Goal: Task Accomplishment & Management: Use online tool/utility

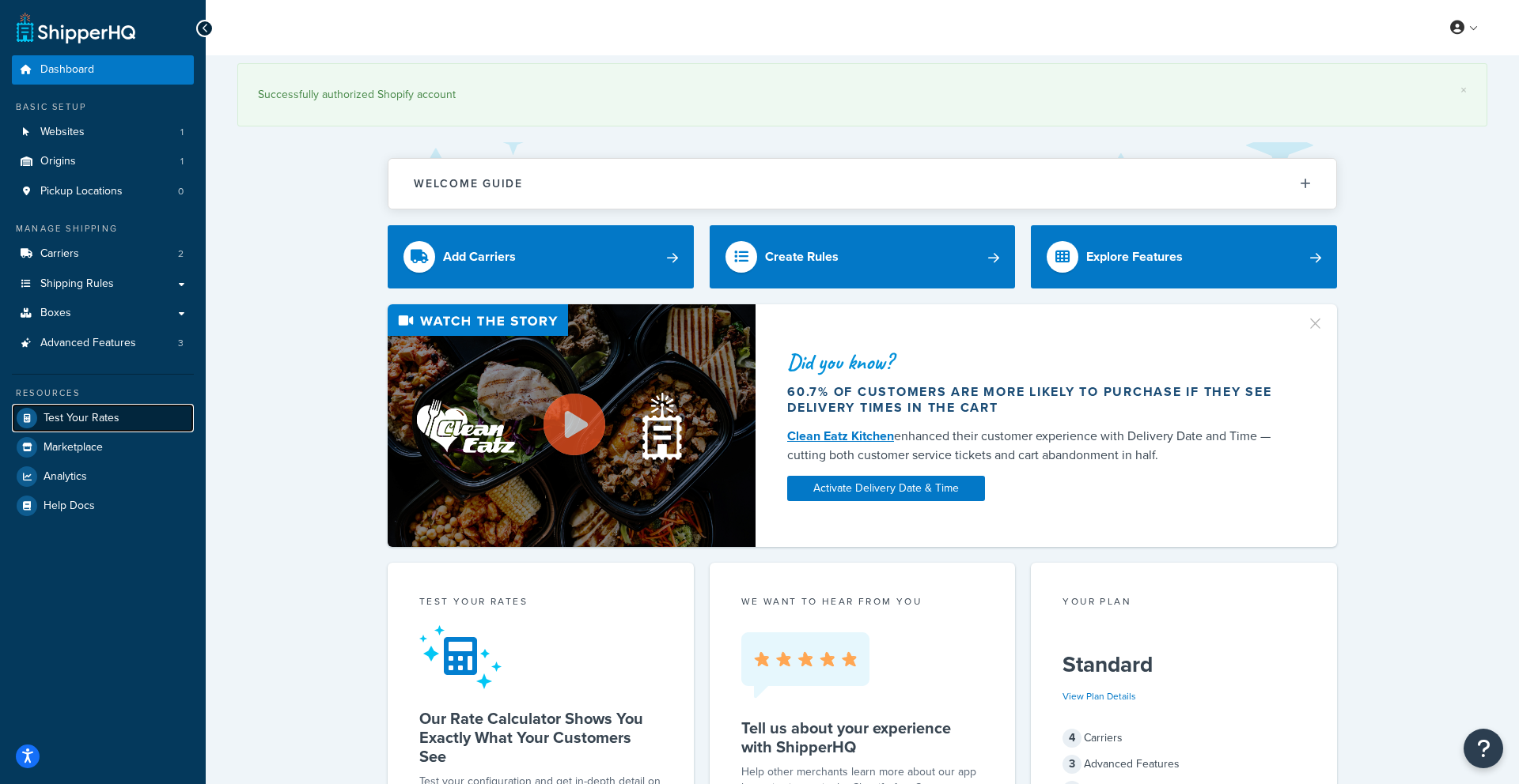
click at [110, 412] on span "Test Your Rates" at bounding box center [81, 419] width 76 height 13
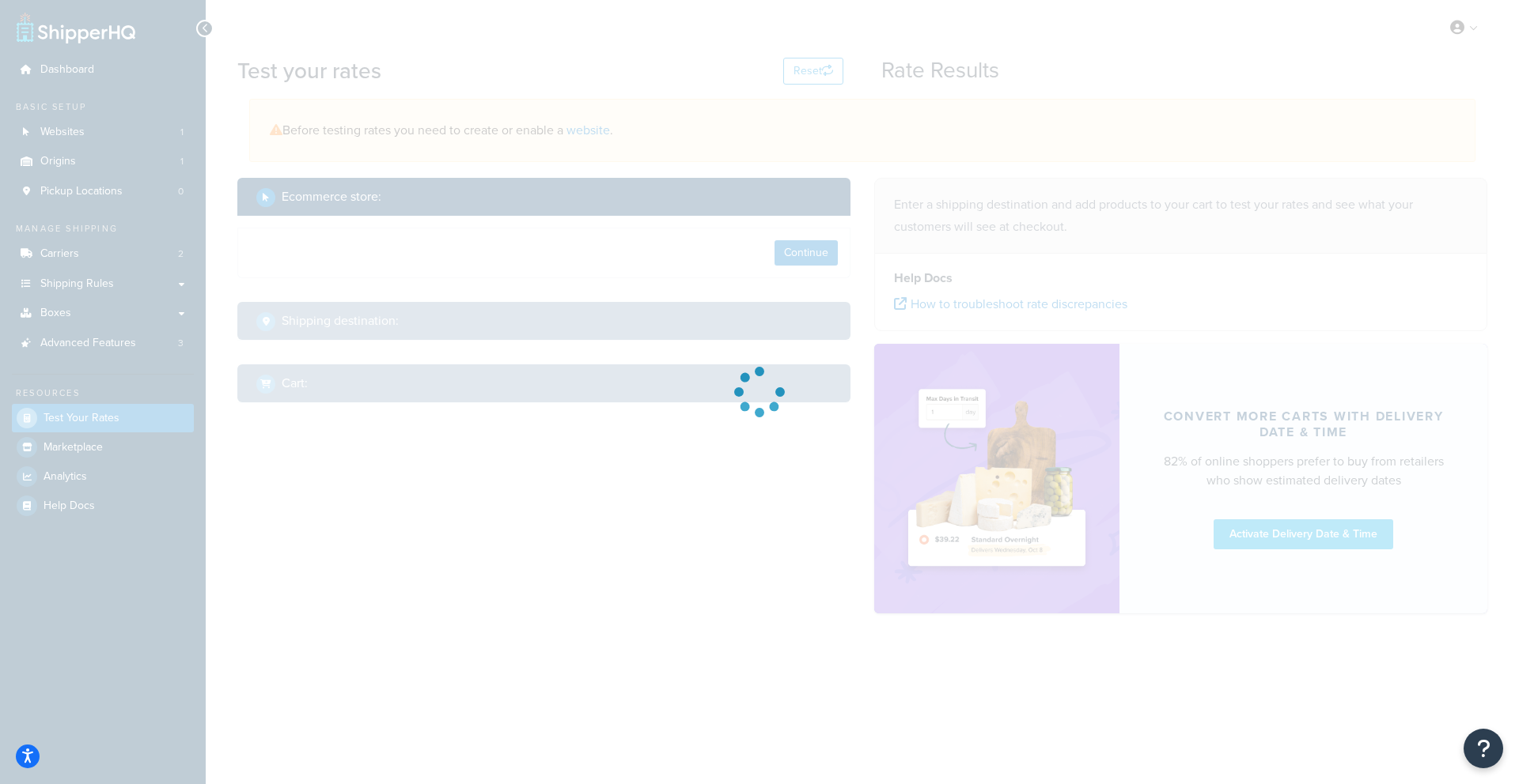
select select "[GEOGRAPHIC_DATA]"
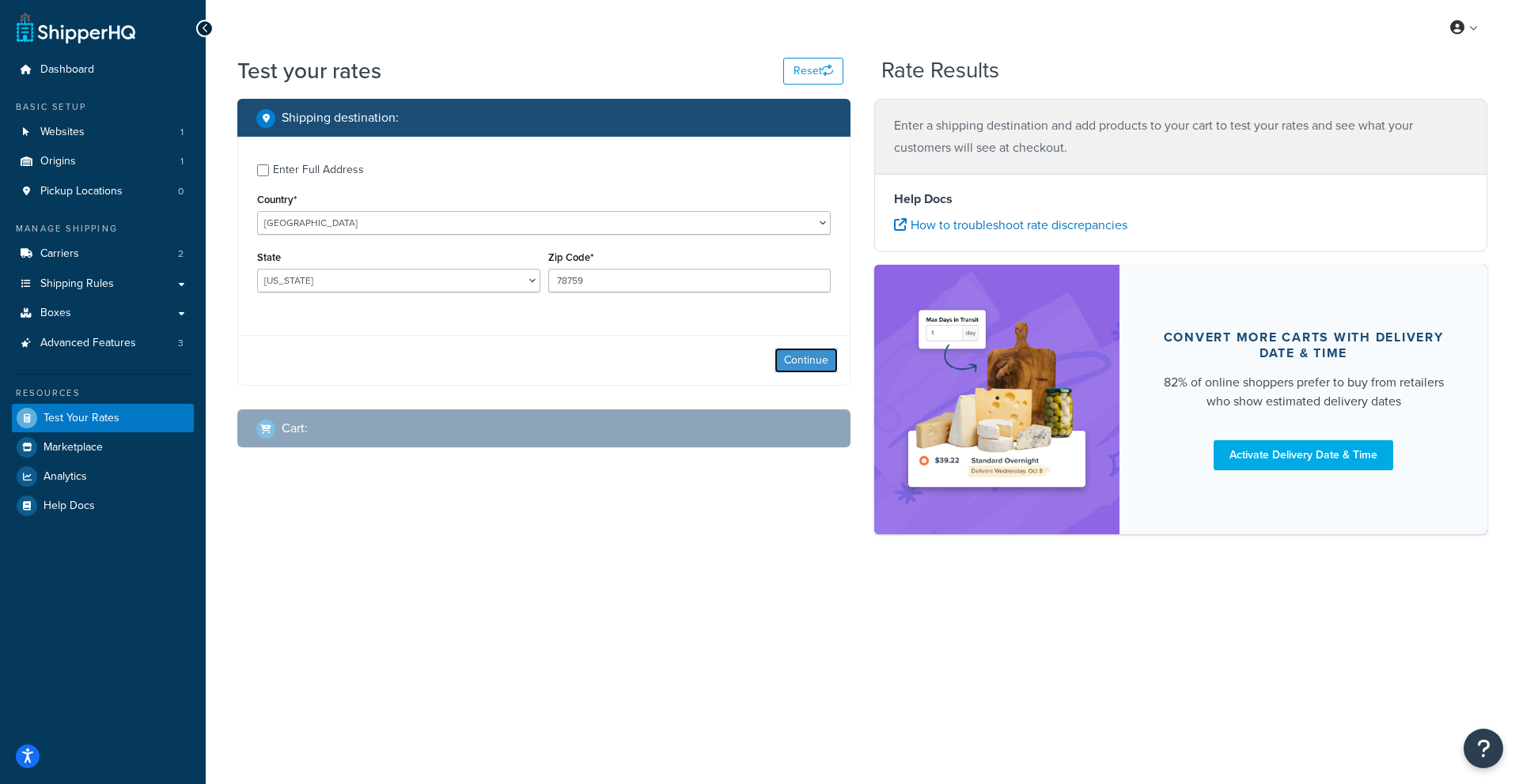
click at [790, 356] on button "Continue" at bounding box center [806, 360] width 64 height 25
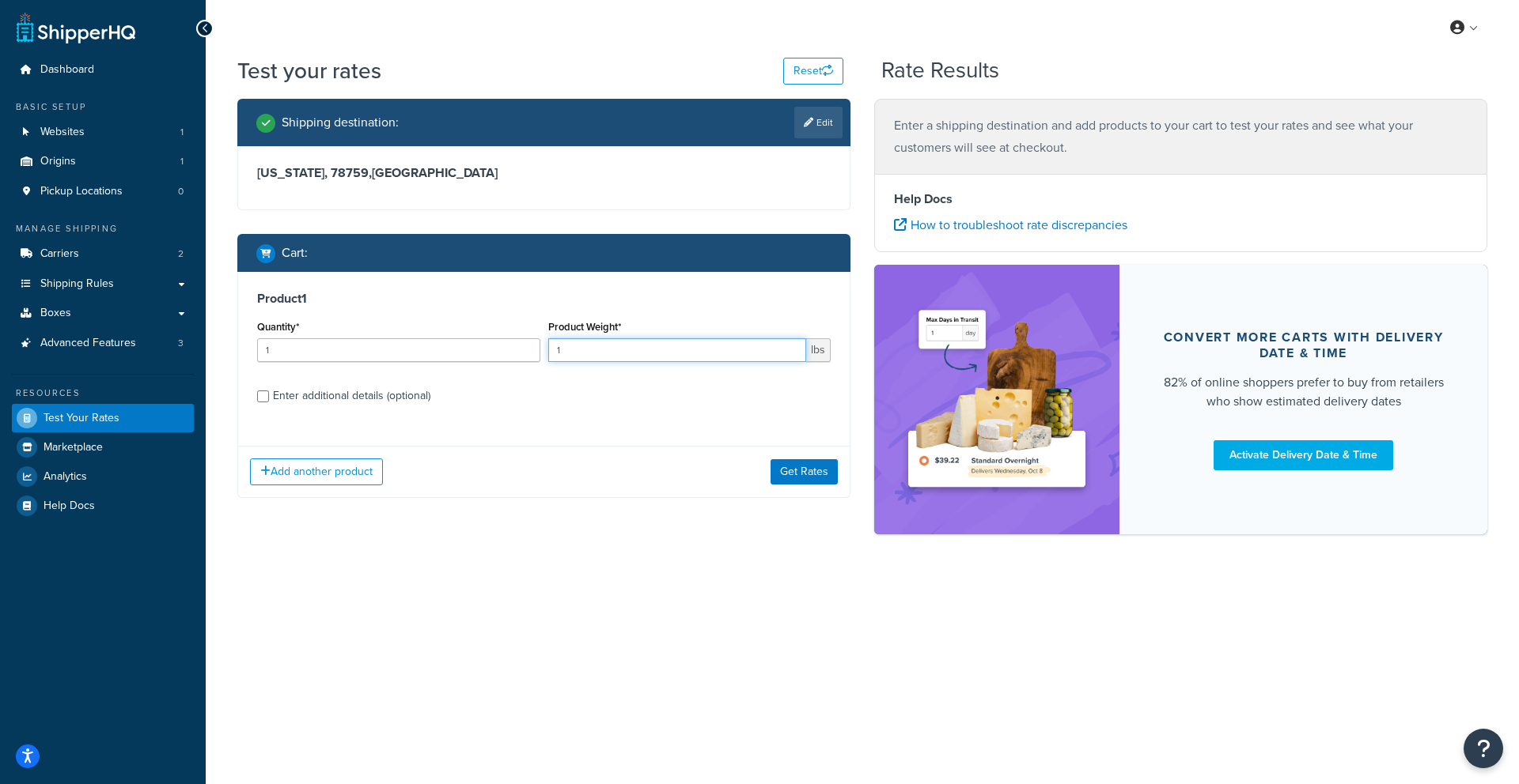
click at [598, 349] on input "1" at bounding box center [677, 349] width 259 height 23
type input "160"
click at [336, 390] on div "Enter additional details (optional)" at bounding box center [351, 396] width 157 height 22
click at [269, 391] on input "Enter additional details (optional)" at bounding box center [263, 396] width 12 height 12
checkbox input "true"
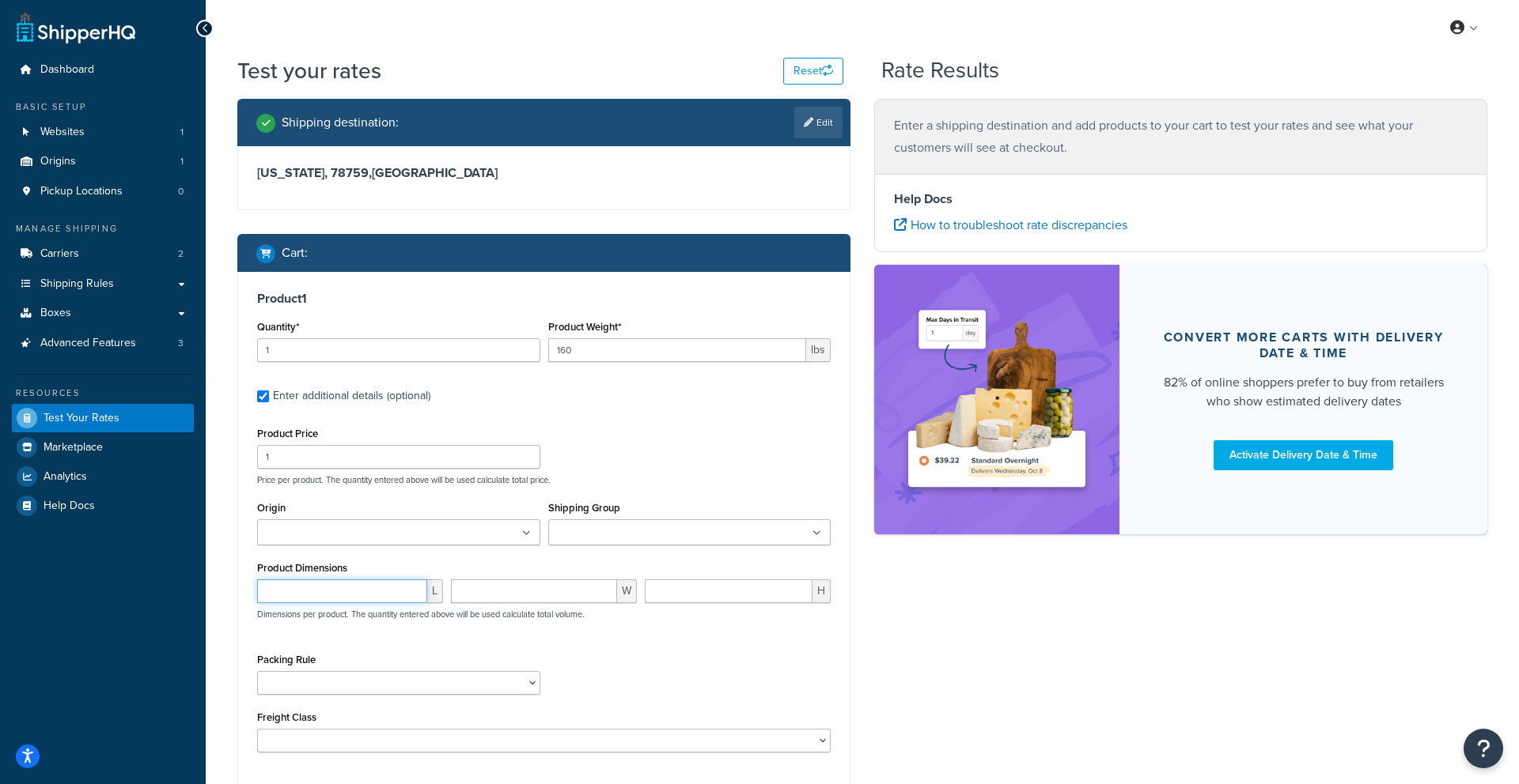
click at [352, 582] on input "number" at bounding box center [342, 591] width 170 height 23
type input "95"
click at [543, 584] on input "number" at bounding box center [534, 591] width 166 height 23
click at [575, 748] on select "50 55 60 65 70 77.5 85 92.5 100 110 125 150 175 200 250 300 400 500" at bounding box center [544, 740] width 574 height 23
click at [549, 587] on input "number" at bounding box center [534, 591] width 166 height 23
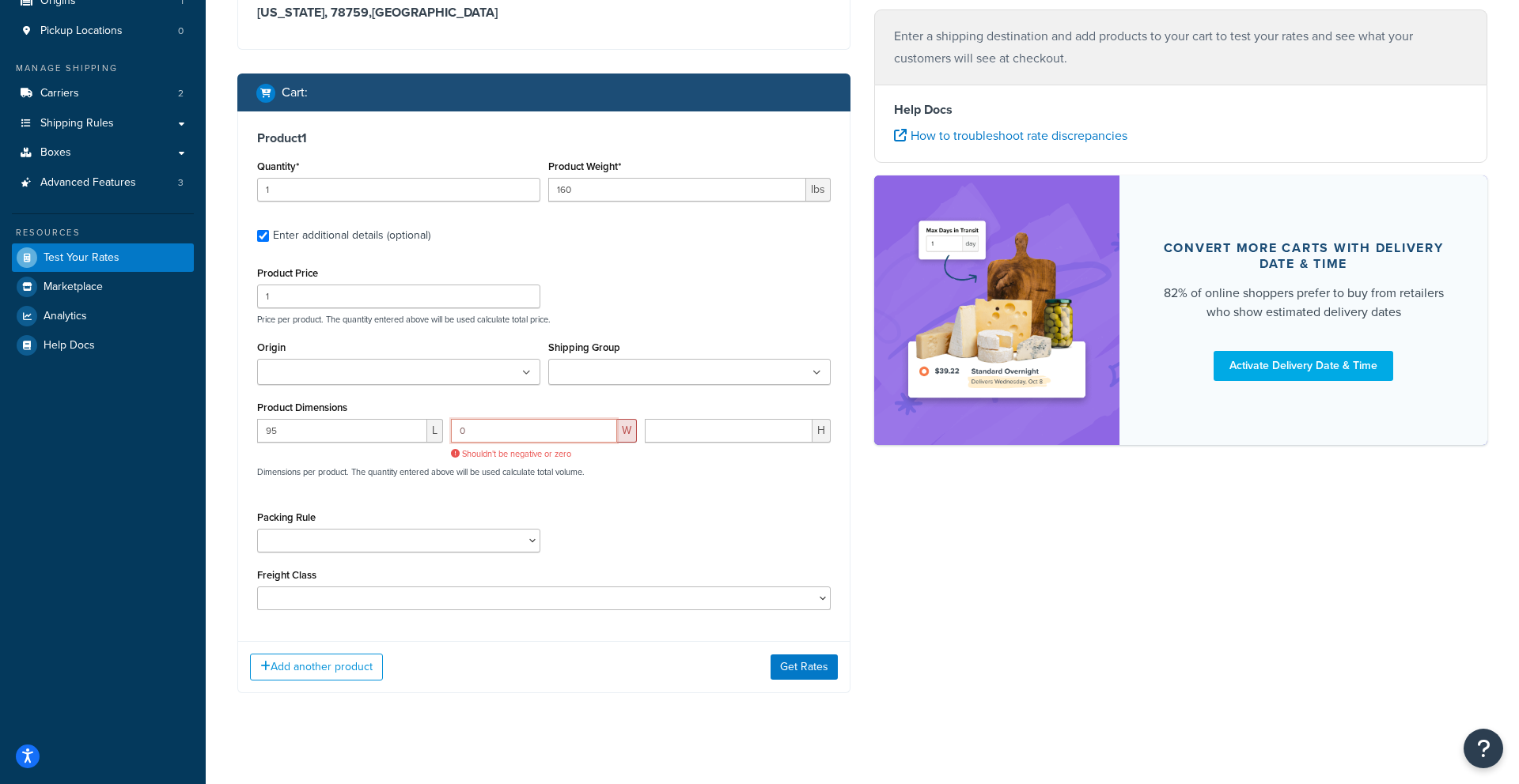
scroll to position [167, 0]
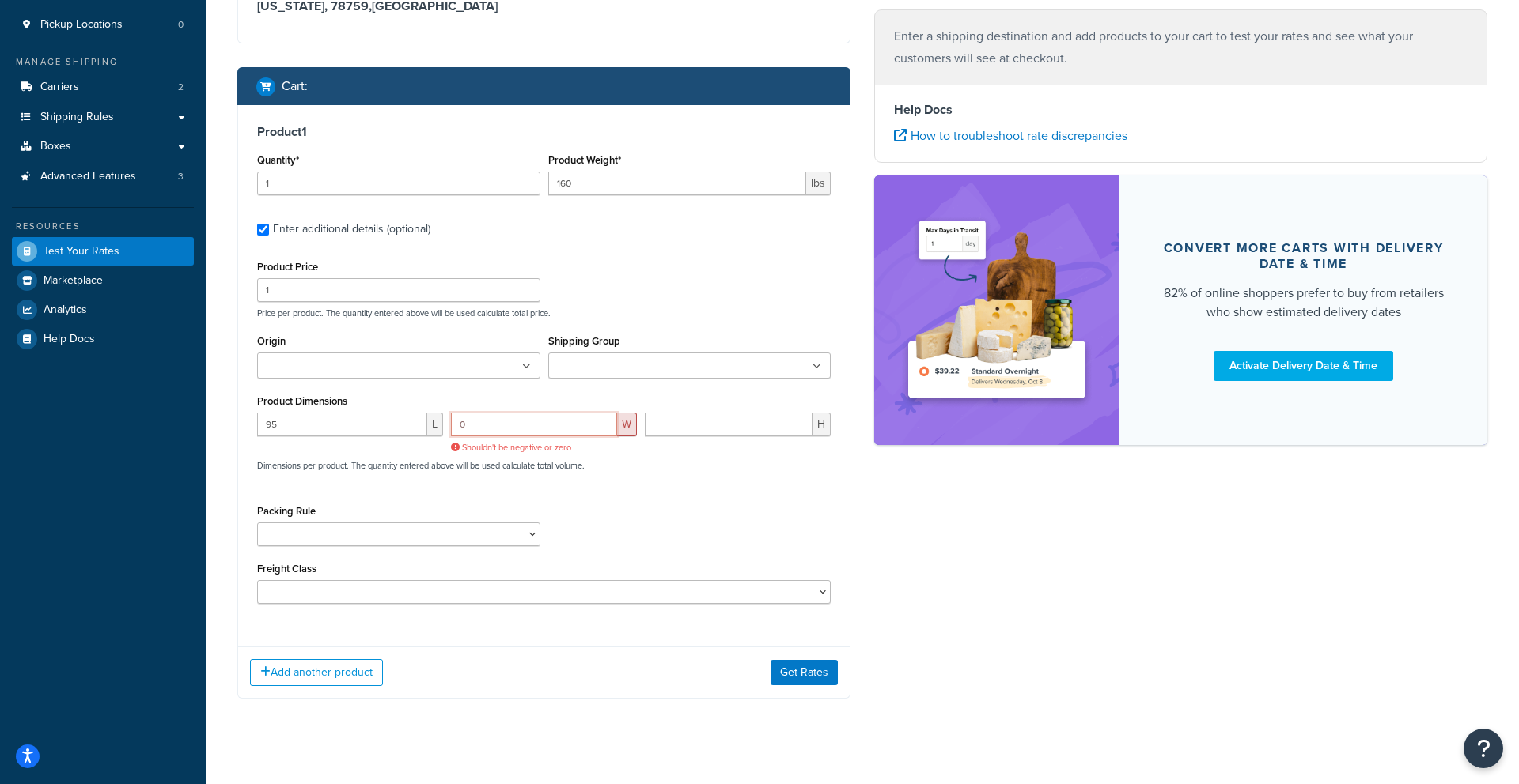
type input "0"
click at [609, 496] on div "Product Price 1 Price per product. The quantity entered above will be used calc…" at bounding box center [544, 430] width 574 height 348
click at [566, 431] on input "0" at bounding box center [534, 424] width 166 height 23
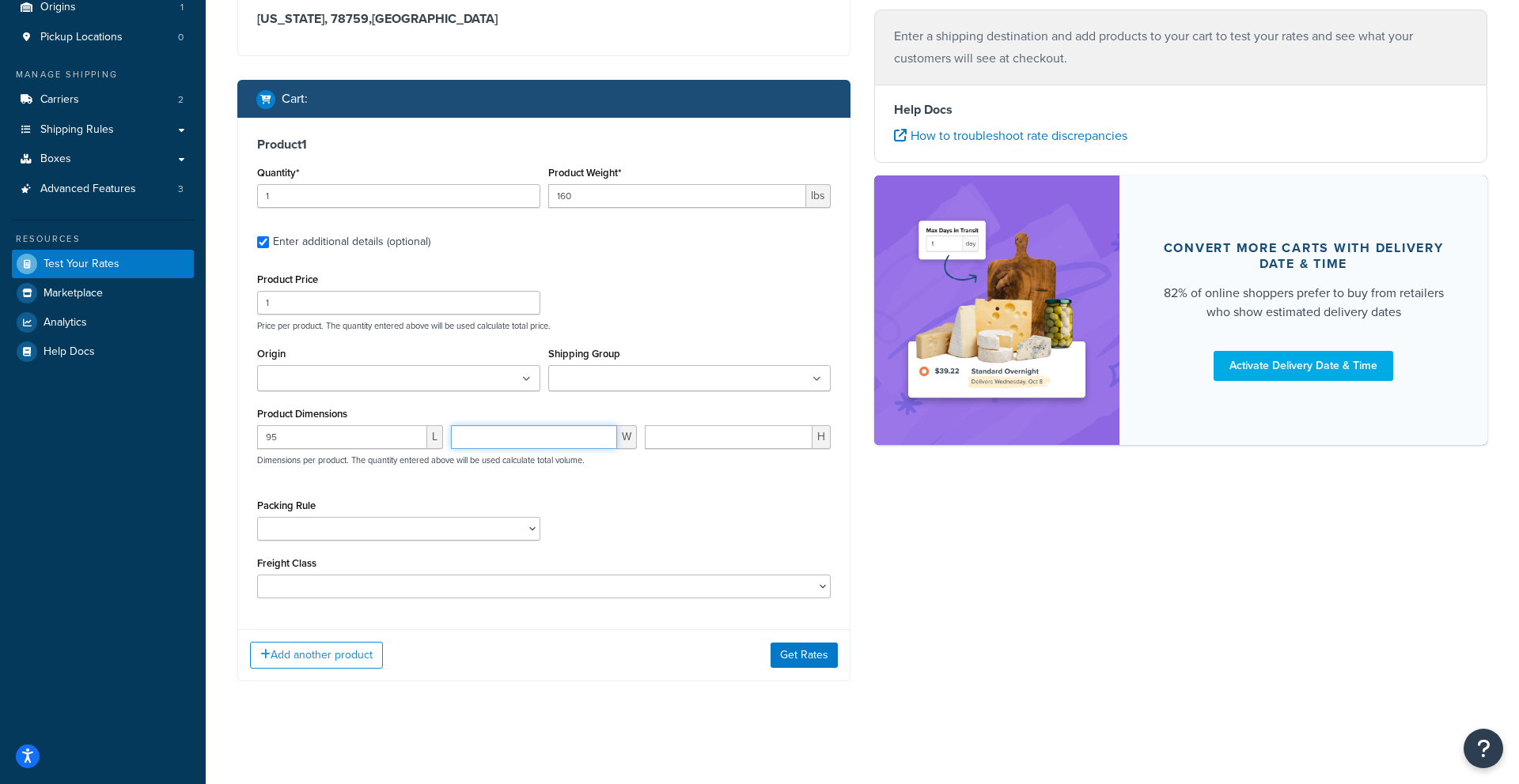
scroll to position [166, 0]
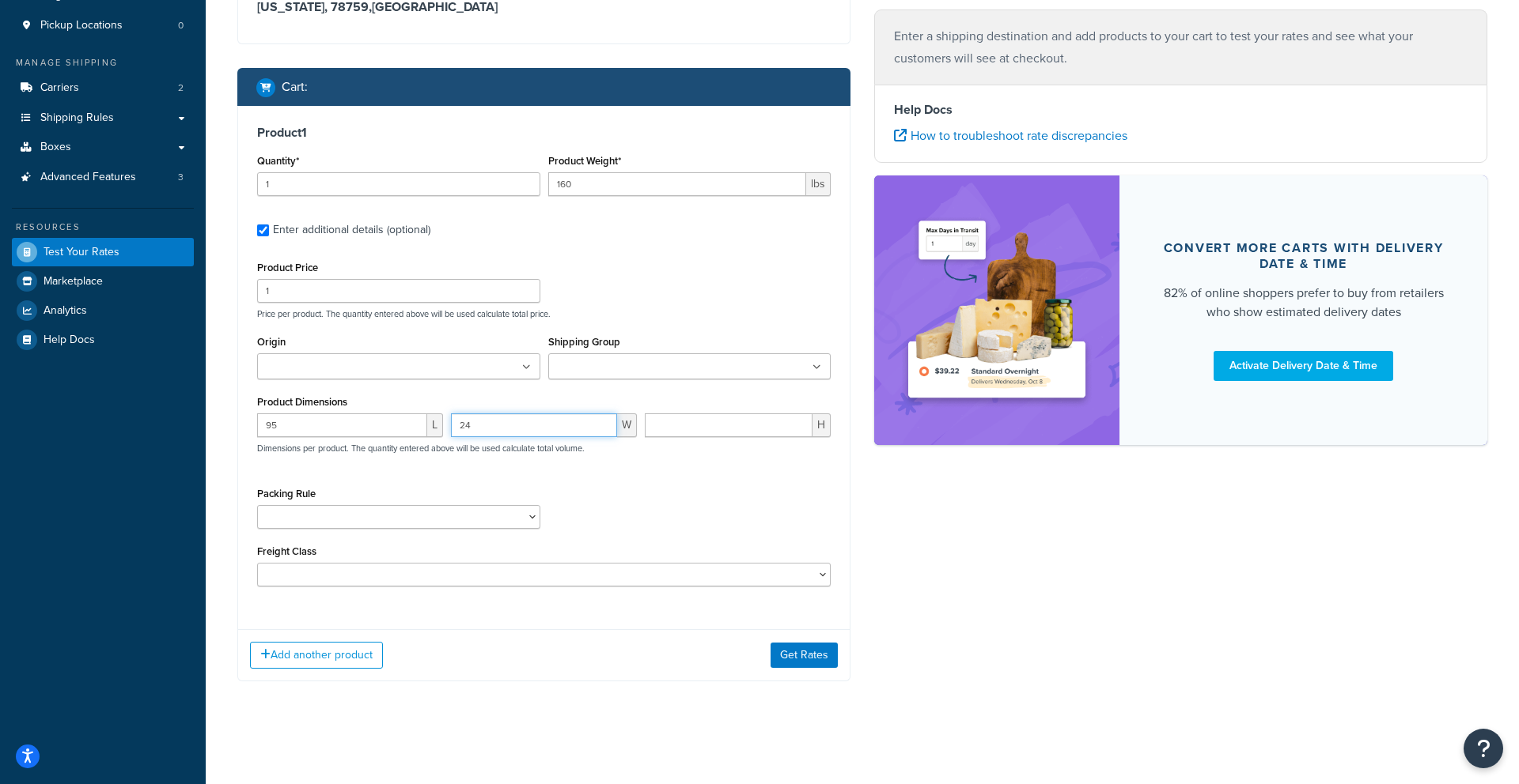
type input "24"
click at [705, 432] on input "number" at bounding box center [728, 425] width 167 height 23
type input "16"
click at [797, 646] on button "Get Rates" at bounding box center [804, 655] width 67 height 25
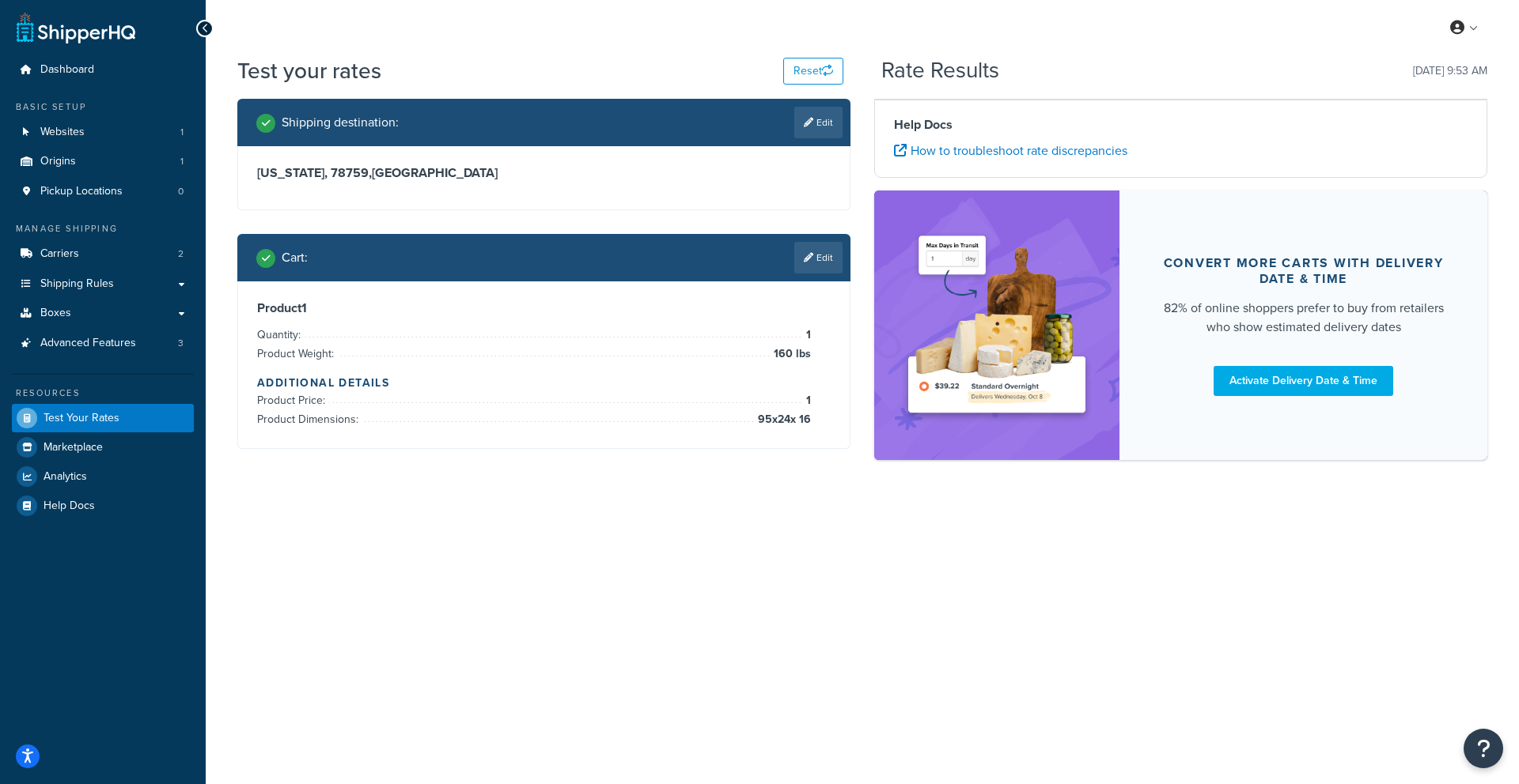
scroll to position [0, 0]
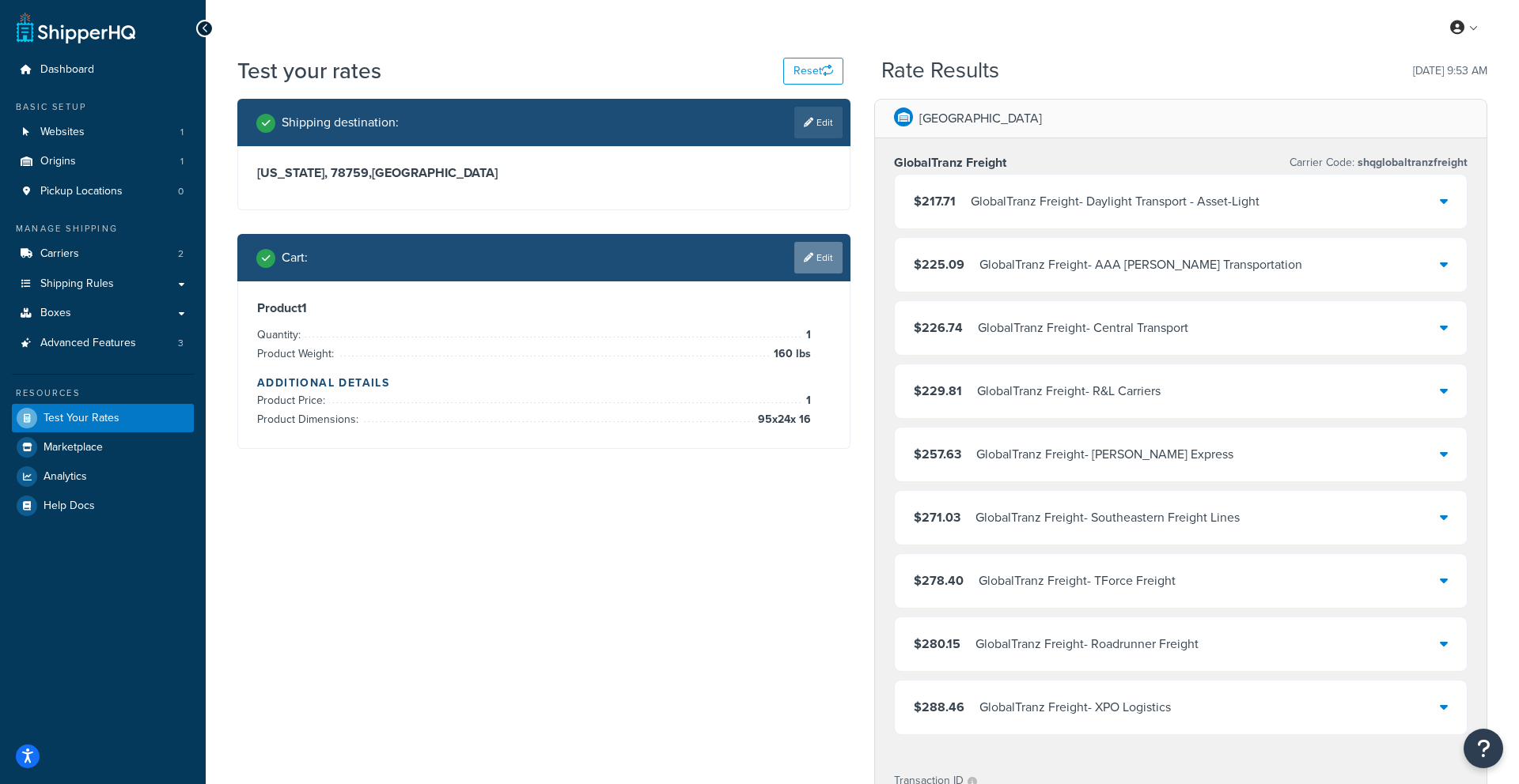
click at [823, 260] on link "Edit" at bounding box center [819, 258] width 49 height 32
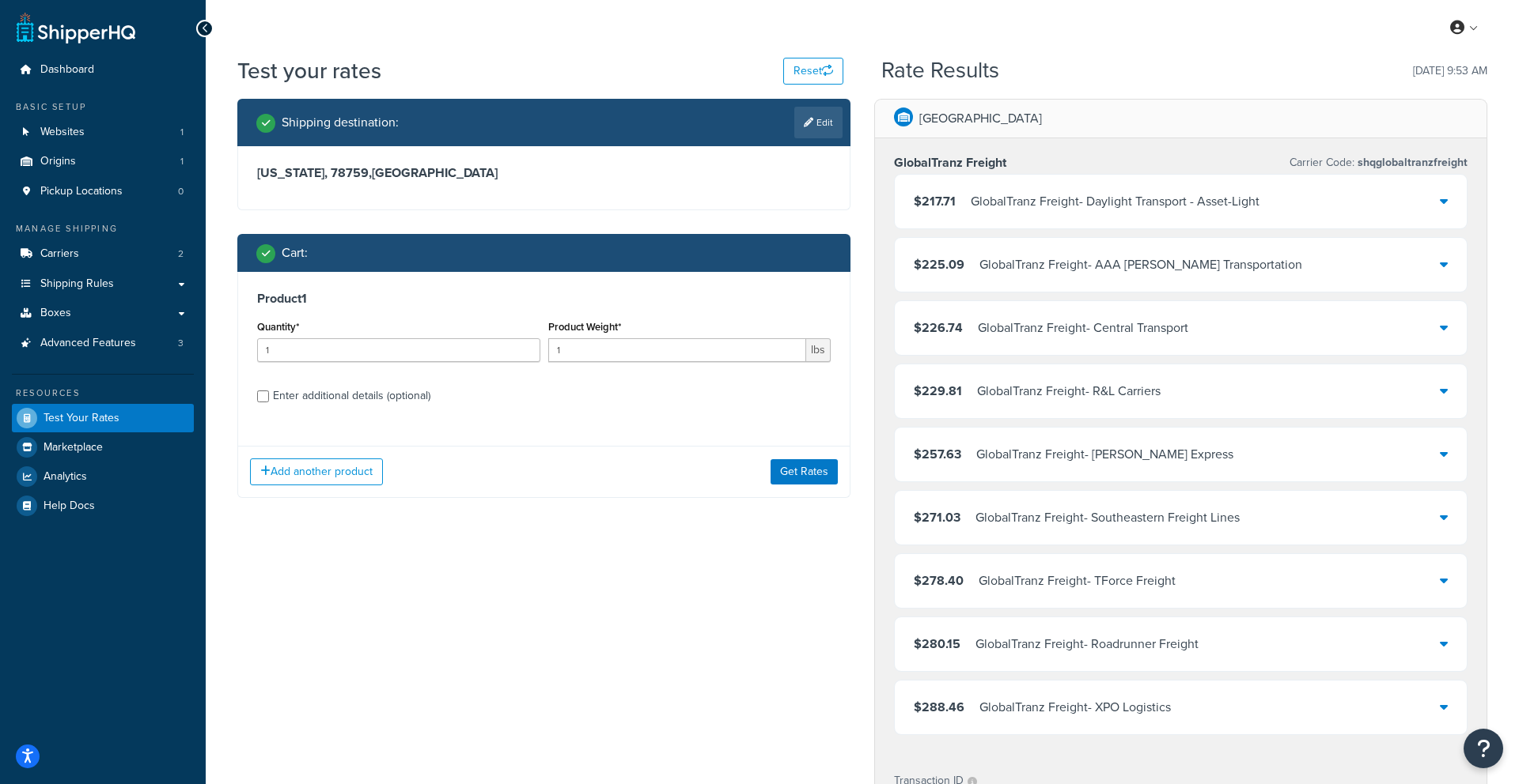
click at [288, 405] on div "Enter additional details (optional)" at bounding box center [351, 396] width 157 height 22
click at [269, 403] on input "Enter additional details (optional)" at bounding box center [263, 396] width 12 height 12
checkbox input "true"
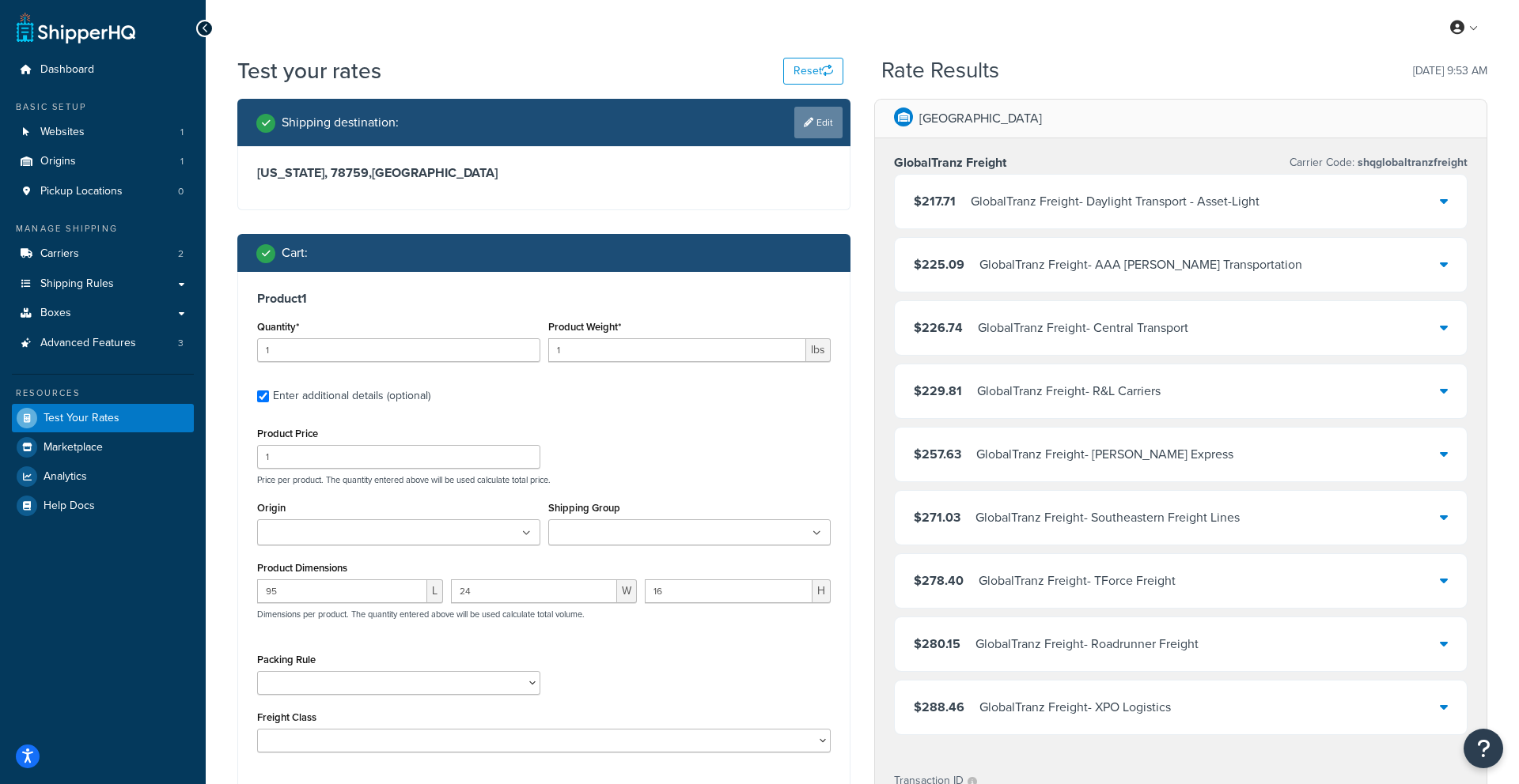
click at [821, 116] on link "Edit" at bounding box center [819, 122] width 49 height 32
select select "[GEOGRAPHIC_DATA]"
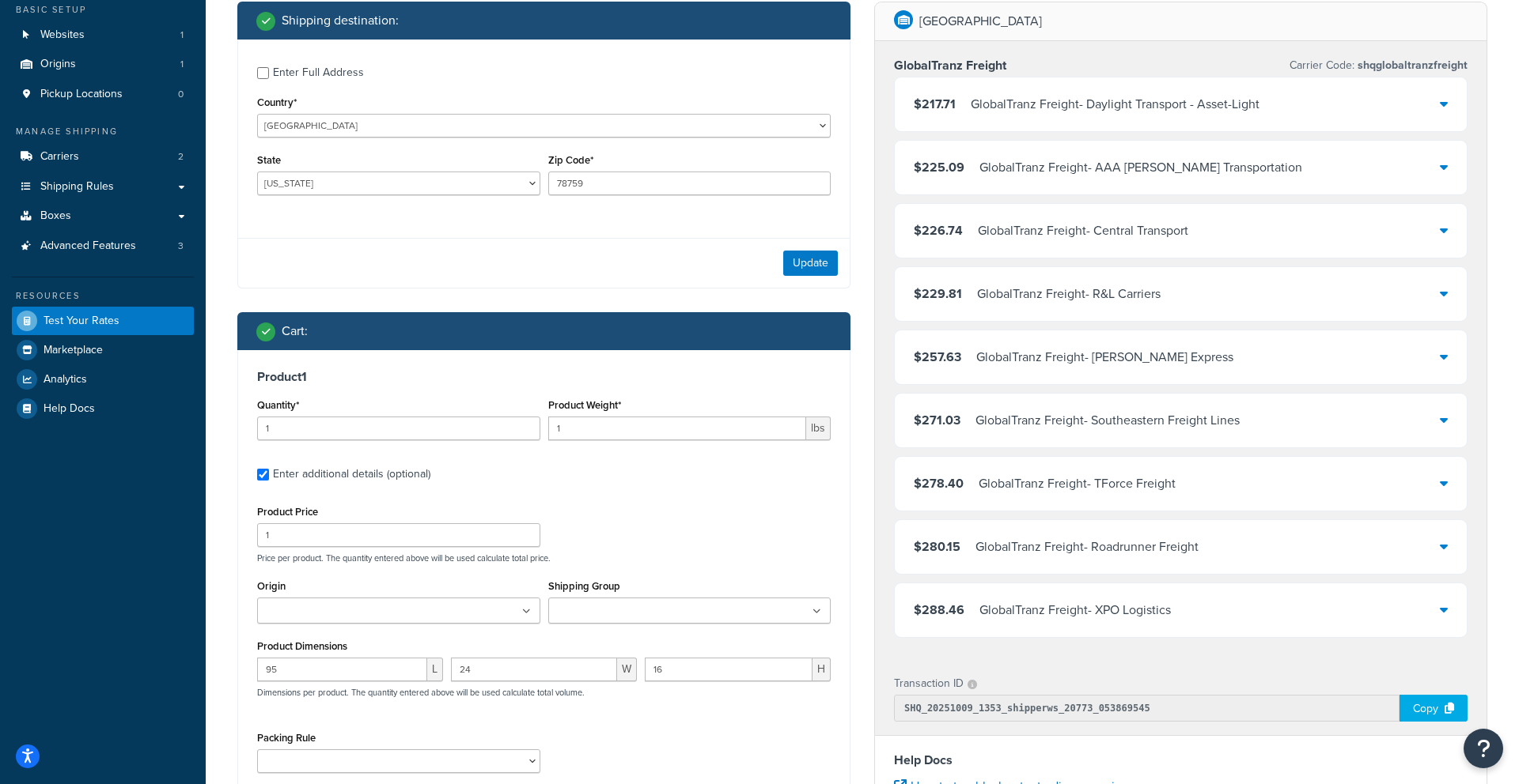
scroll to position [113, 0]
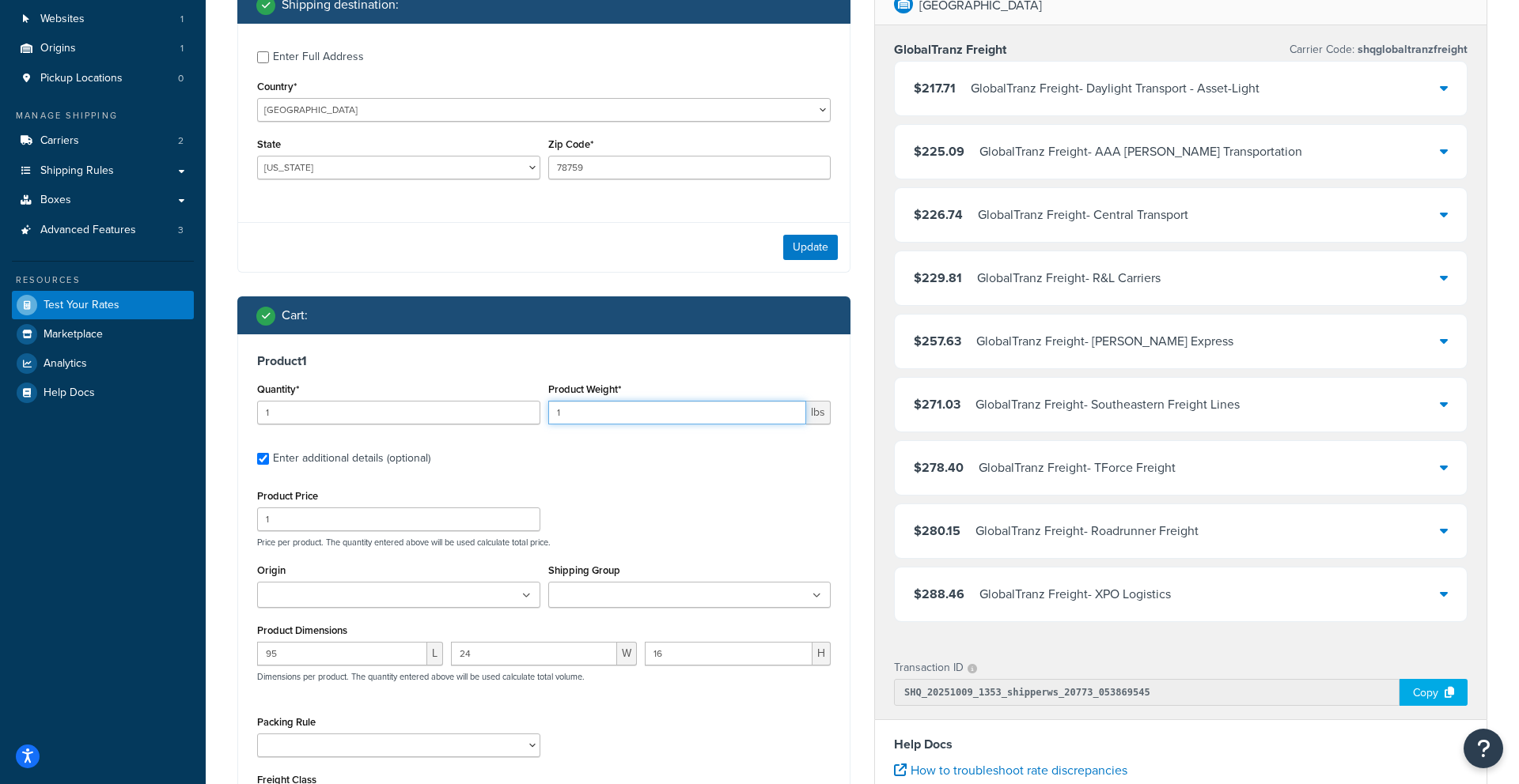
click at [656, 417] on input "1" at bounding box center [677, 412] width 259 height 23
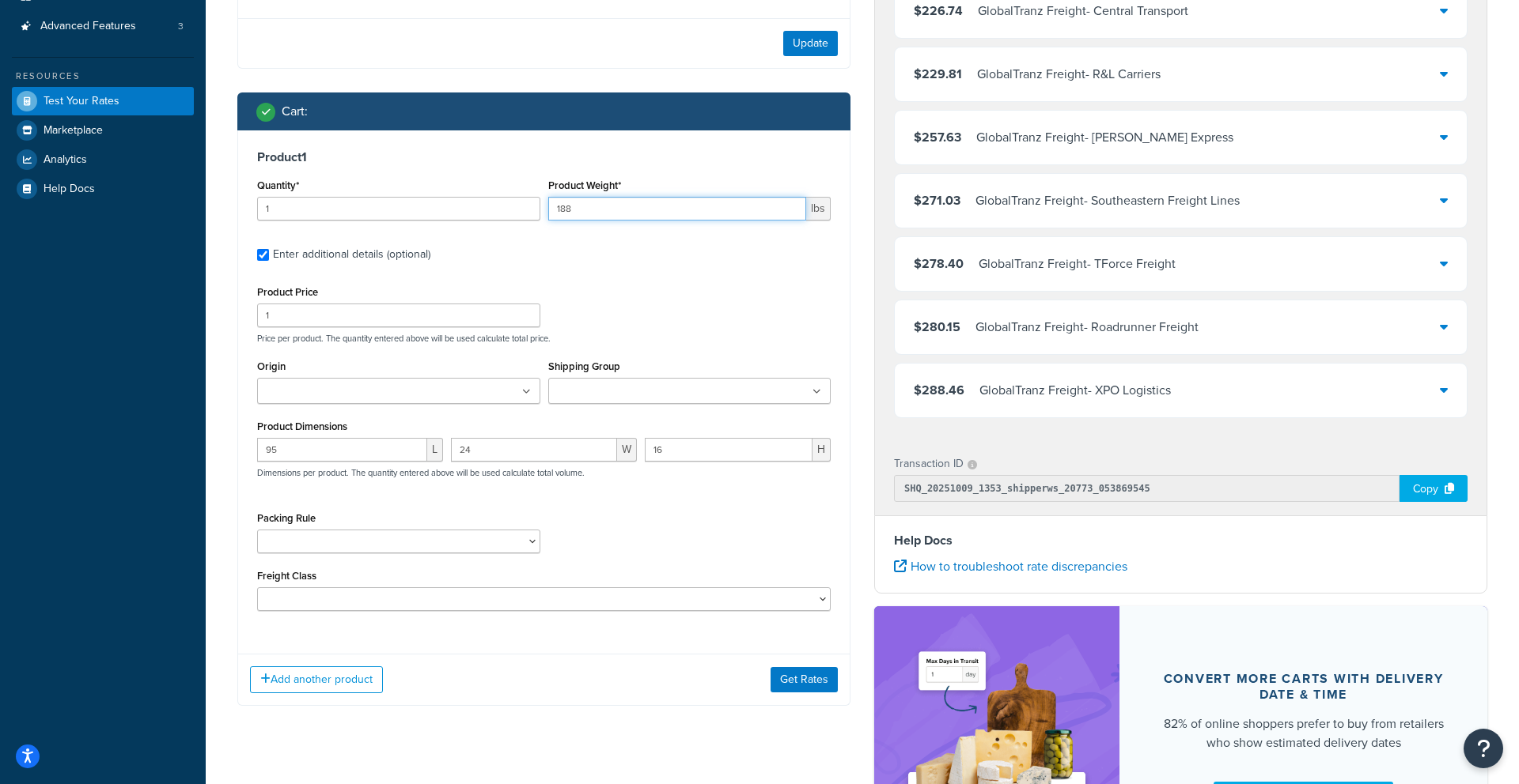
scroll to position [322, 0]
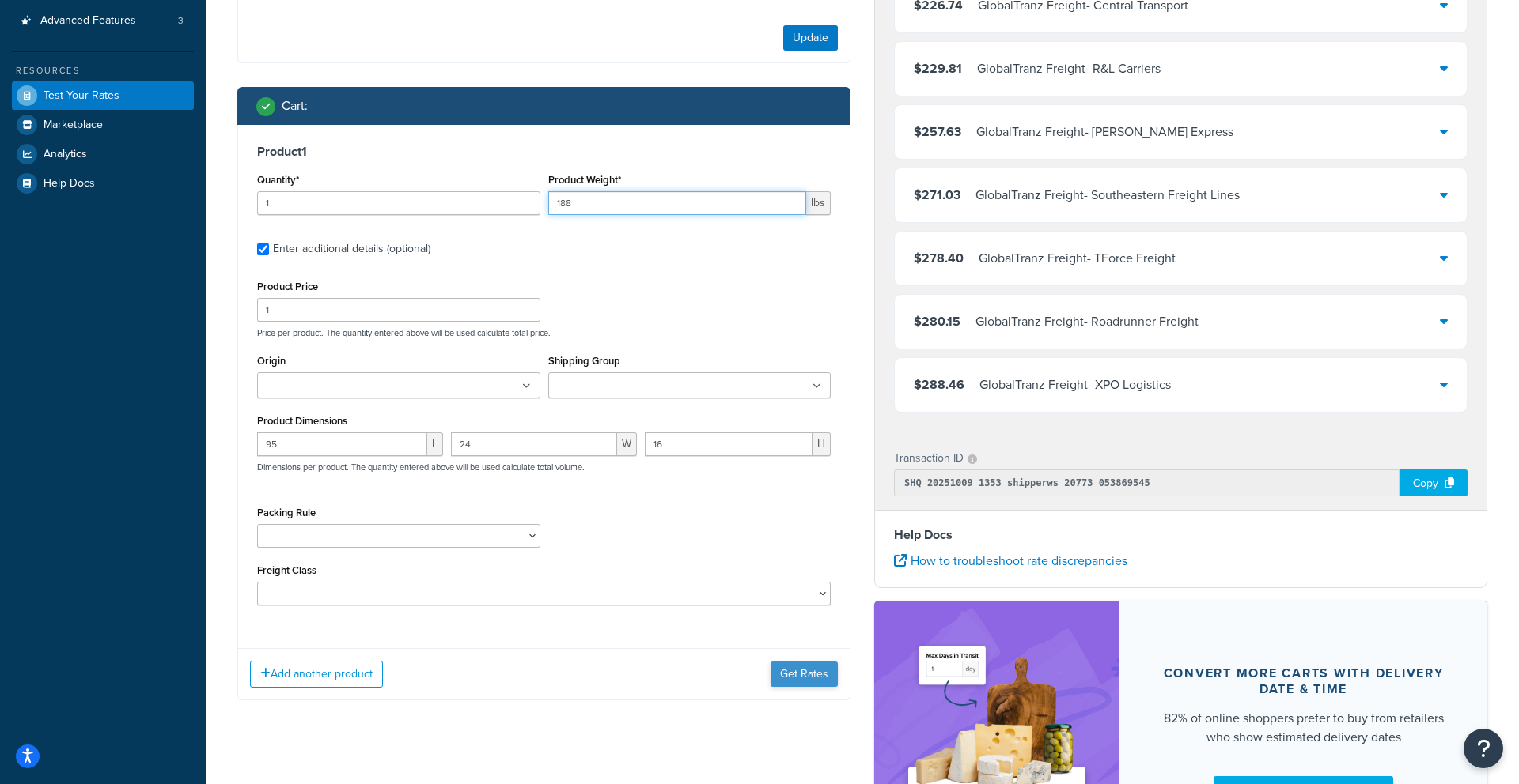
type input "188"
click at [813, 670] on button "Get Rates" at bounding box center [804, 674] width 67 height 25
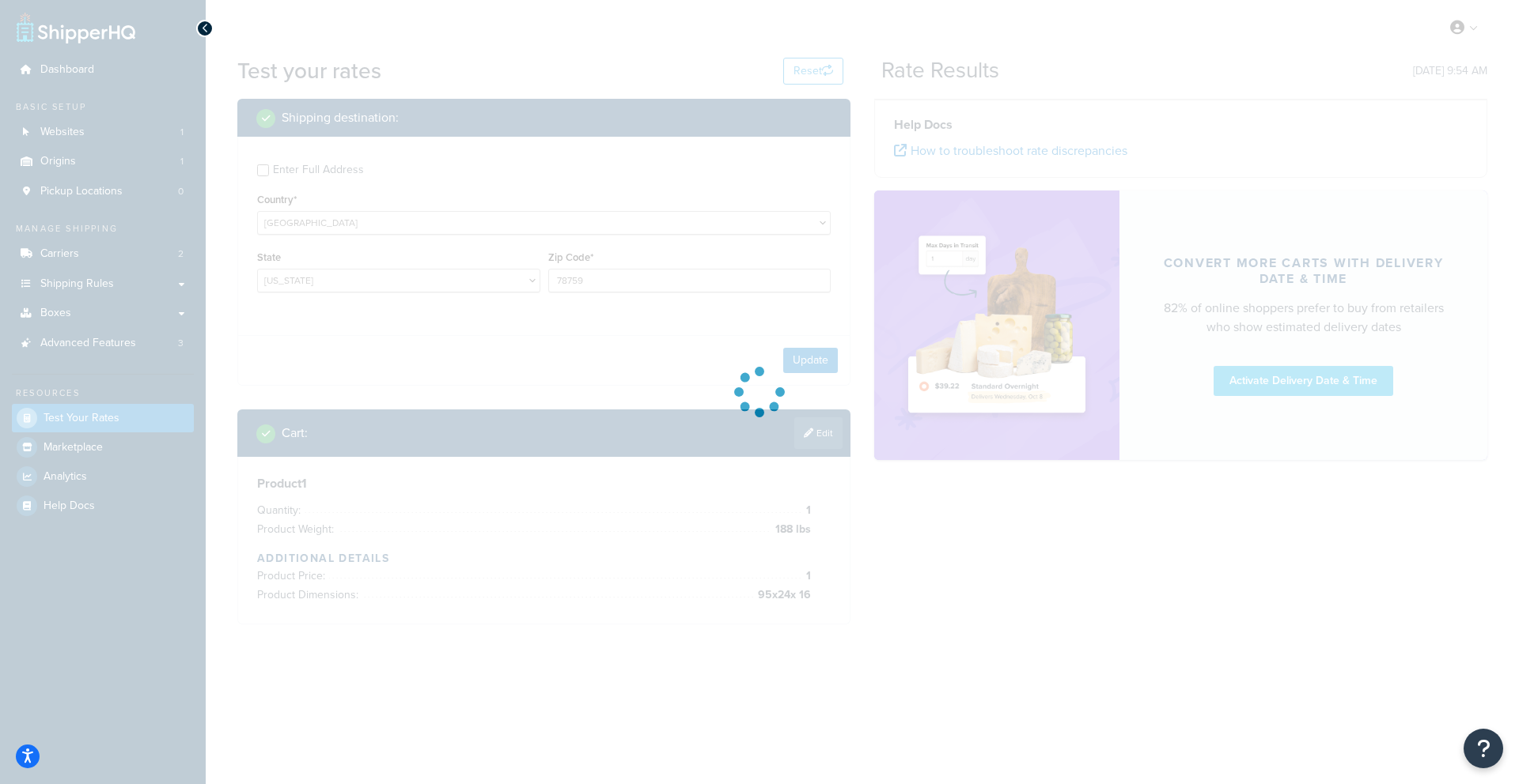
scroll to position [0, 0]
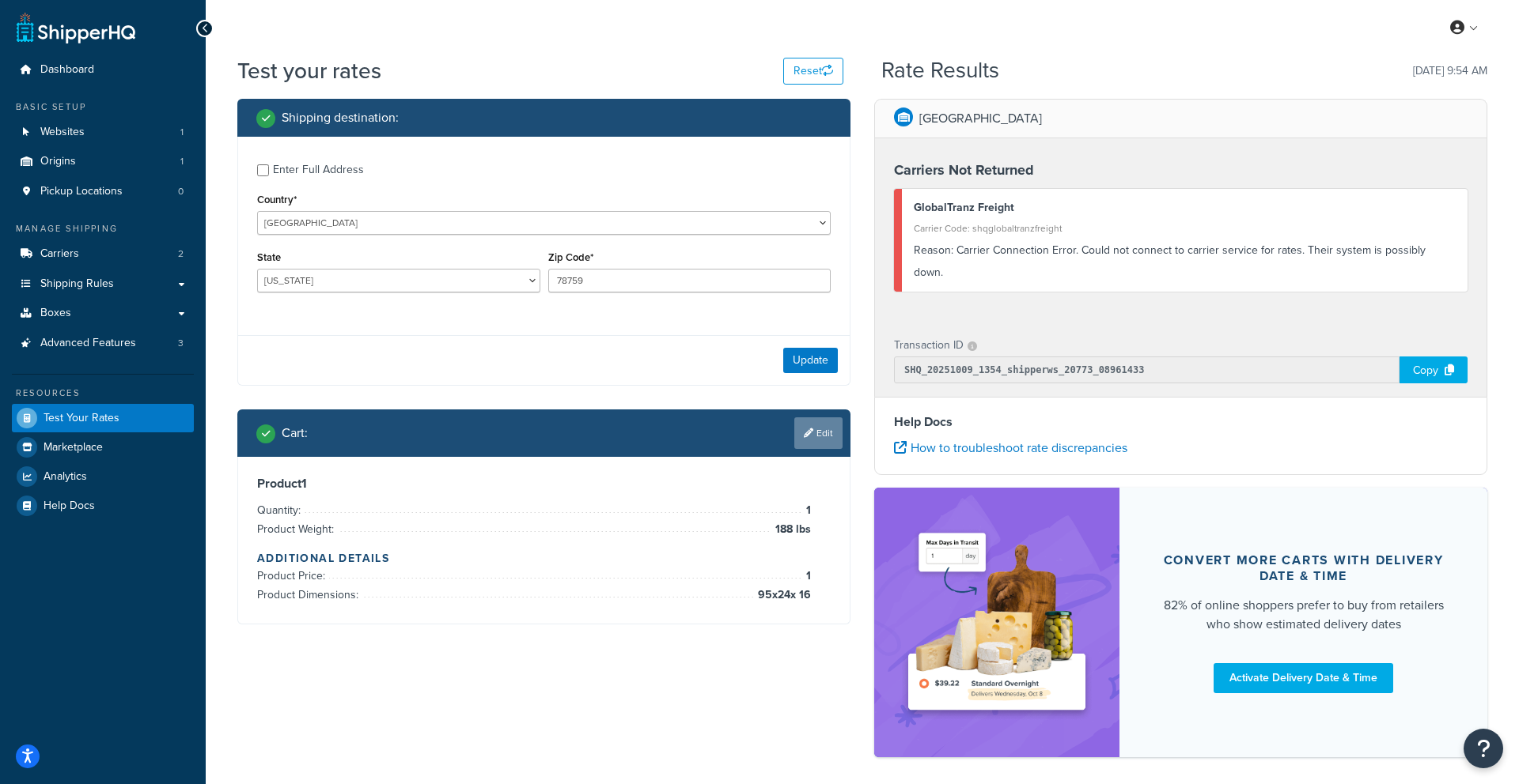
click at [808, 435] on icon at bounding box center [809, 434] width 9 height 9
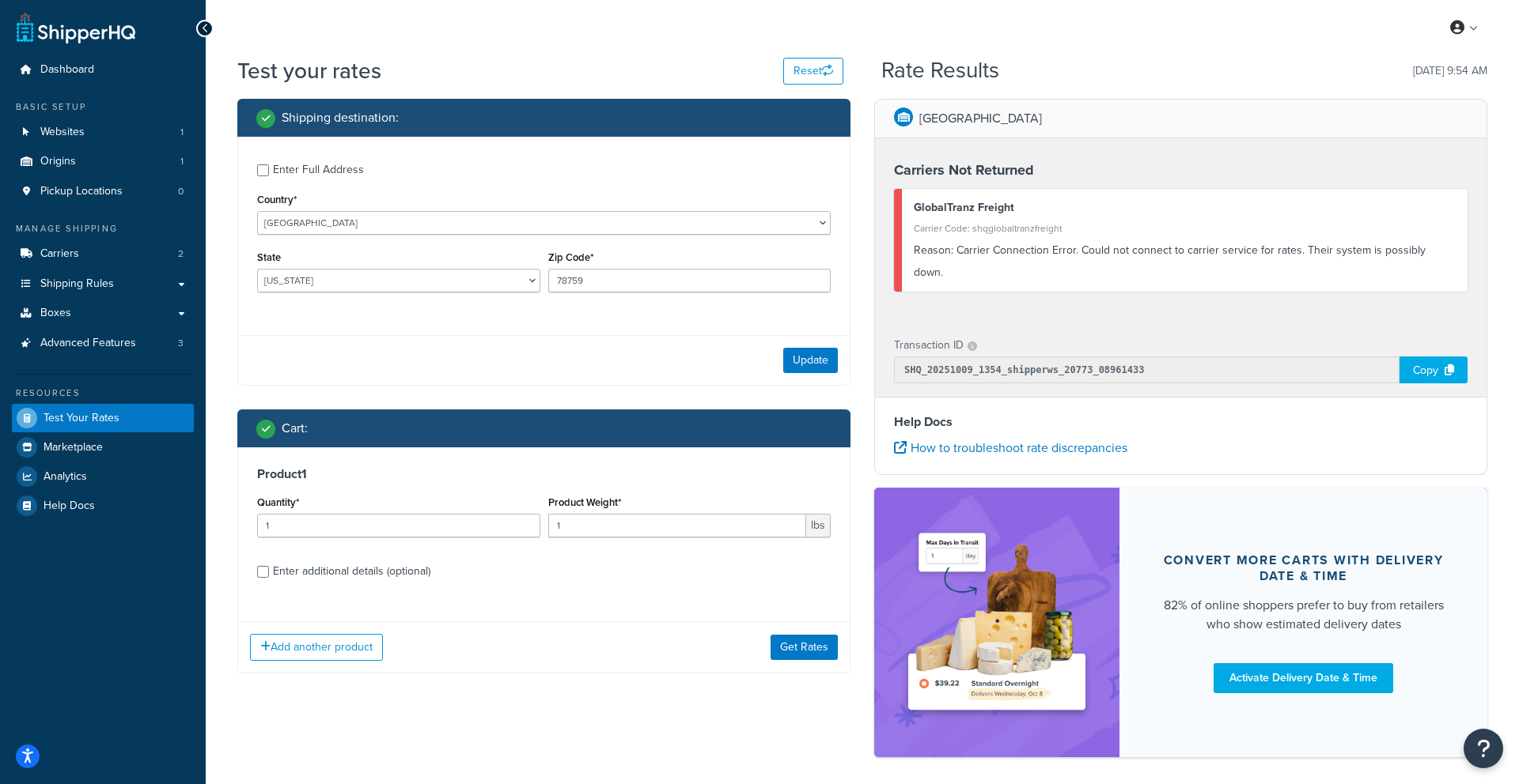
click at [722, 553] on div "Product 1 Quantity* 1 Product Weight* 1 lbs Enter additional details (optional)" at bounding box center [544, 528] width 611 height 162
click at [718, 519] on input "1" at bounding box center [677, 525] width 259 height 23
type input "190"
click at [819, 647] on button "Get Rates" at bounding box center [804, 648] width 67 height 25
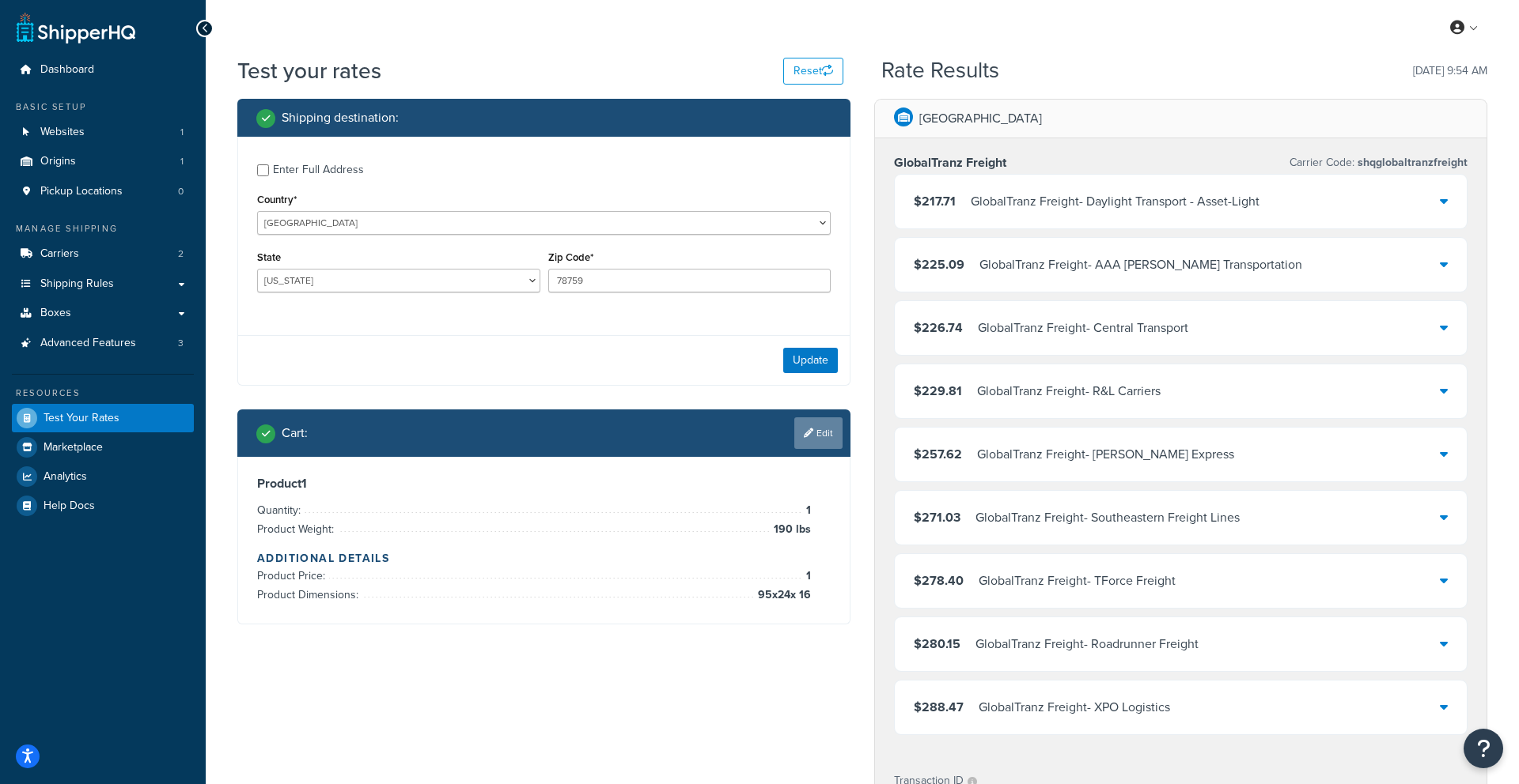
click at [813, 438] on link "Edit" at bounding box center [819, 434] width 49 height 32
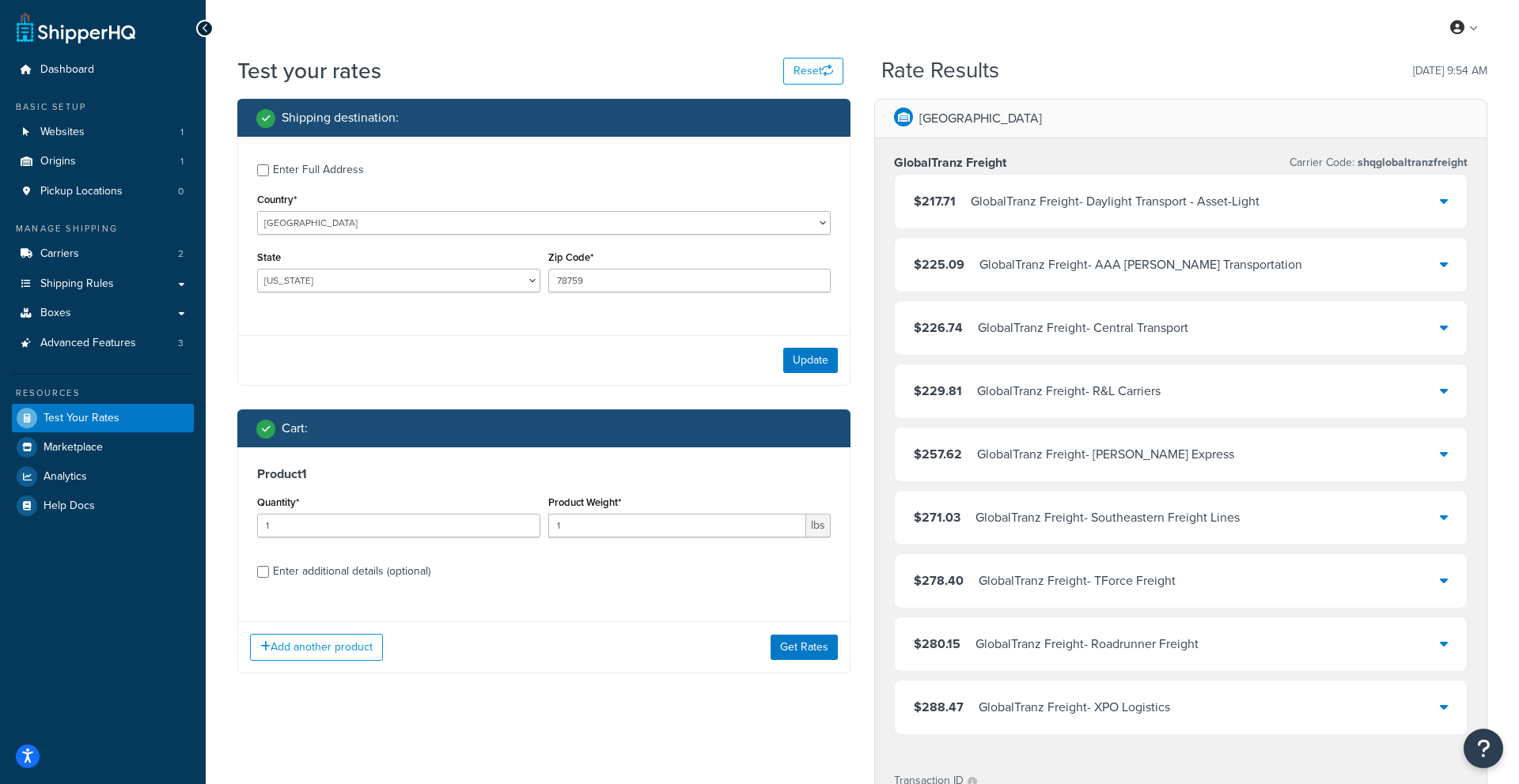
click at [324, 568] on div "Enter additional details (optional)" at bounding box center [351, 572] width 157 height 22
click at [269, 568] on input "Enter additional details (optional)" at bounding box center [263, 572] width 12 height 12
checkbox input "true"
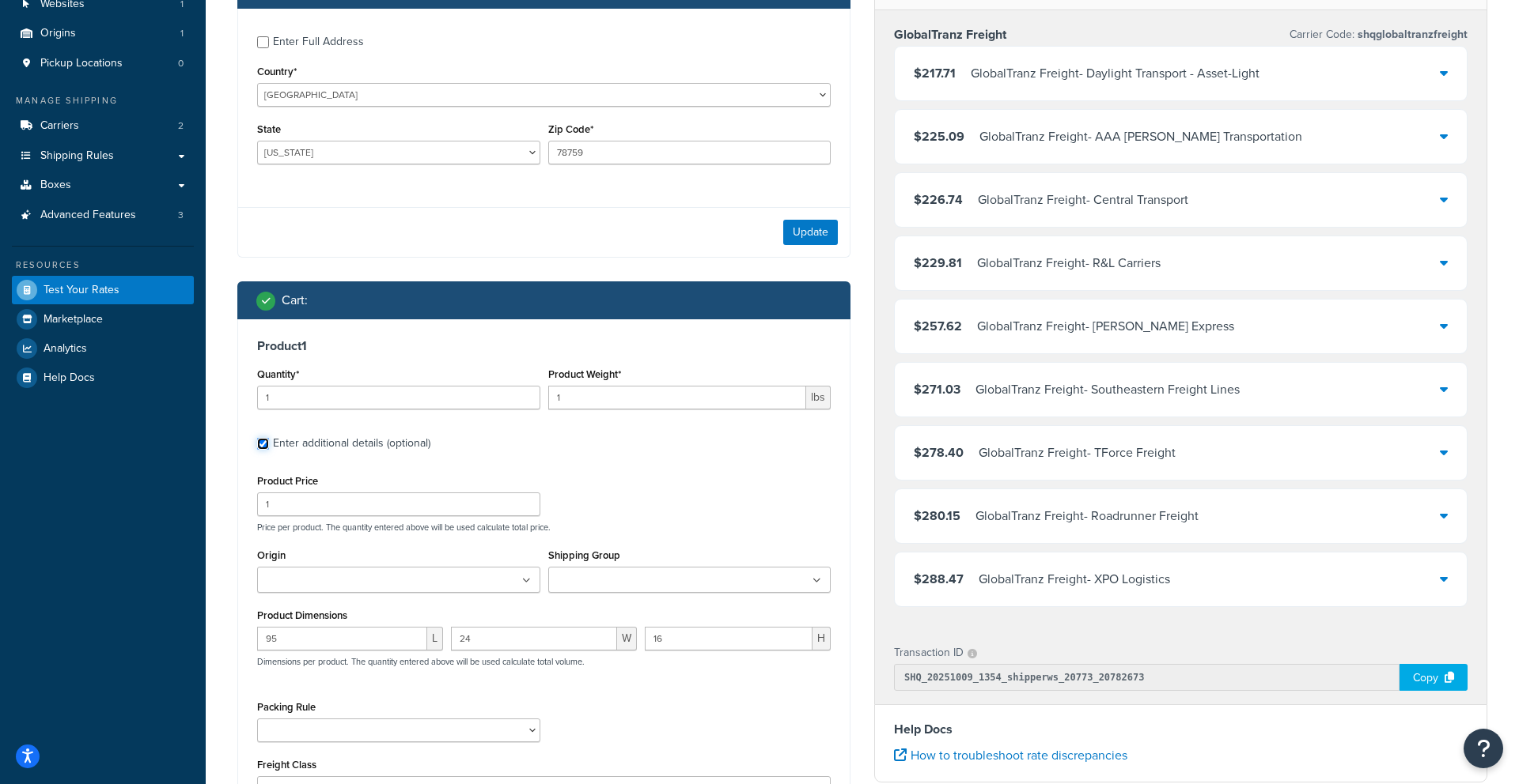
scroll to position [130, 0]
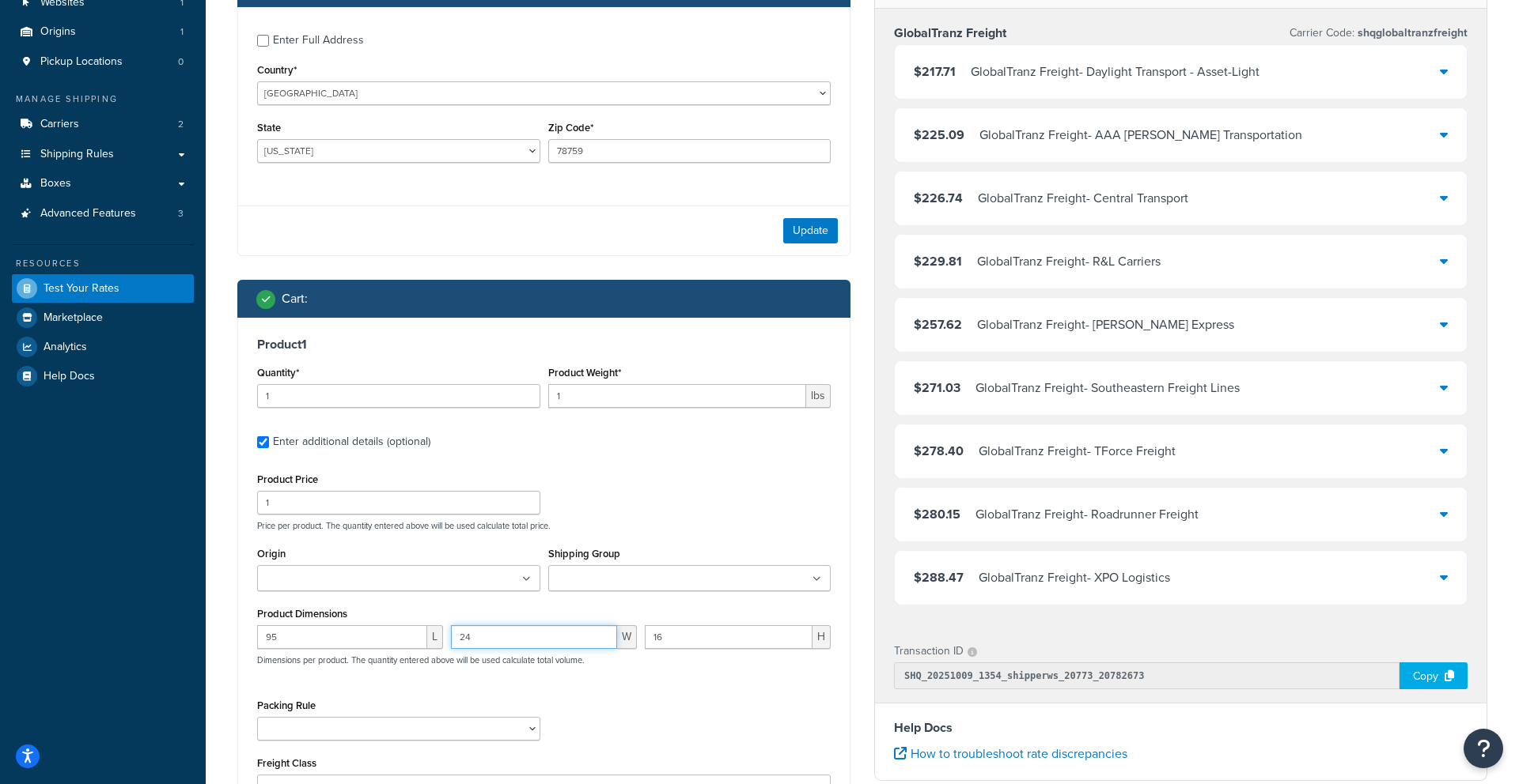
click at [579, 631] on input "24" at bounding box center [534, 636] width 166 height 23
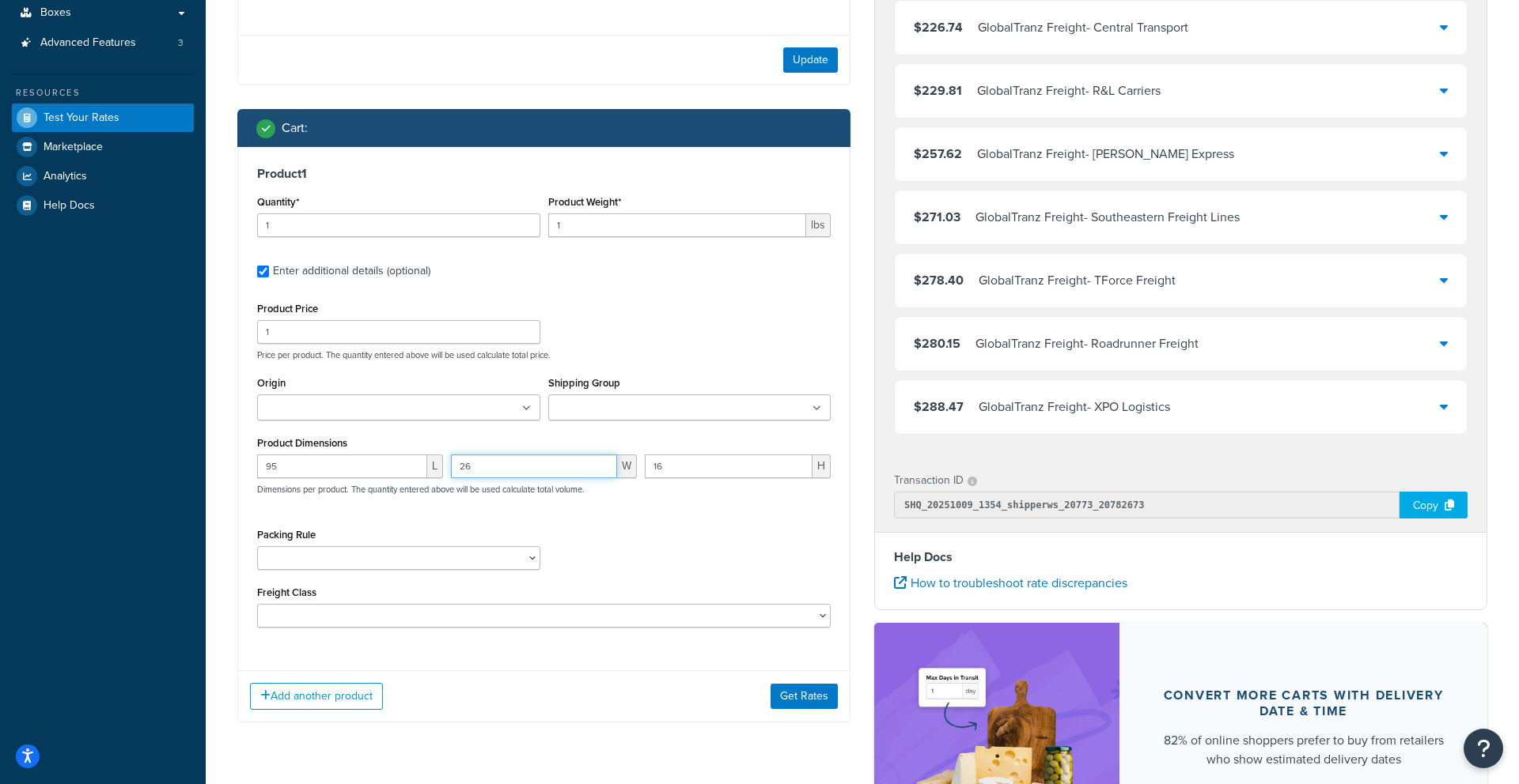
scroll to position [307, 0]
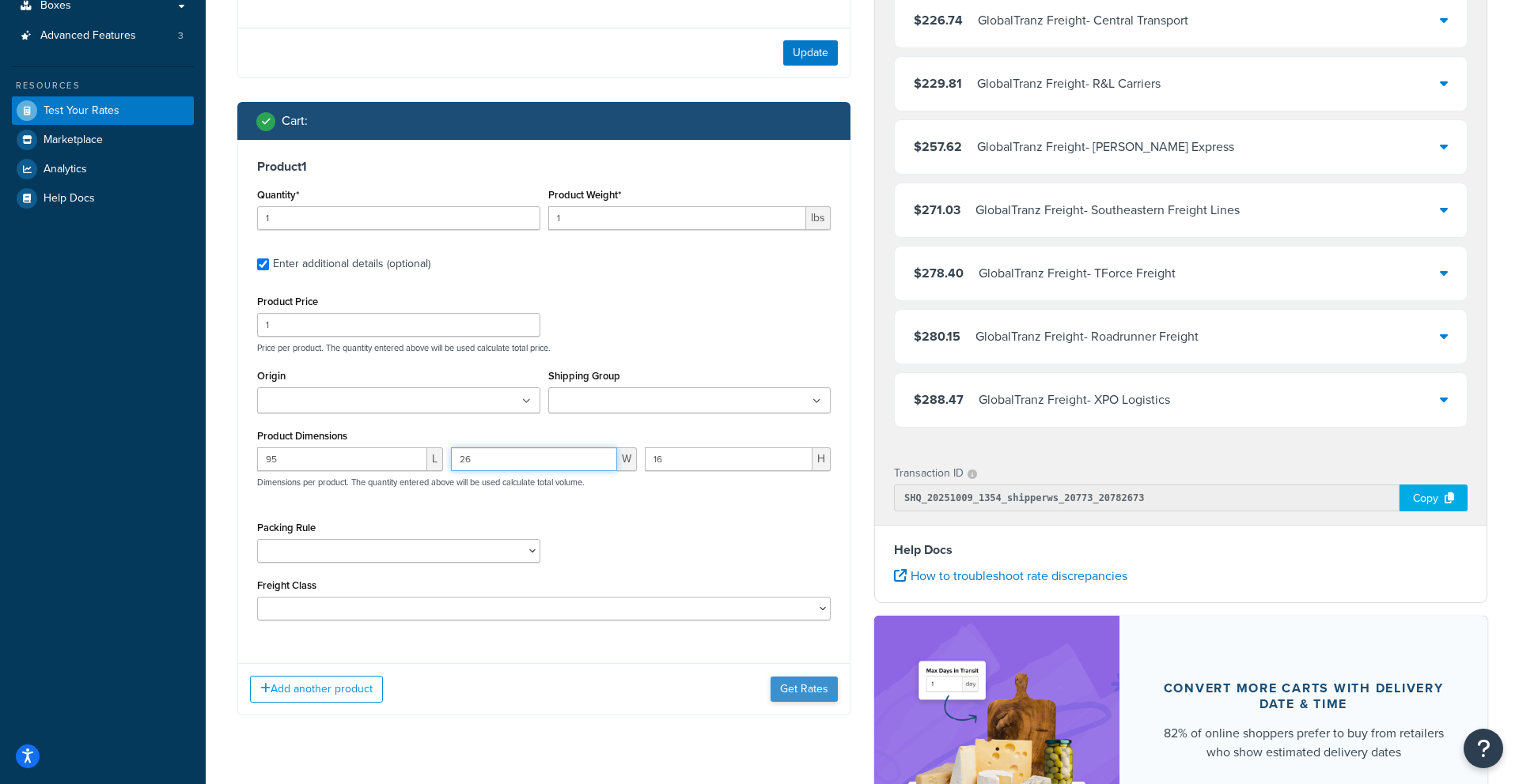
type input "26"
click at [795, 695] on button "Get Rates" at bounding box center [804, 689] width 67 height 25
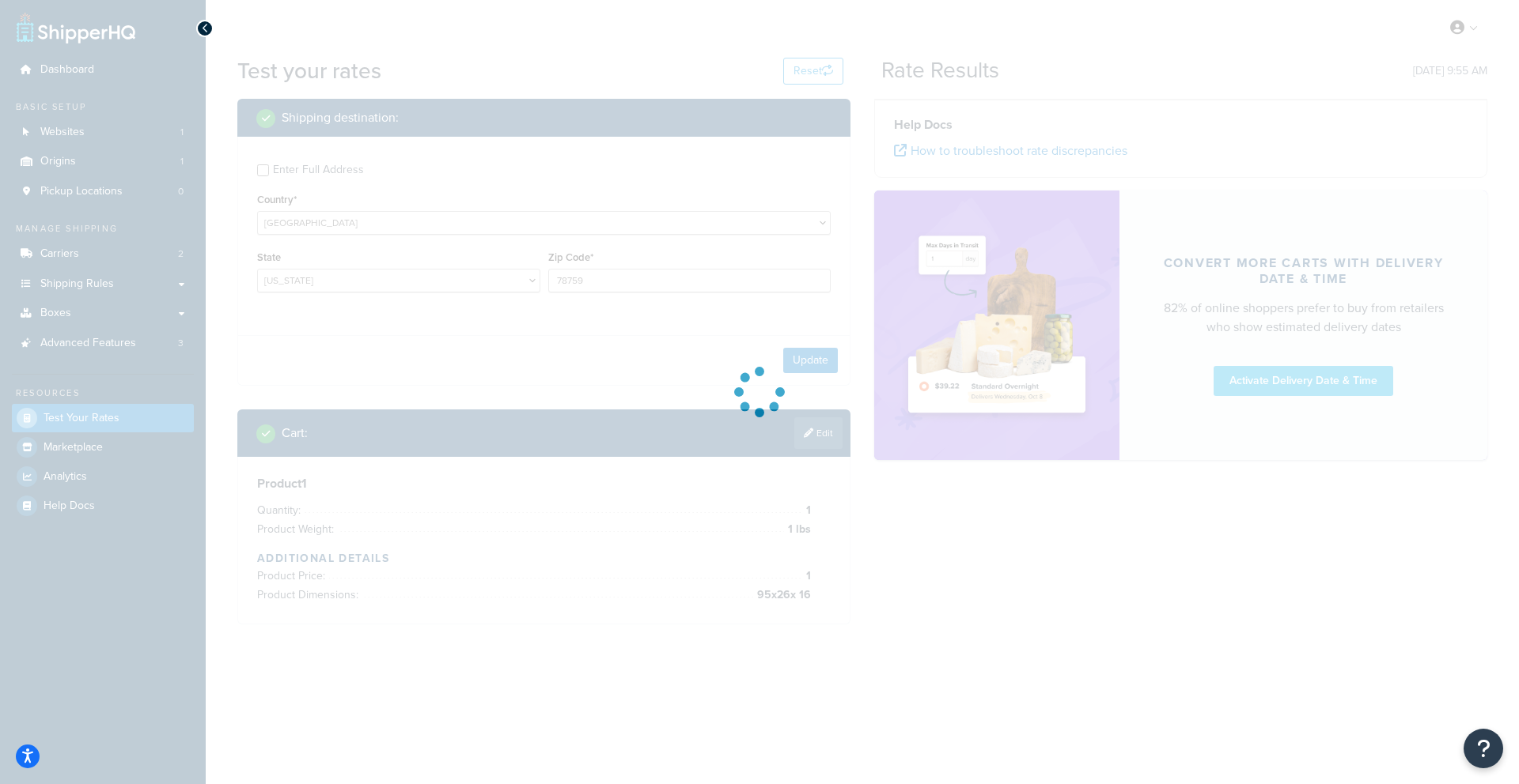
scroll to position [0, 0]
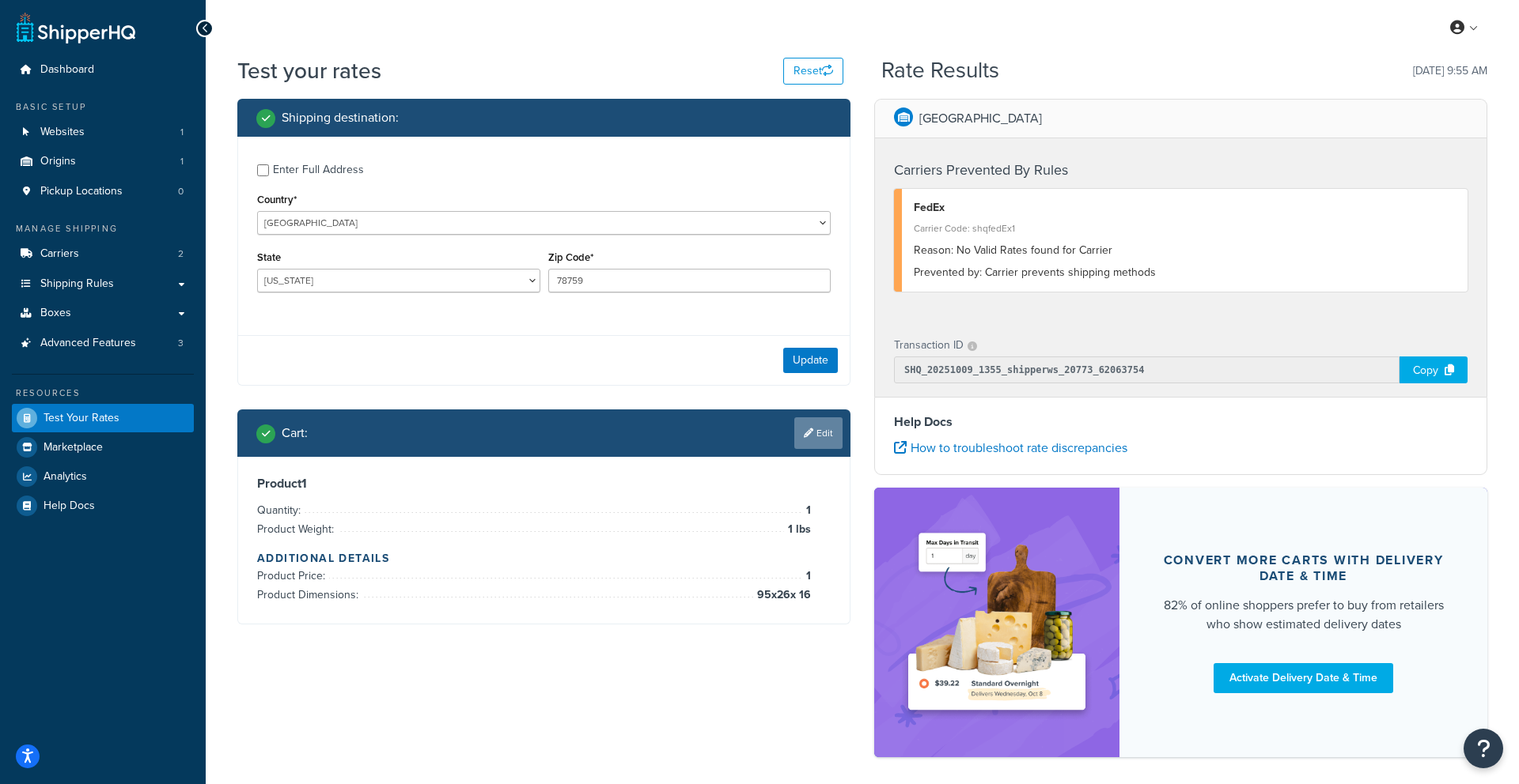
click at [825, 439] on link "Edit" at bounding box center [819, 434] width 49 height 32
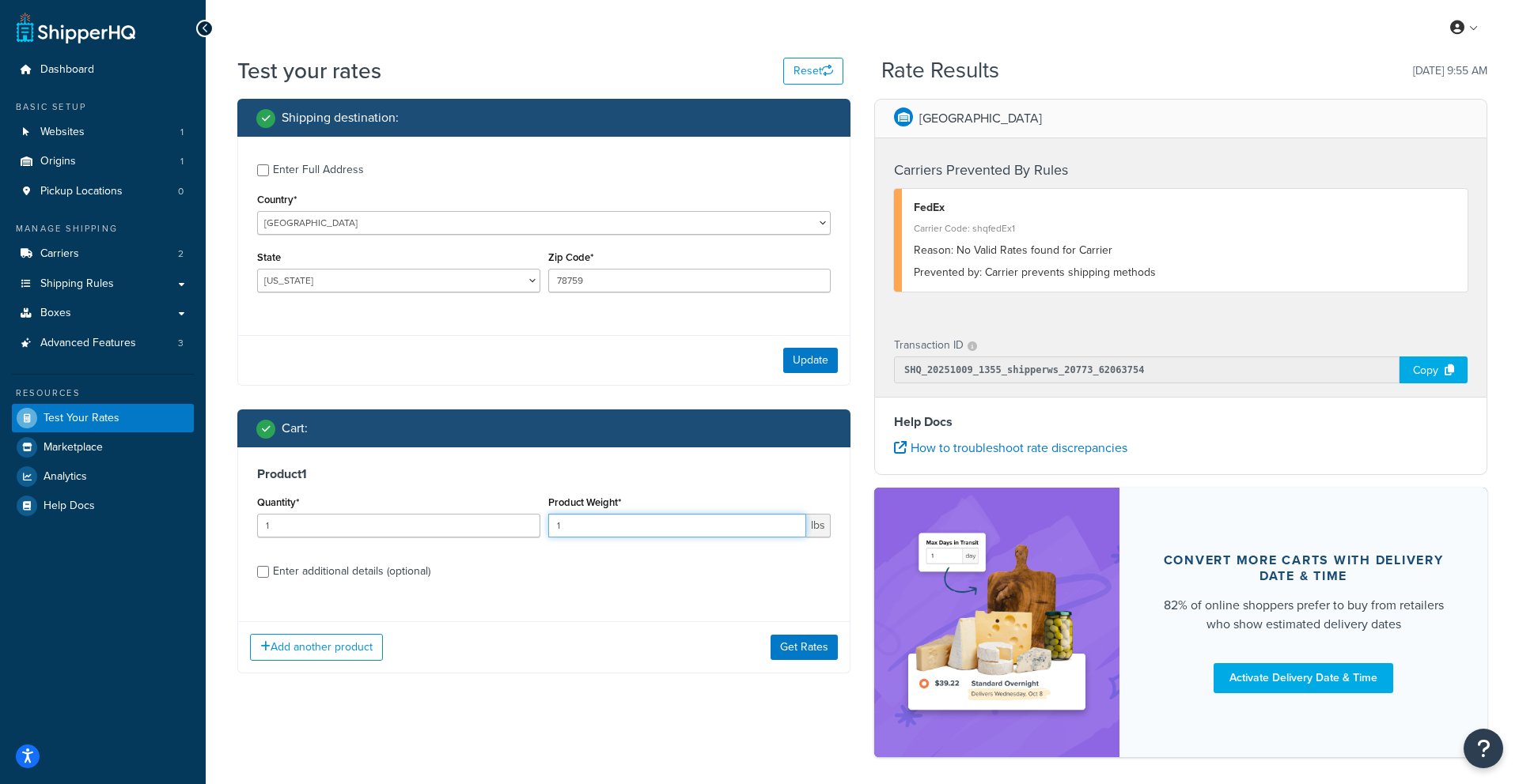
click at [711, 527] on input "1" at bounding box center [677, 525] width 259 height 23
type input "190"
click at [810, 649] on button "Get Rates" at bounding box center [804, 648] width 67 height 25
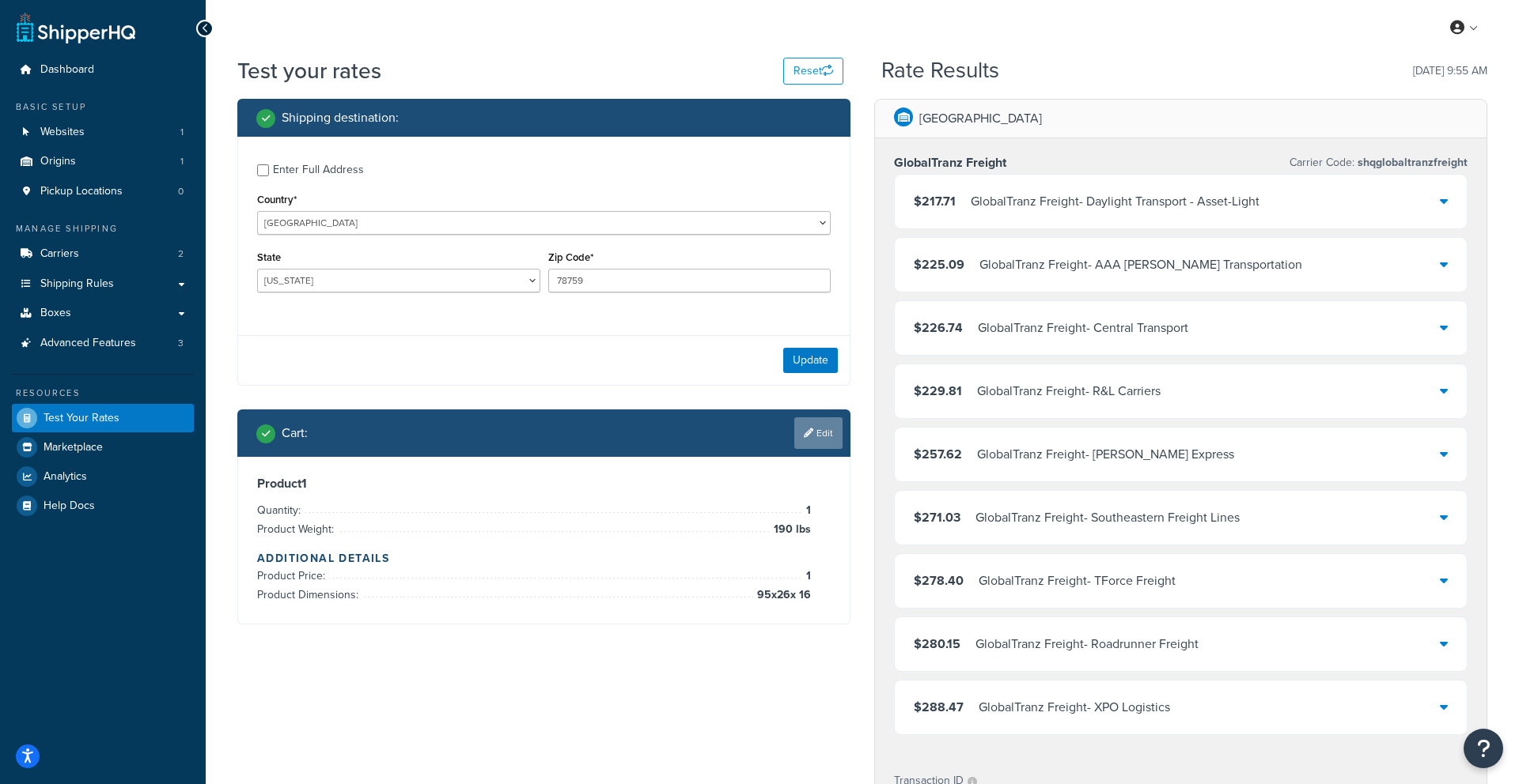
click at [818, 435] on link "Edit" at bounding box center [819, 434] width 49 height 32
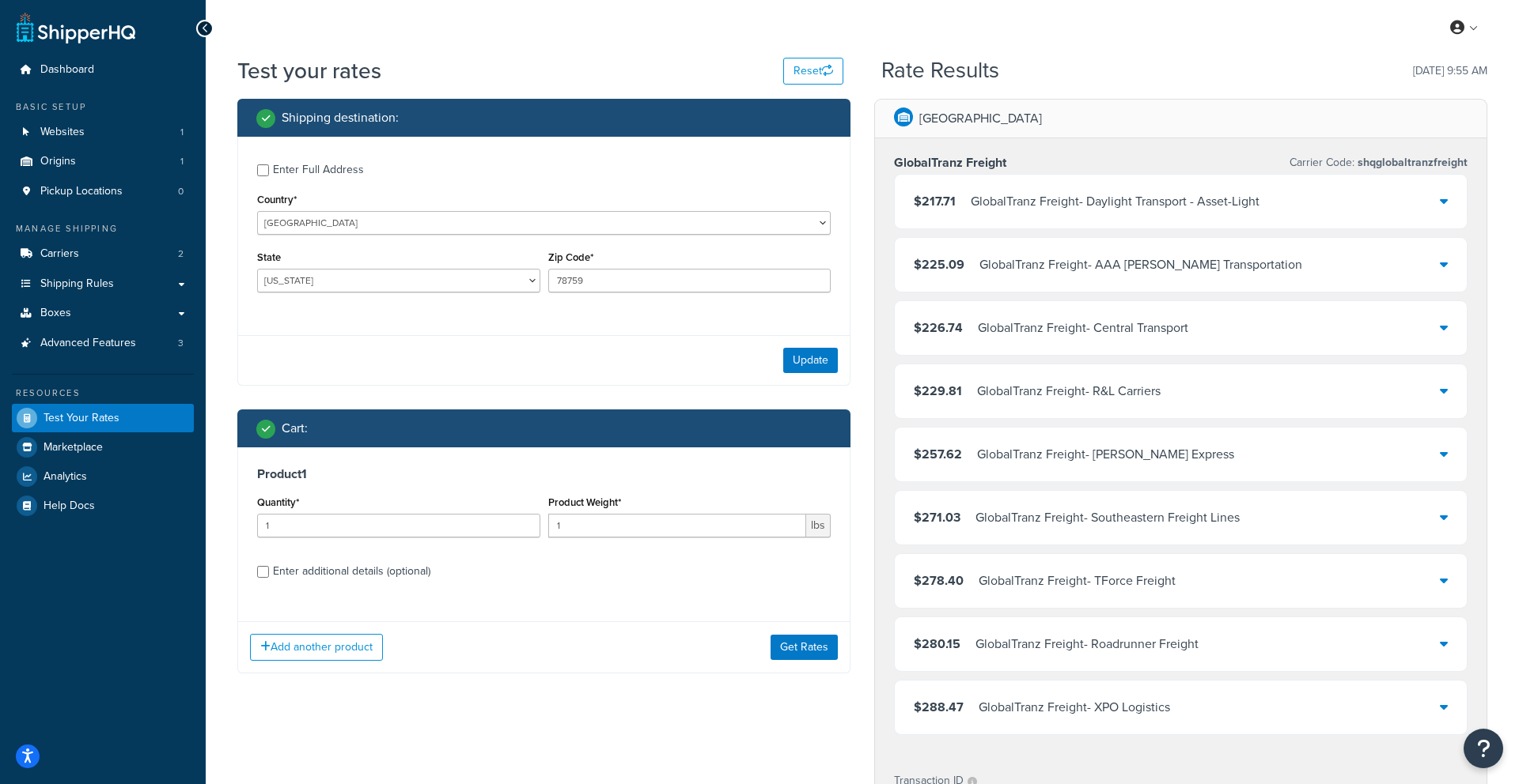
click at [349, 564] on div "Enter additional details (optional)" at bounding box center [351, 572] width 157 height 22
click at [269, 566] on input "Enter additional details (optional)" at bounding box center [263, 572] width 12 height 12
checkbox input "true"
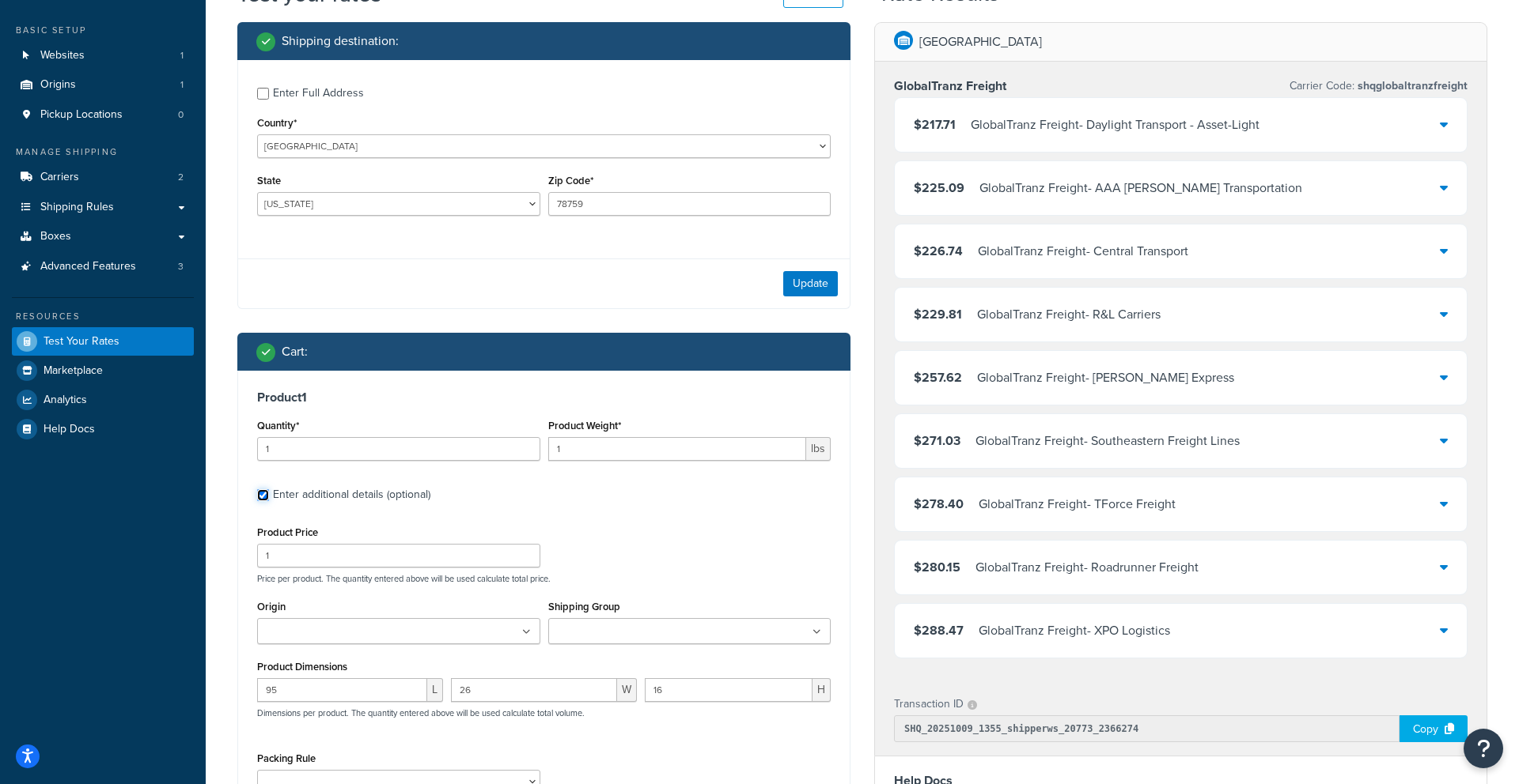
scroll to position [78, 0]
click at [553, 688] on input "26" at bounding box center [534, 689] width 166 height 23
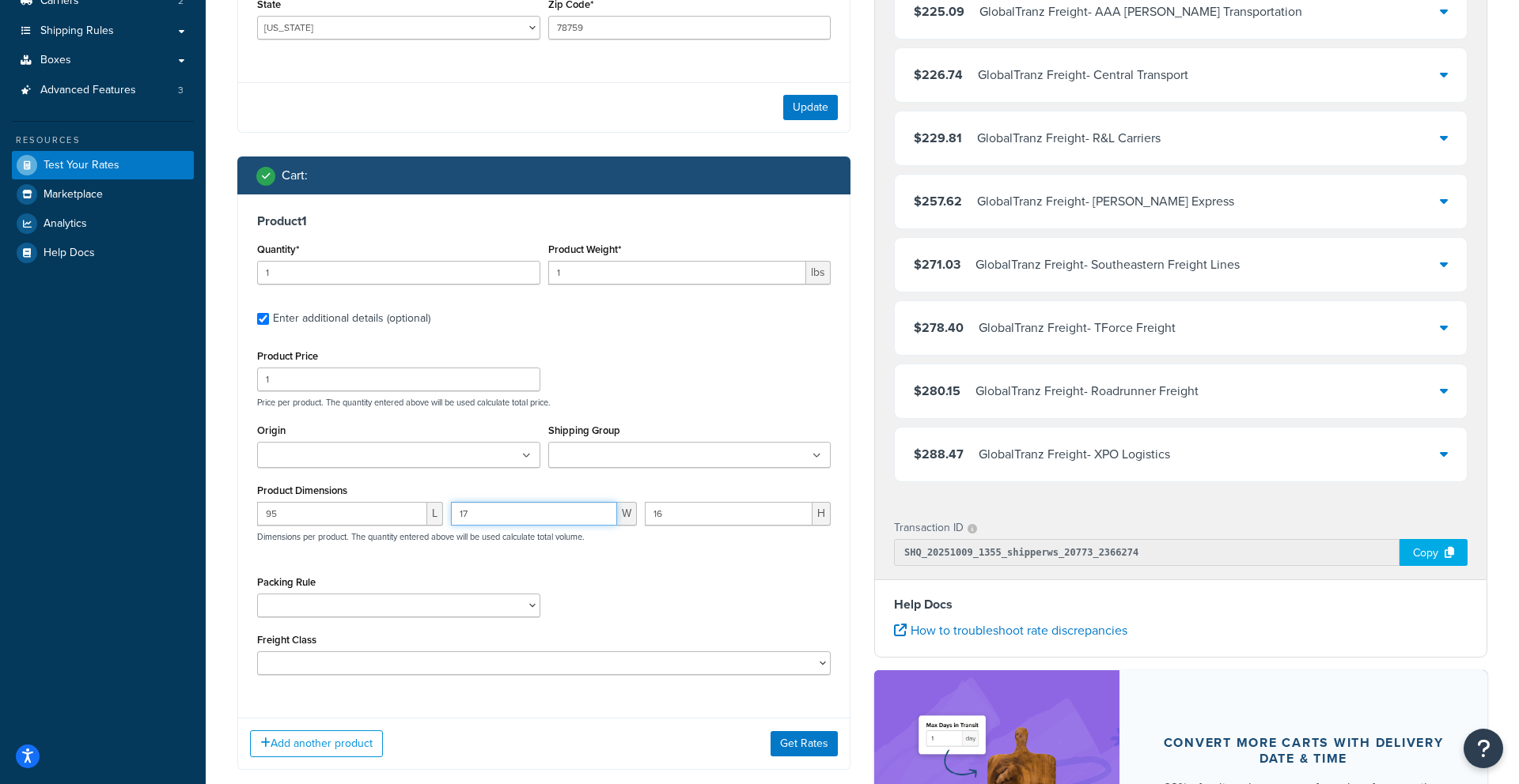
scroll to position [258, 0]
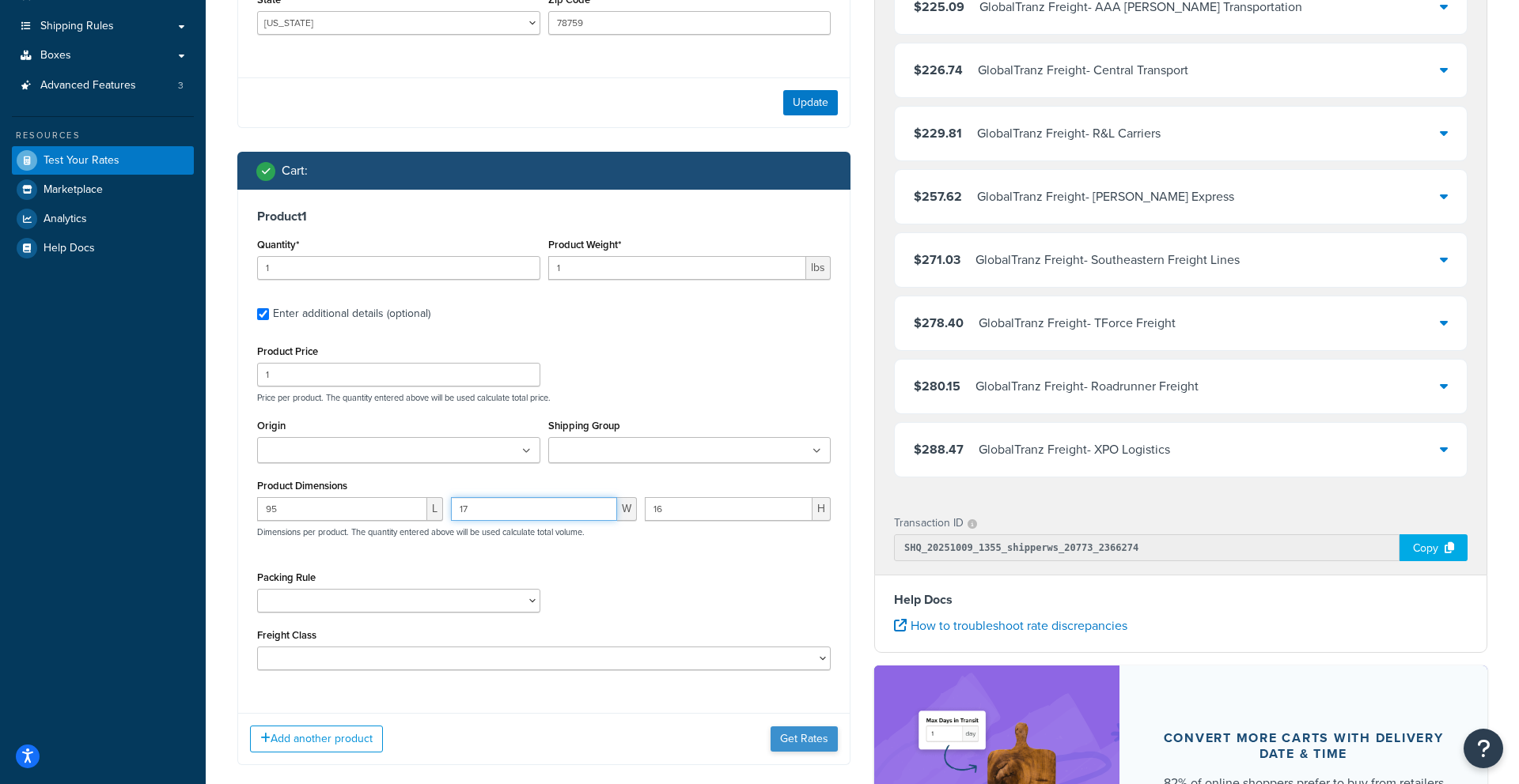
type input "17"
click at [795, 742] on button "Get Rates" at bounding box center [804, 739] width 67 height 25
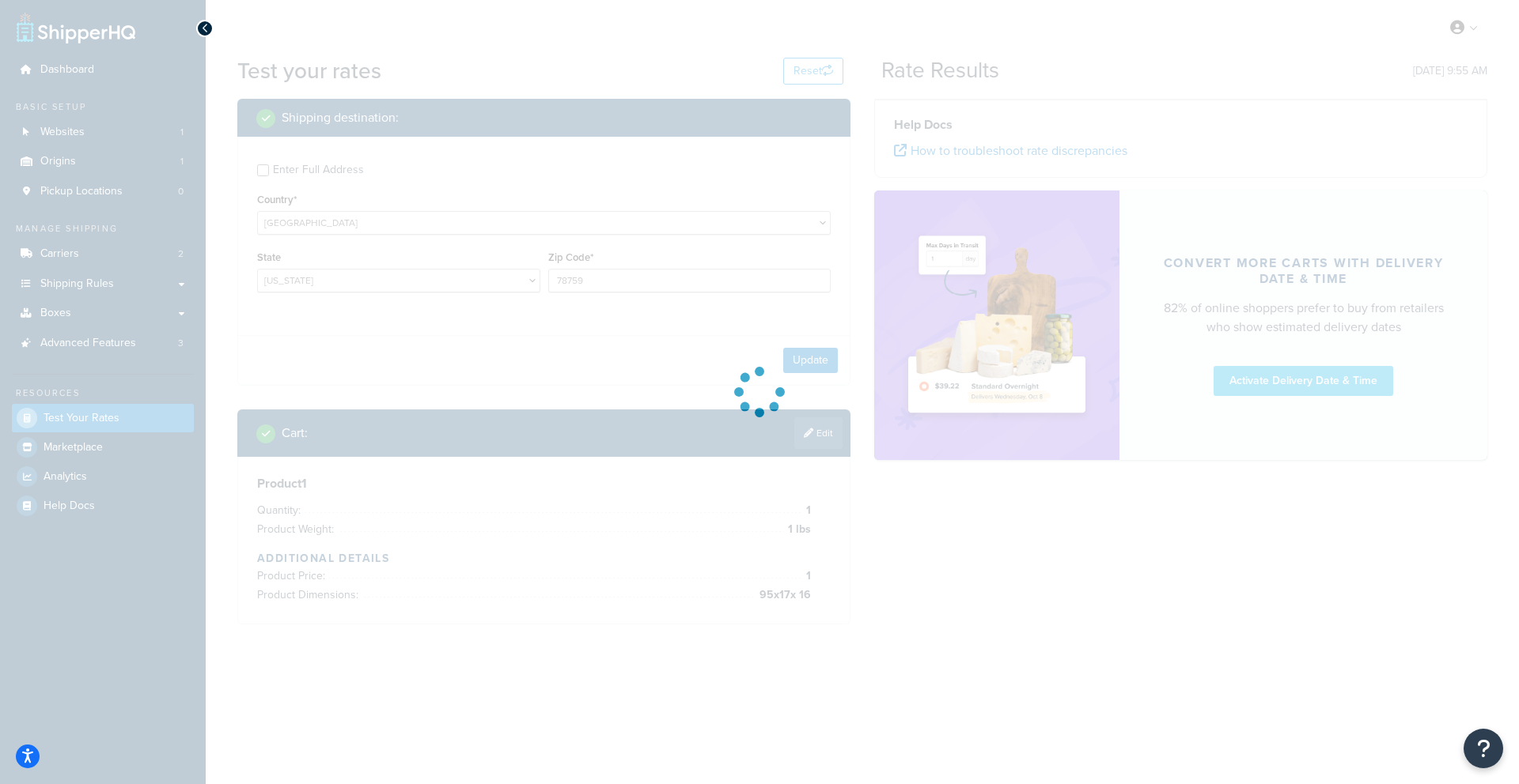
scroll to position [0, 0]
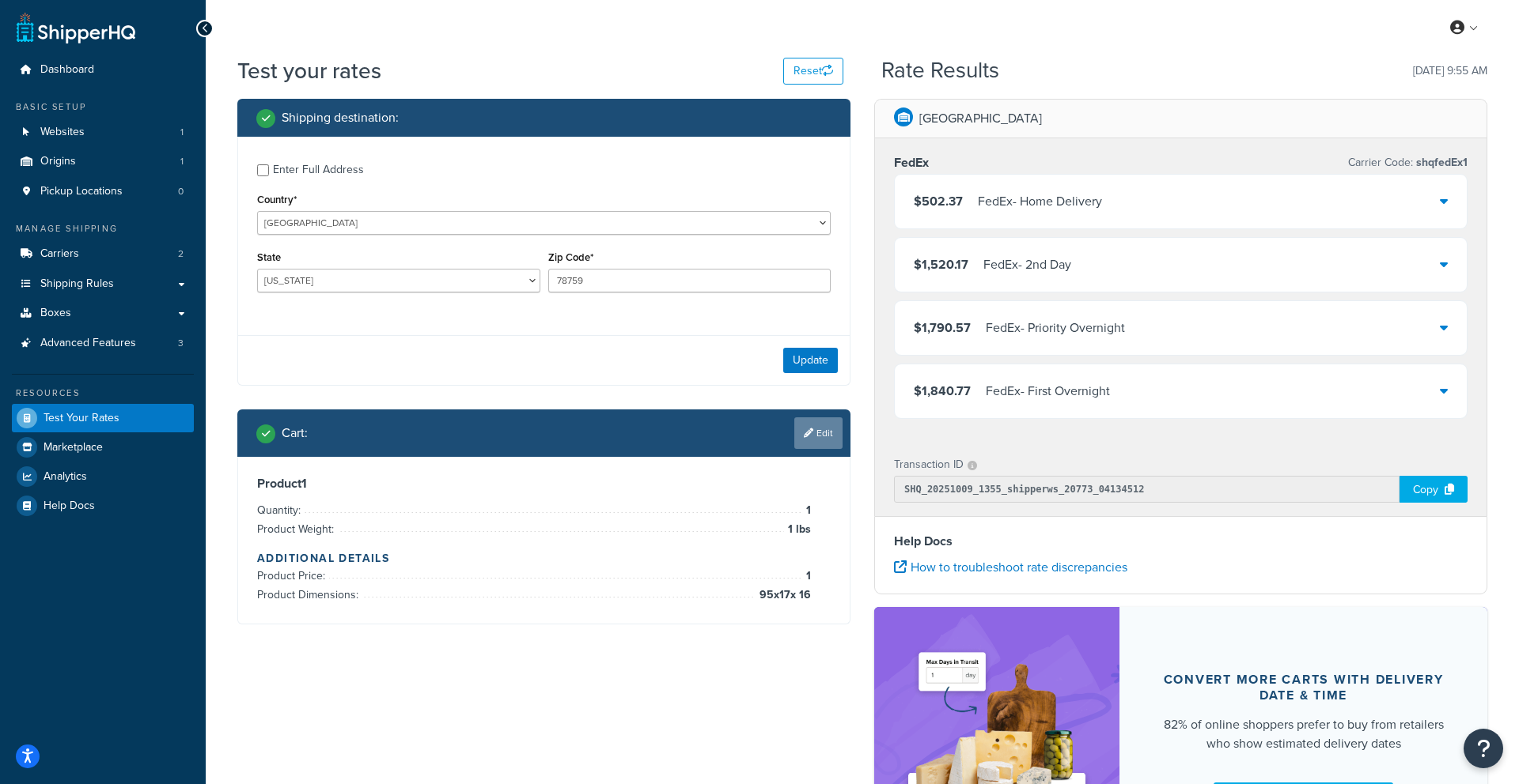
click at [804, 438] on link "Edit" at bounding box center [819, 434] width 49 height 32
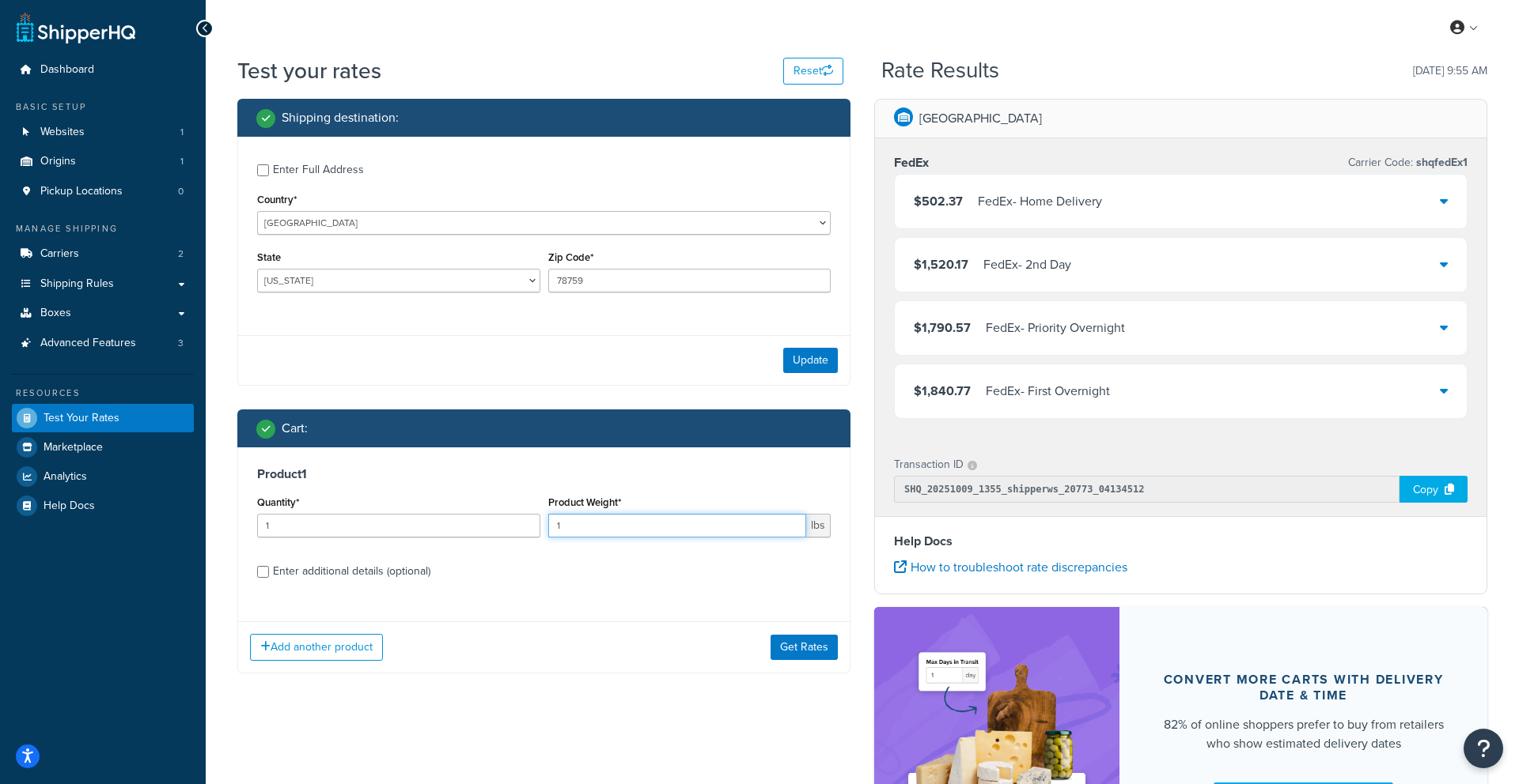
click at [703, 528] on input "1" at bounding box center [677, 525] width 259 height 23
type input "190"
click at [804, 656] on button "Get Rates" at bounding box center [804, 648] width 67 height 25
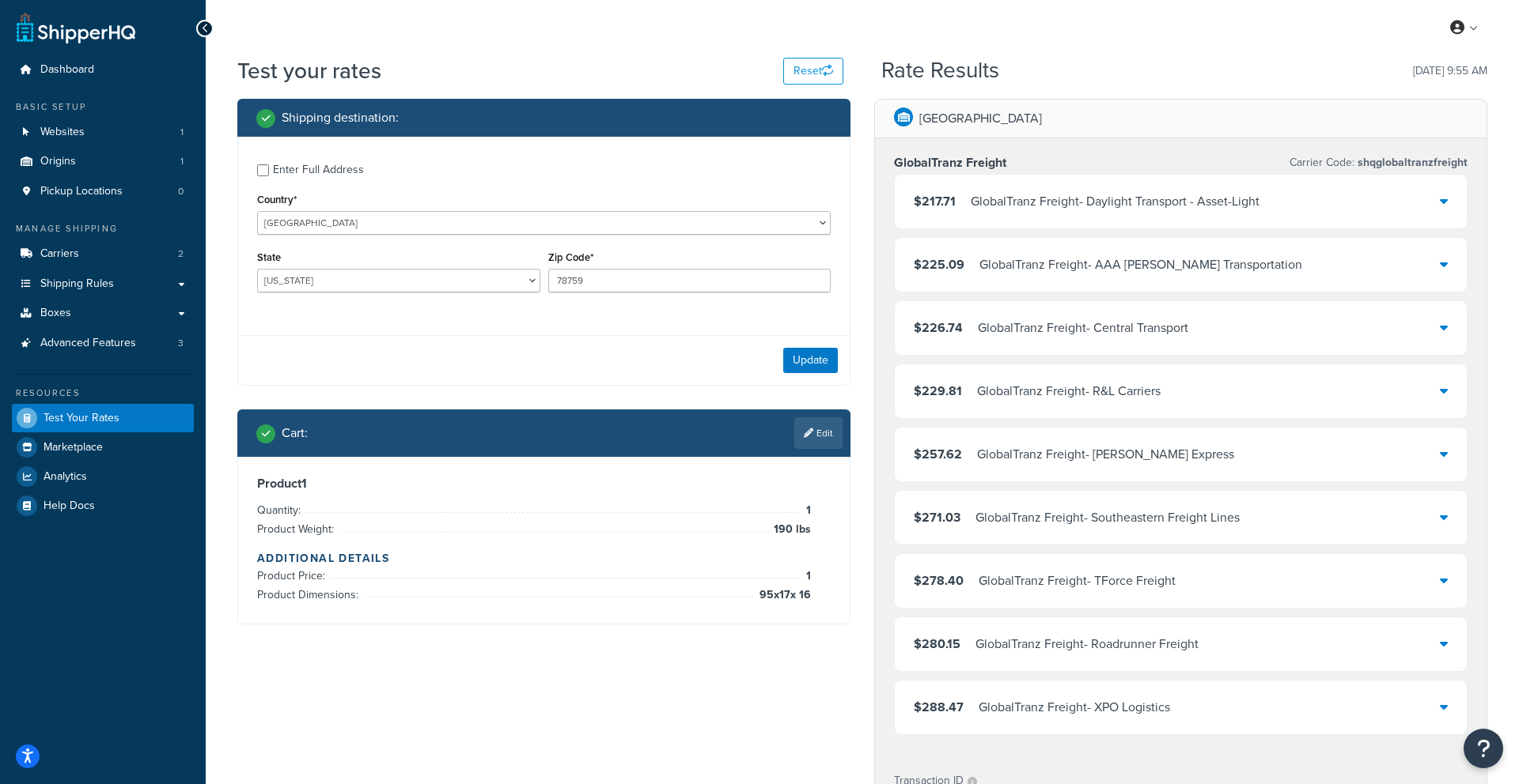
click at [825, 420] on link "Edit" at bounding box center [819, 434] width 49 height 32
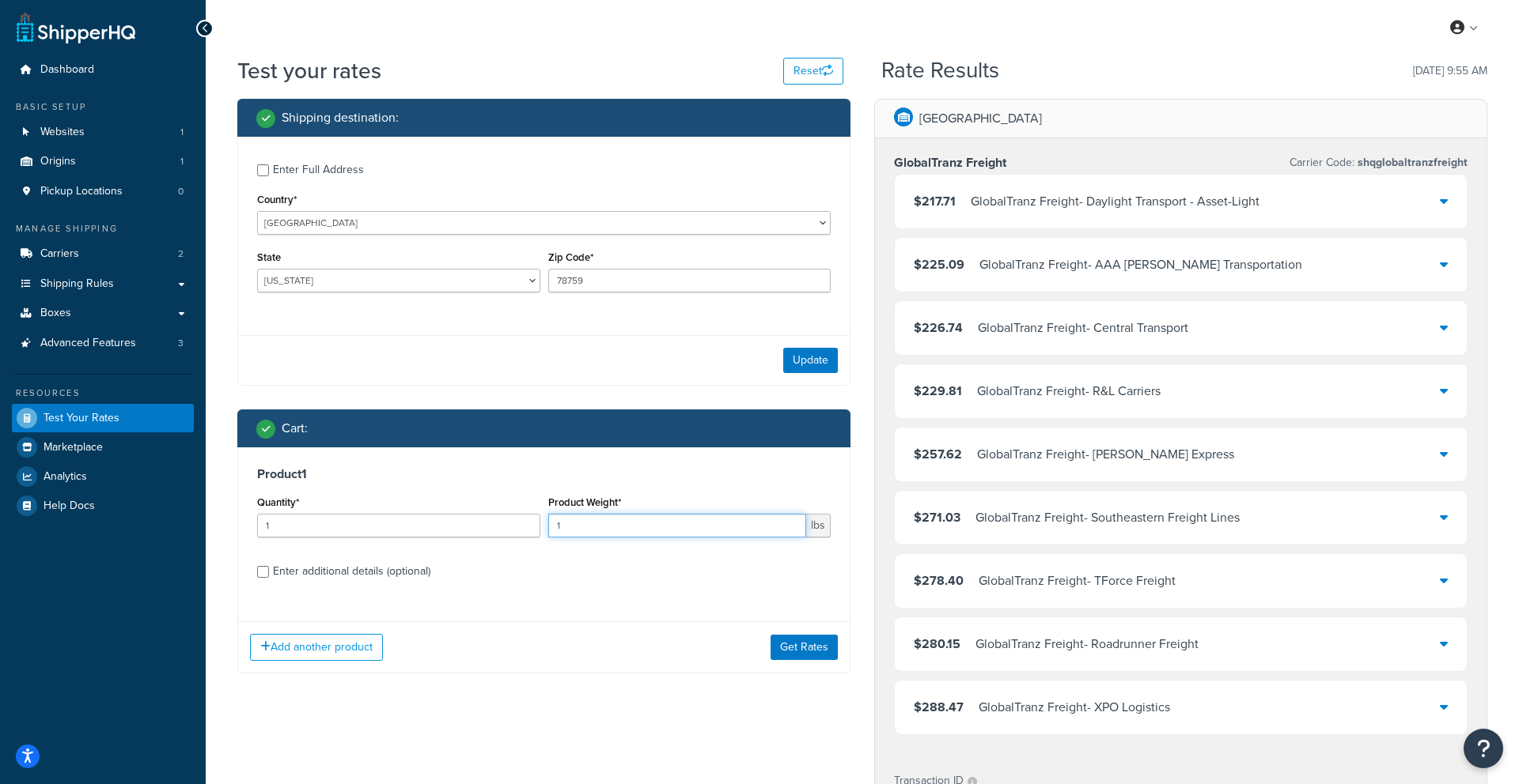
click at [690, 528] on input "1" at bounding box center [677, 525] width 259 height 23
type input "250"
click at [787, 649] on button "Get Rates" at bounding box center [804, 648] width 67 height 25
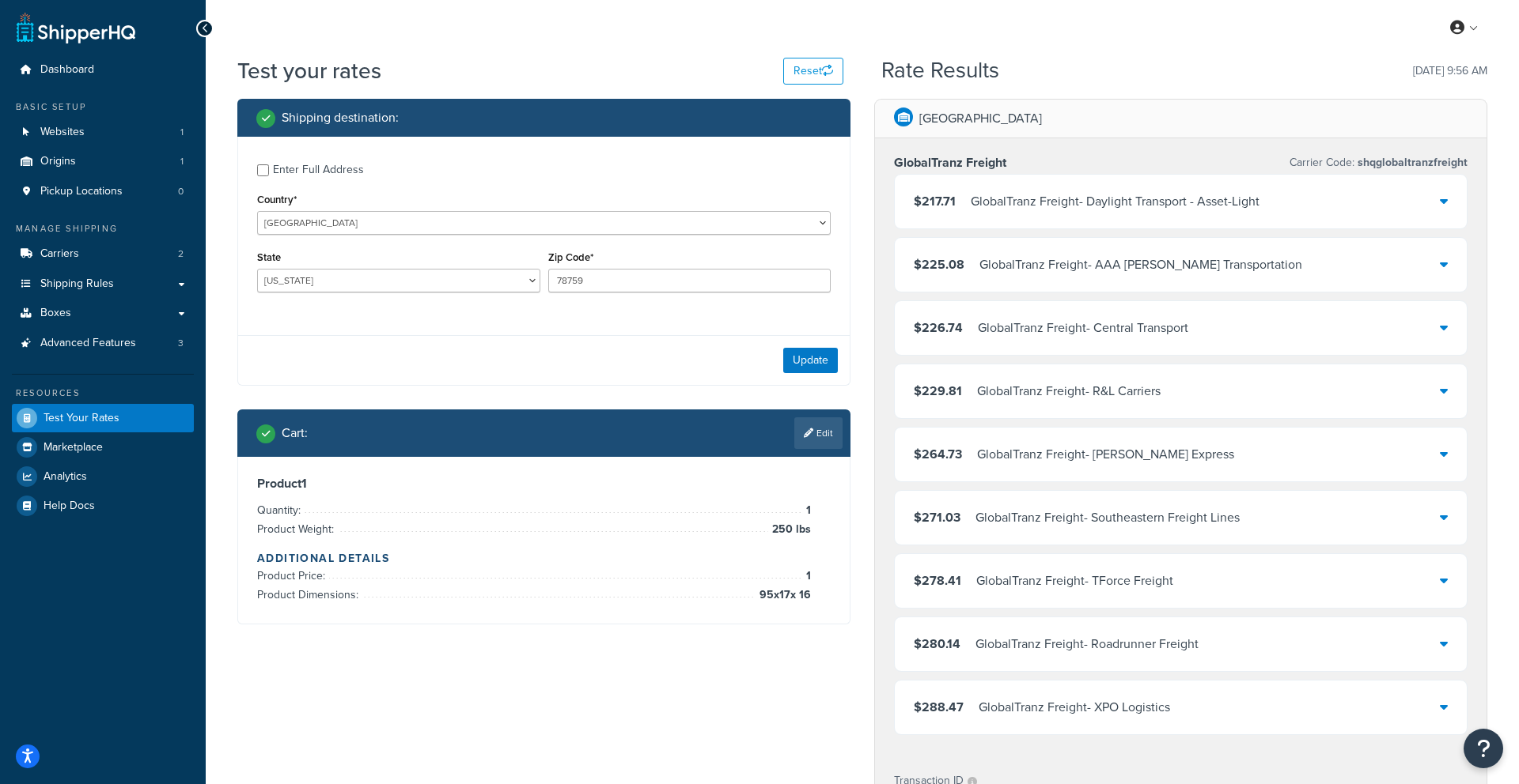
click at [1357, 192] on div "$217.71 GlobalTranz Freight - Daylight Transport - Asset-Light" at bounding box center [1181, 202] width 572 height 54
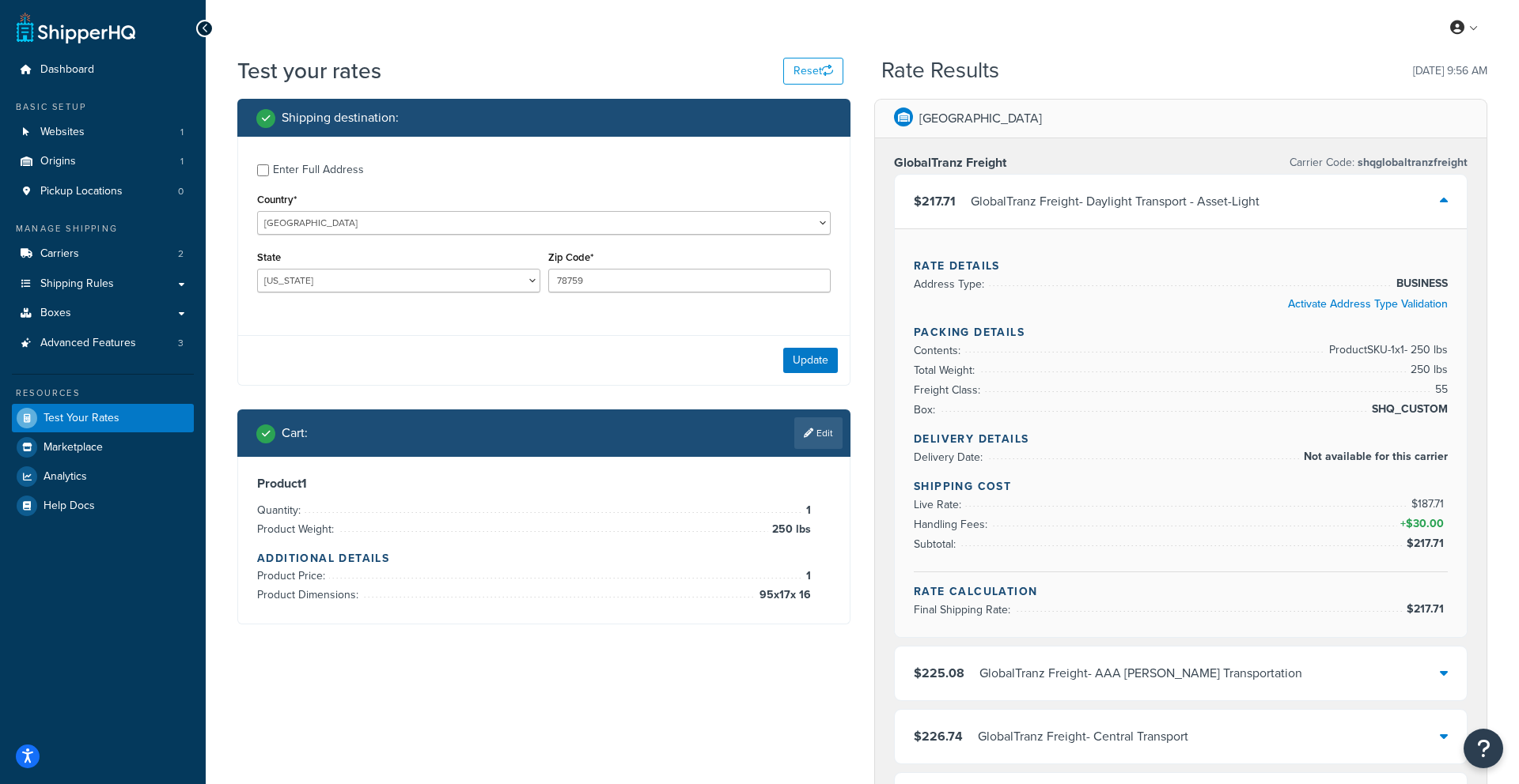
click at [1367, 194] on div "$217.71 GlobalTranz Freight - Daylight Transport - Asset-Light" at bounding box center [1181, 202] width 572 height 54
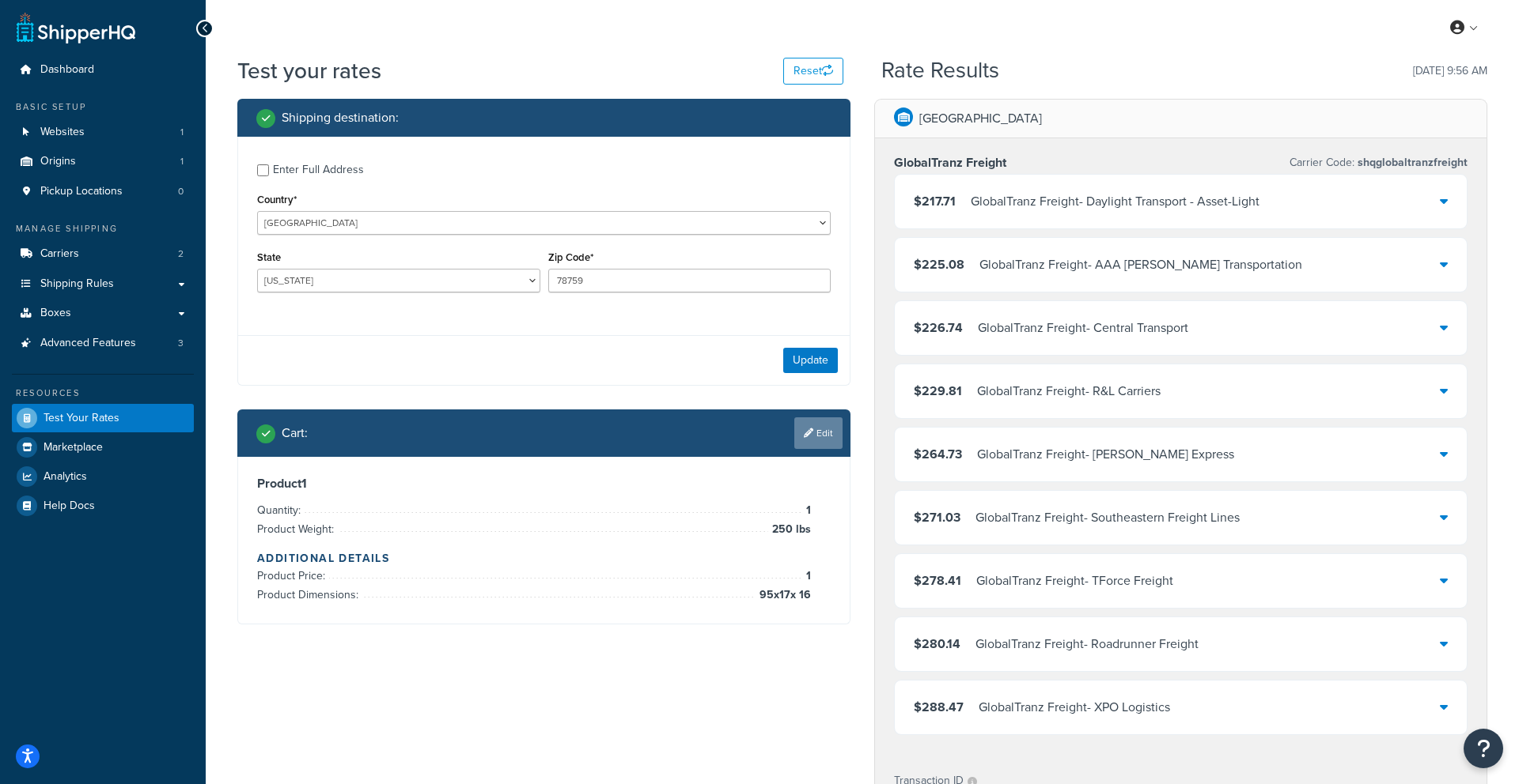
click at [835, 435] on link "Edit" at bounding box center [819, 434] width 49 height 32
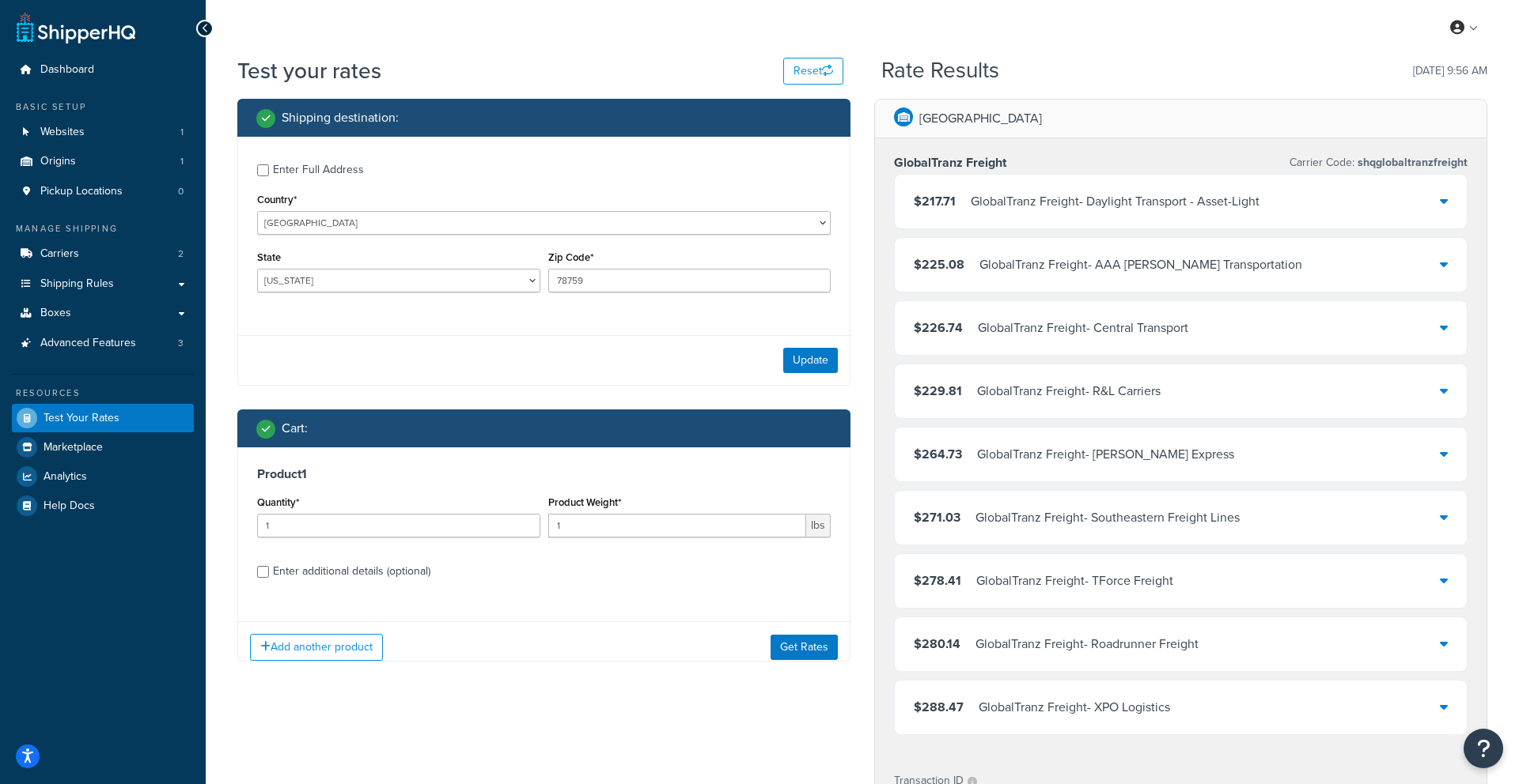
scroll to position [4, 0]
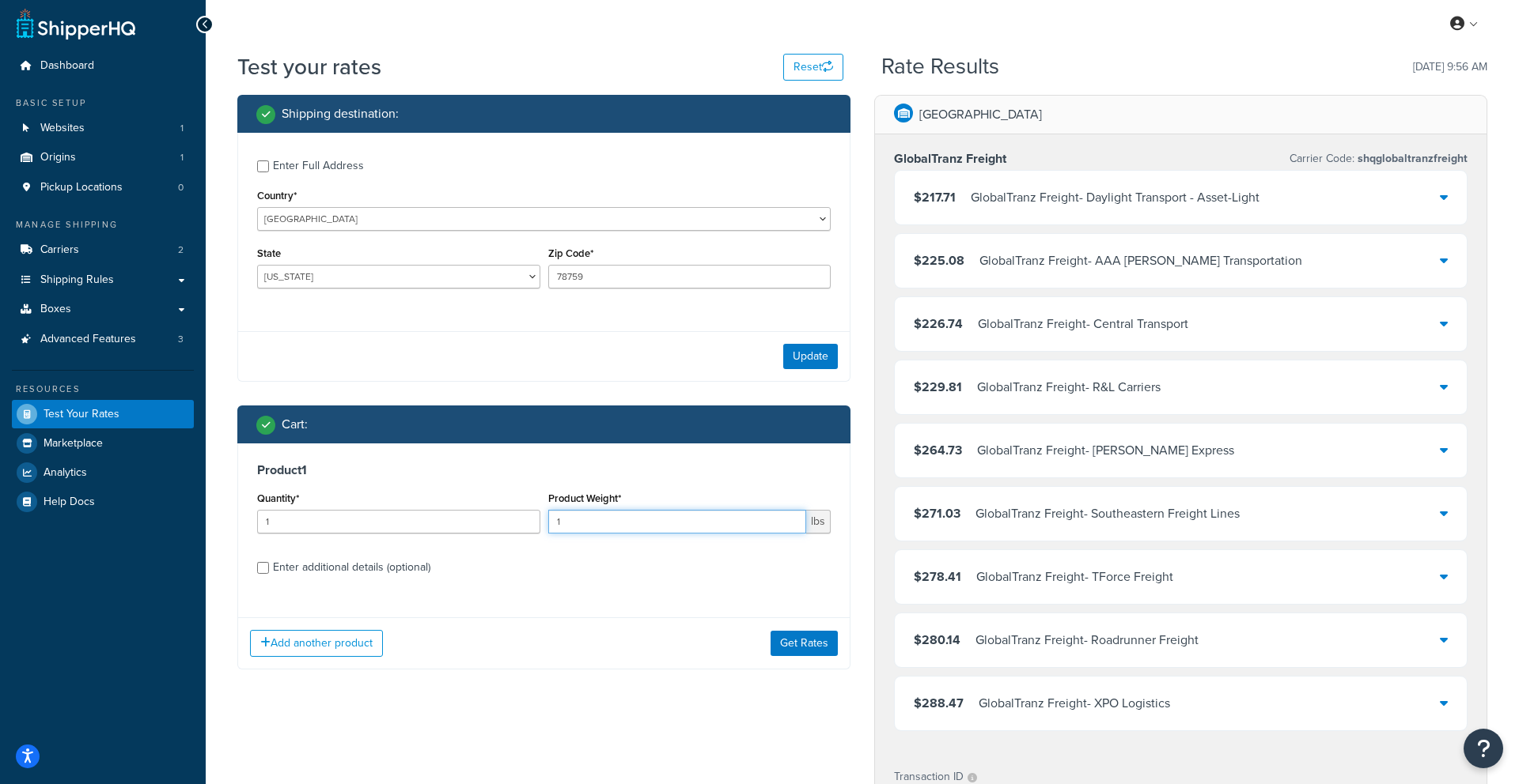
click at [698, 518] on input "1" at bounding box center [677, 521] width 259 height 23
type input "1"
type input "1000"
click at [794, 646] on button "Get Rates" at bounding box center [804, 643] width 67 height 25
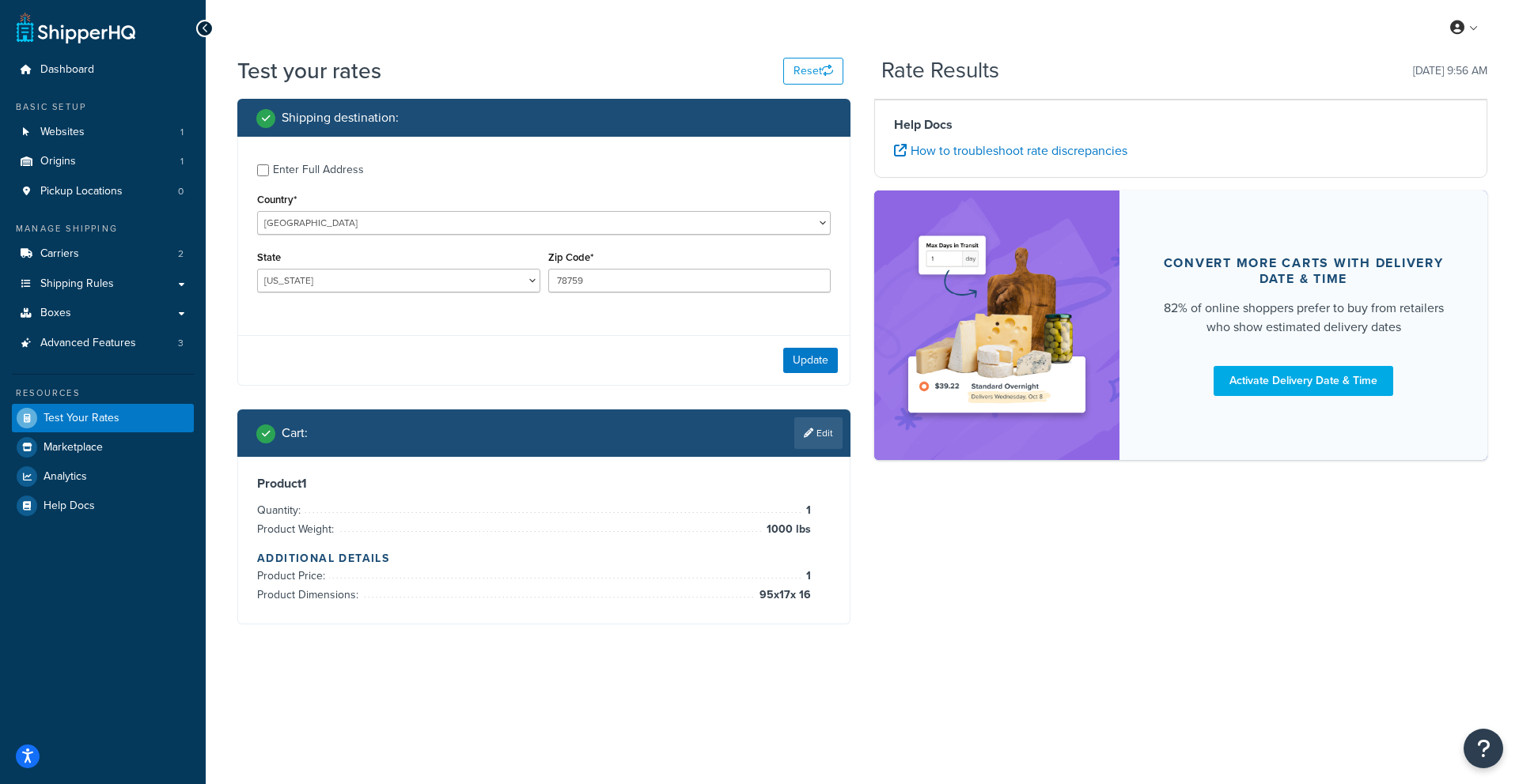
scroll to position [0, 0]
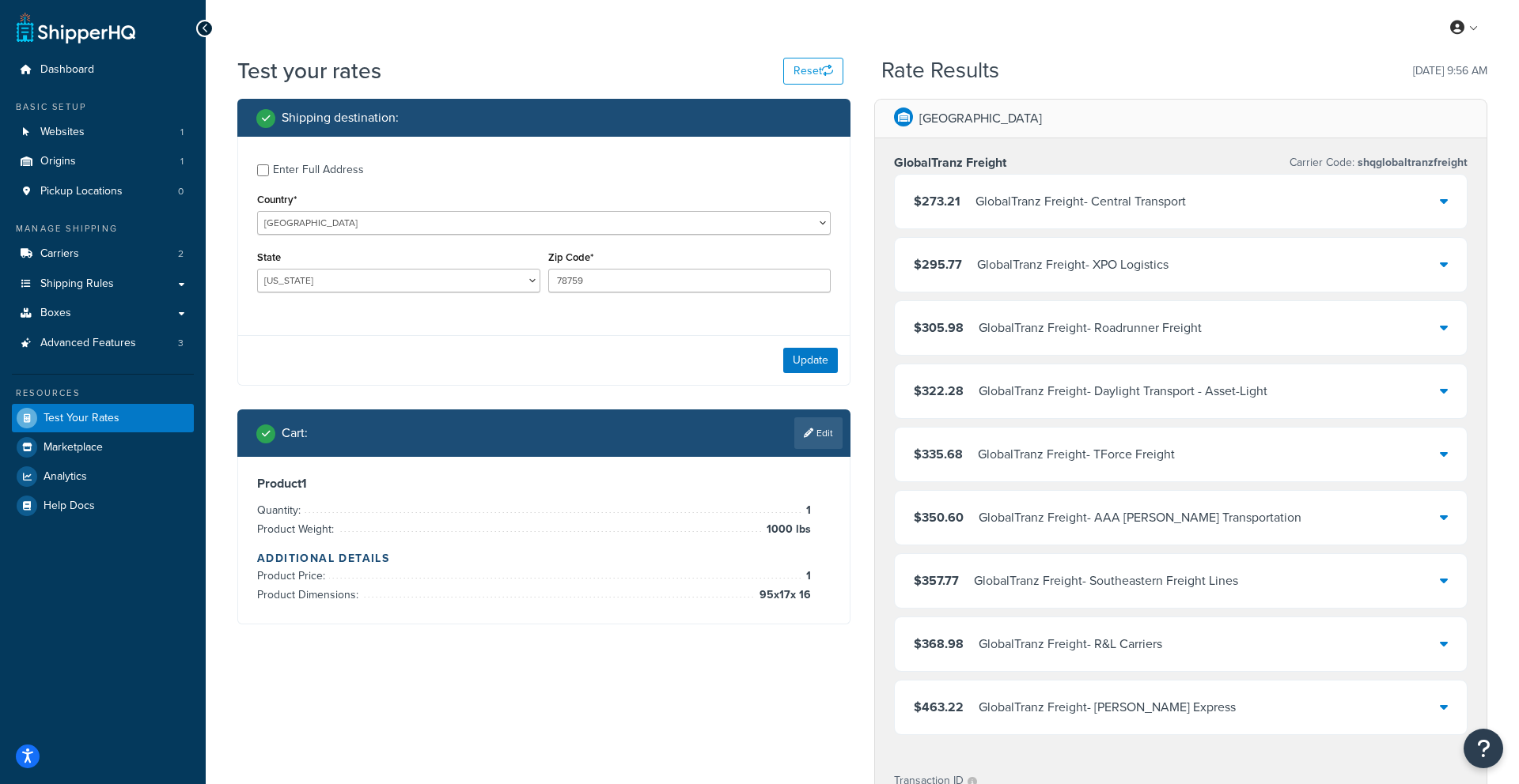
drag, startPoint x: 809, startPoint y: 442, endPoint x: 796, endPoint y: 430, distance: 17.7
click at [809, 441] on link "Edit" at bounding box center [819, 434] width 49 height 32
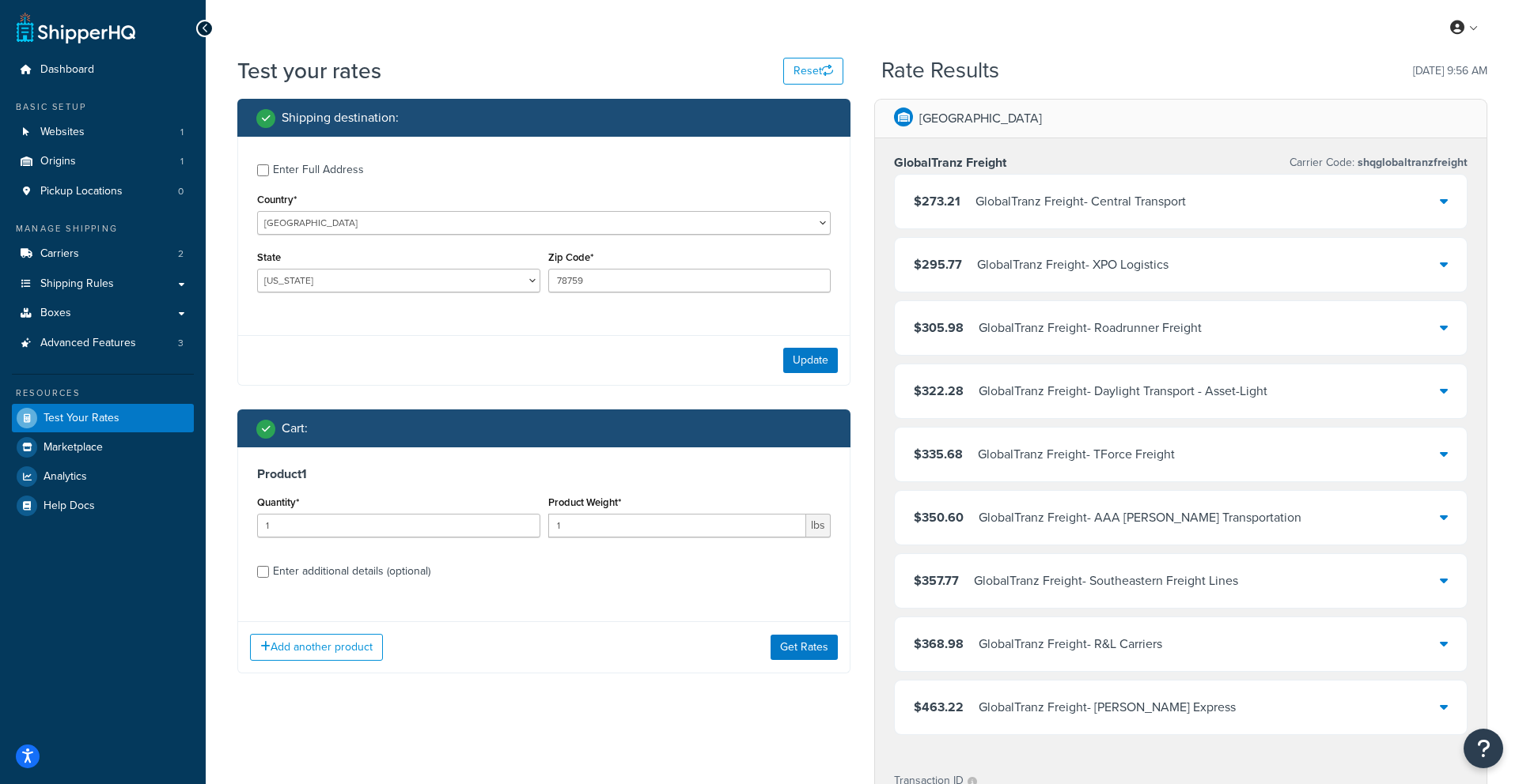
click at [357, 586] on div "Product 1 Quantity* 1 Product Weight* 1 lbs Enter additional details (optional)" at bounding box center [544, 528] width 611 height 162
click at [357, 572] on div "Enter additional details (optional)" at bounding box center [351, 572] width 157 height 22
click at [269, 572] on input "Enter additional details (optional)" at bounding box center [263, 572] width 12 height 12
checkbox input "true"
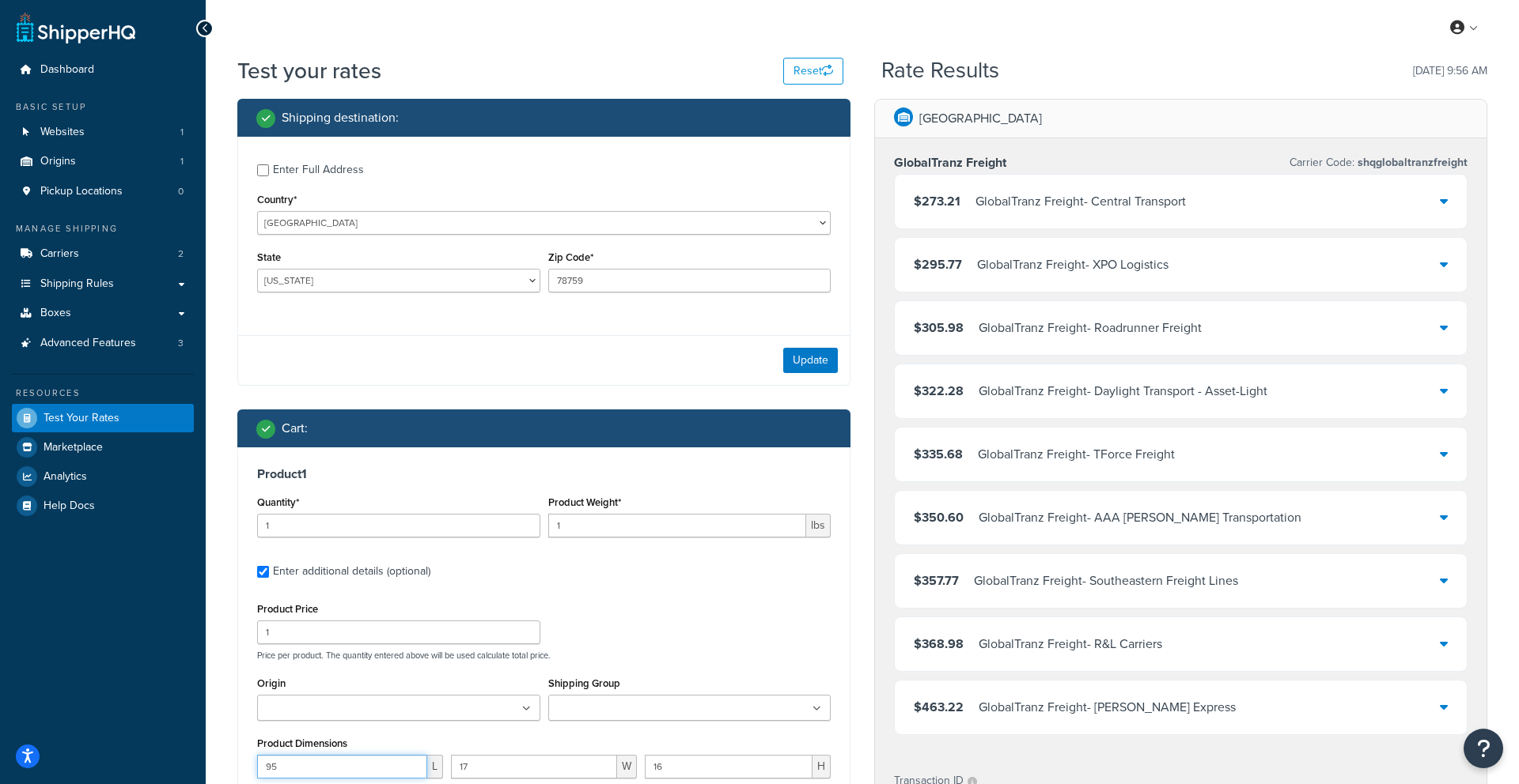
click at [304, 765] on input "95" at bounding box center [342, 766] width 170 height 23
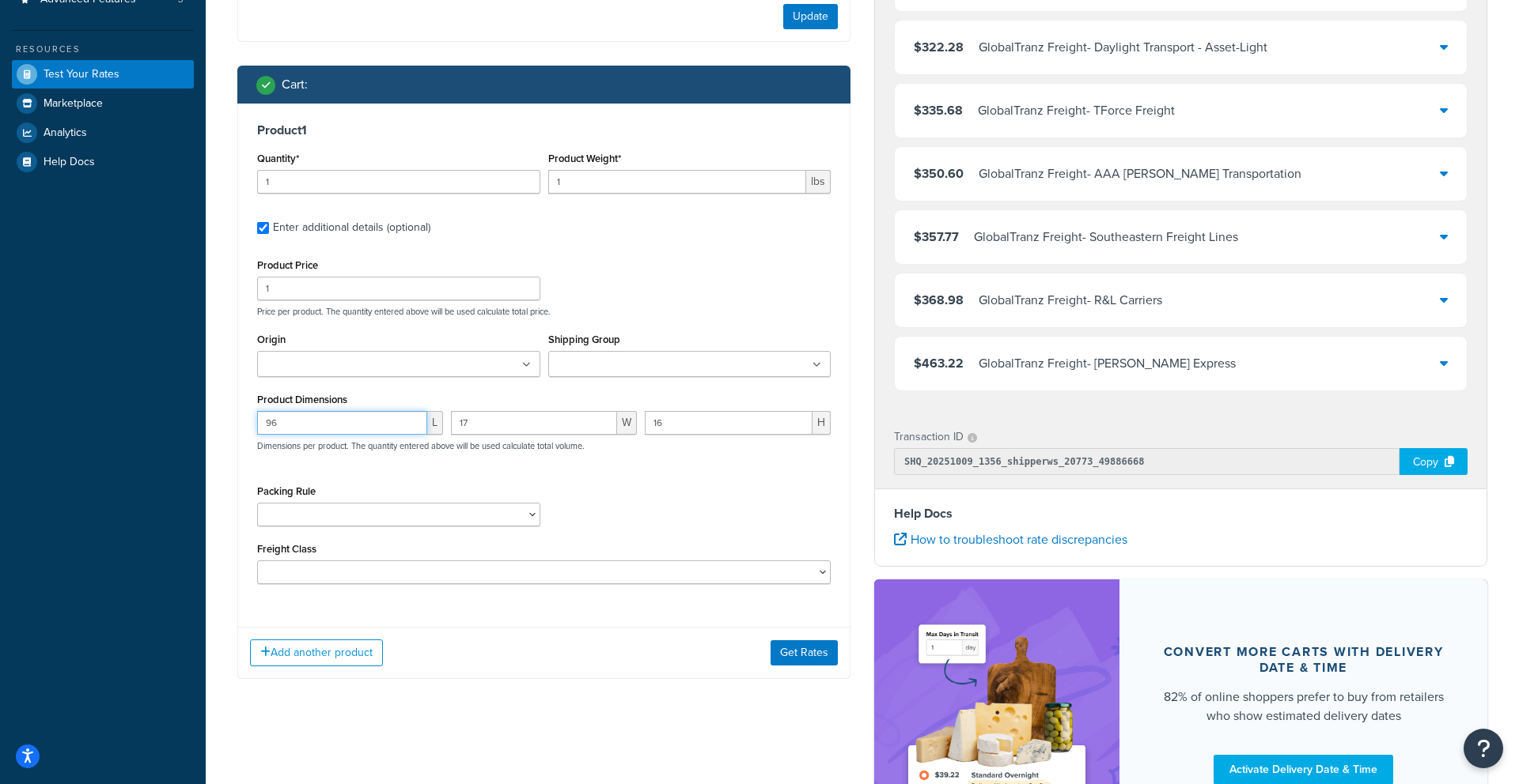
scroll to position [381, 0]
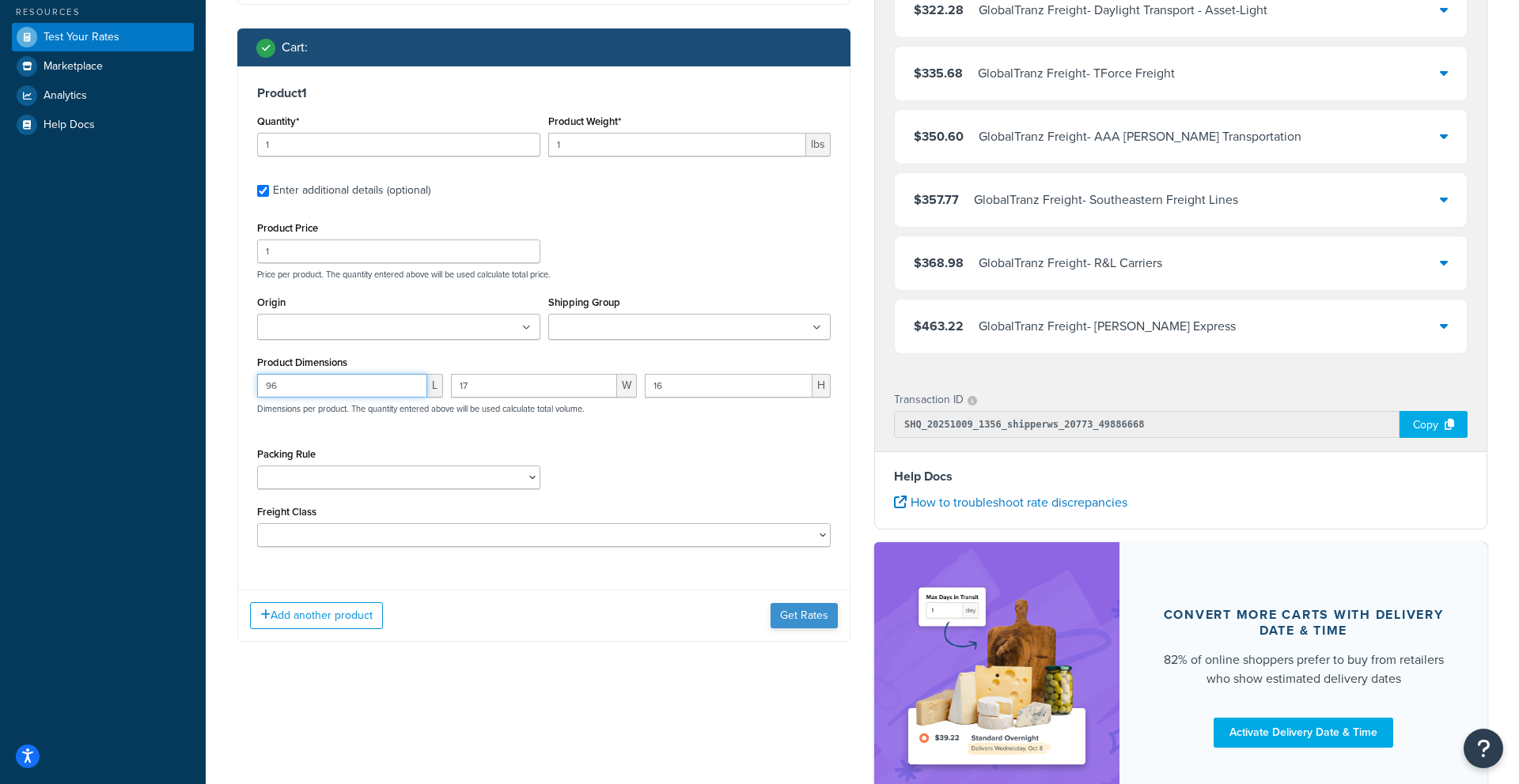
type input "96"
click at [809, 612] on button "Get Rates" at bounding box center [804, 616] width 67 height 25
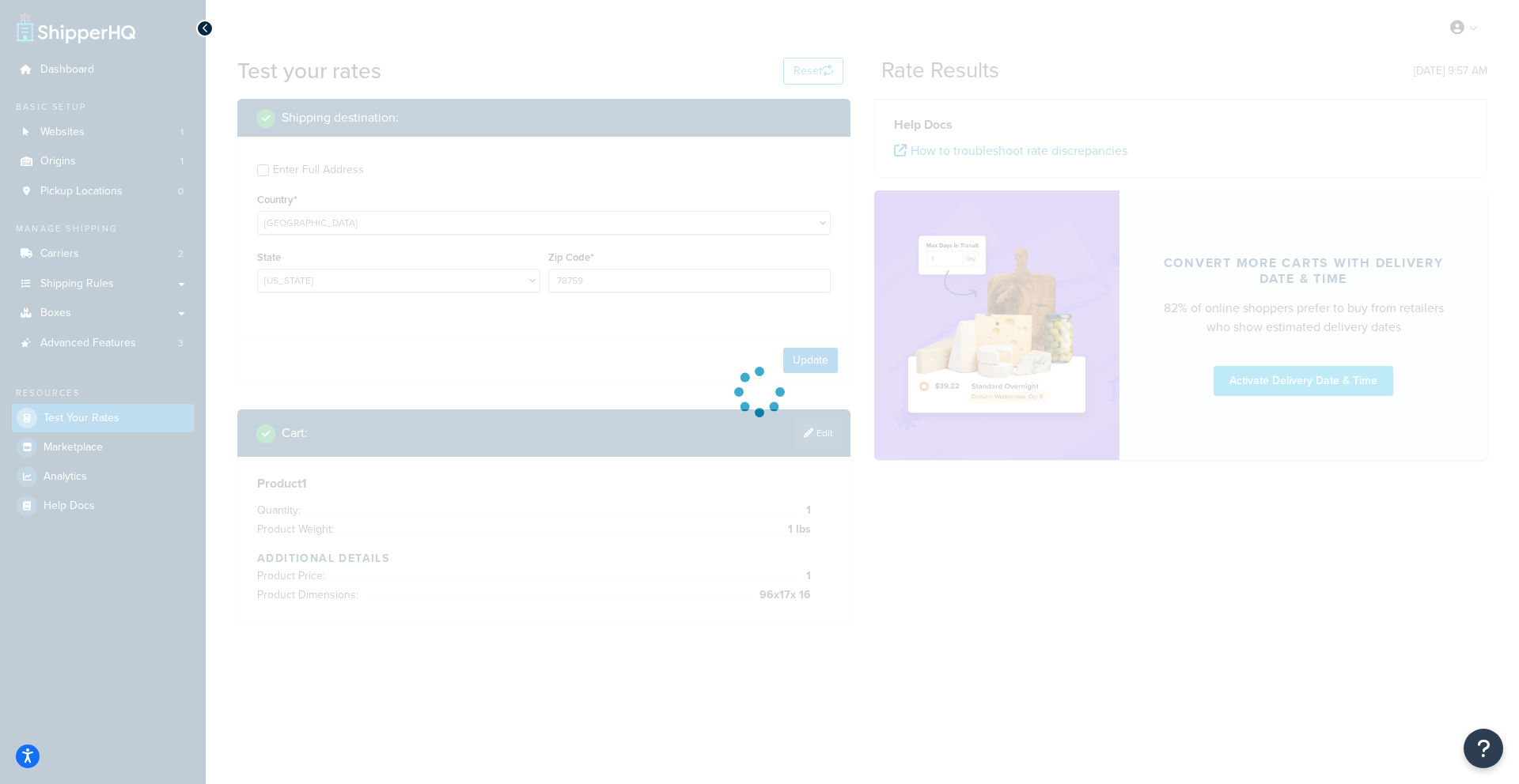
scroll to position [0, 0]
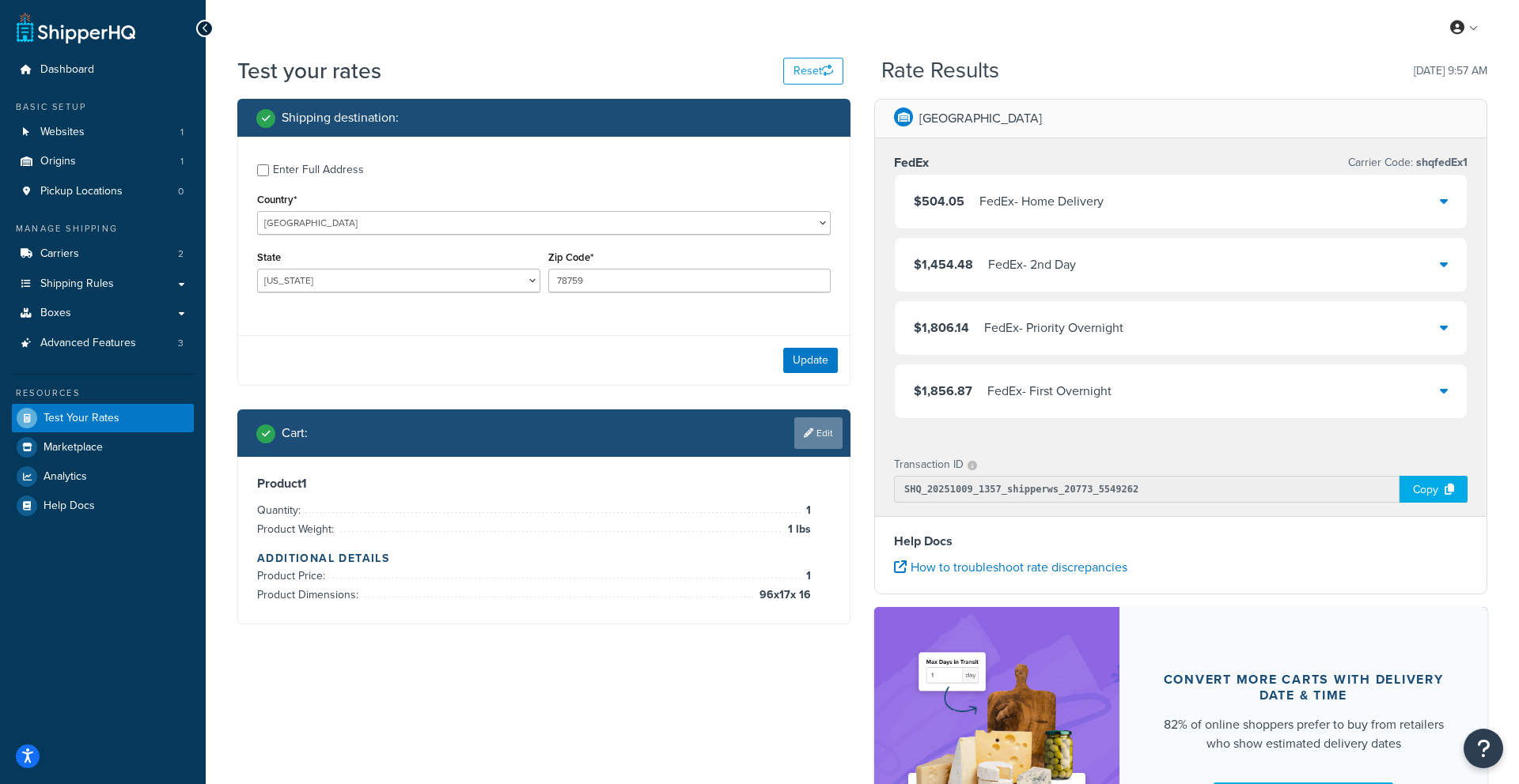
click at [818, 428] on link "Edit" at bounding box center [819, 434] width 49 height 32
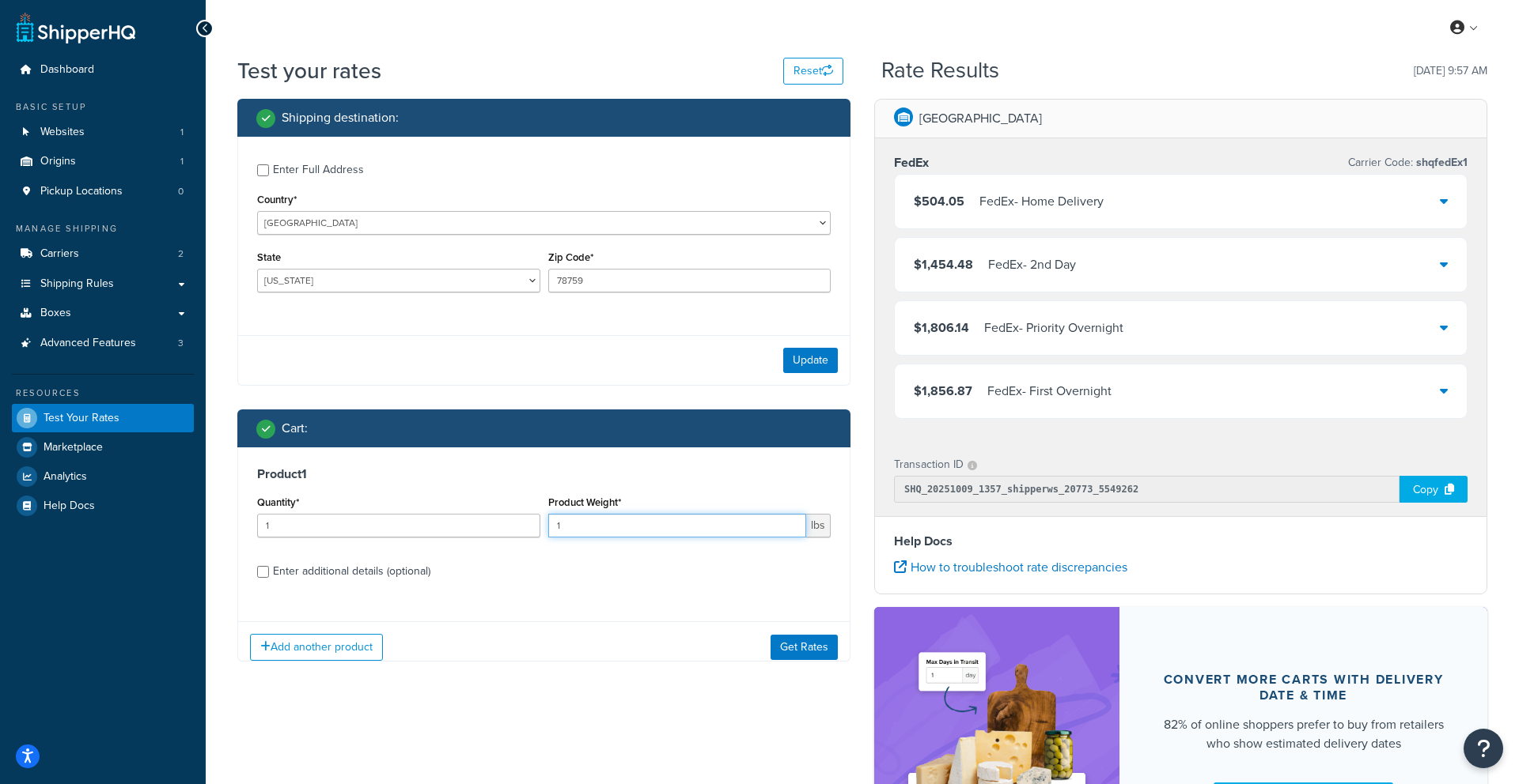
click at [698, 525] on input "1" at bounding box center [677, 525] width 259 height 23
type input "190"
click at [781, 650] on button "Get Rates" at bounding box center [804, 648] width 67 height 25
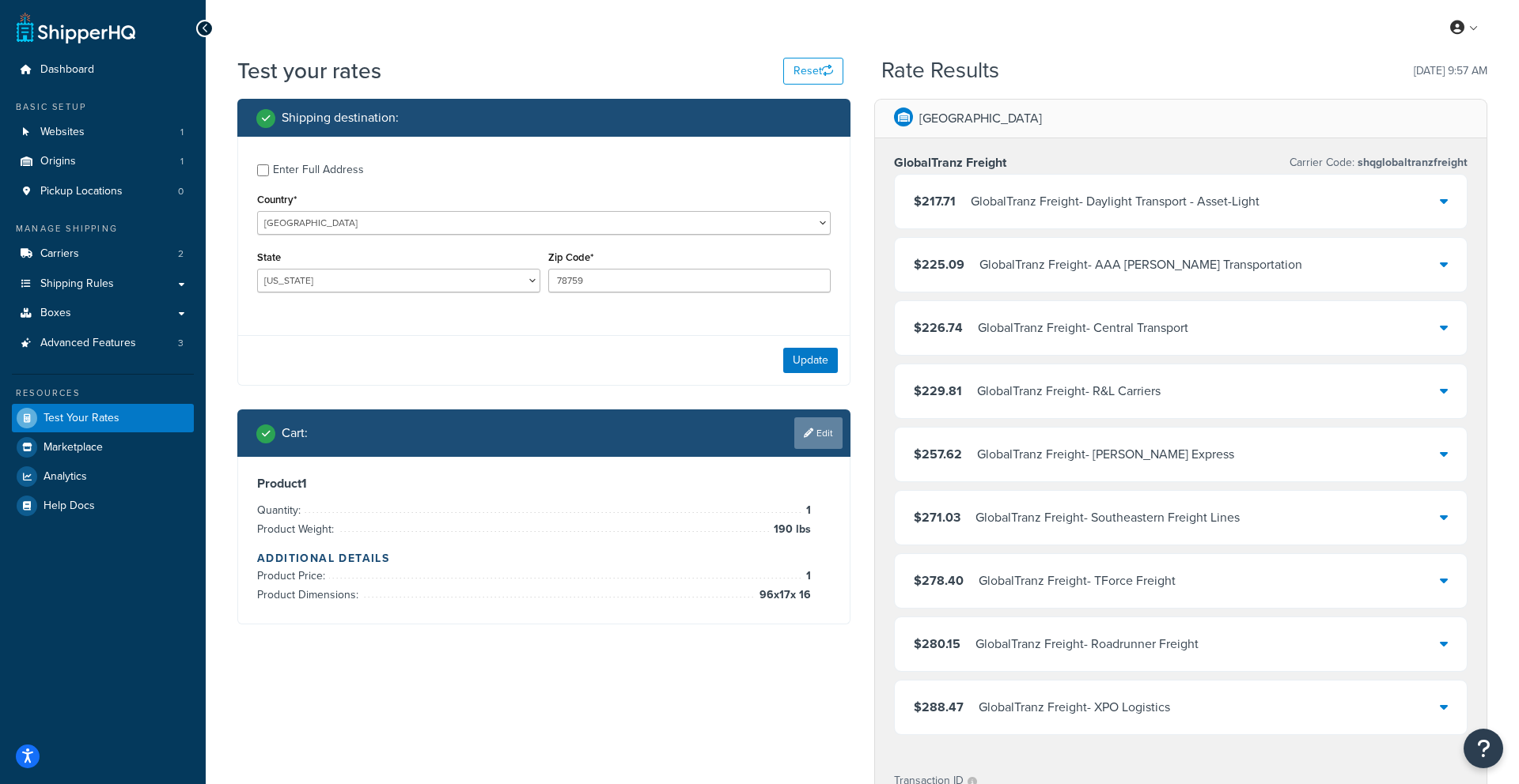
click at [802, 447] on link "Edit" at bounding box center [819, 434] width 49 height 32
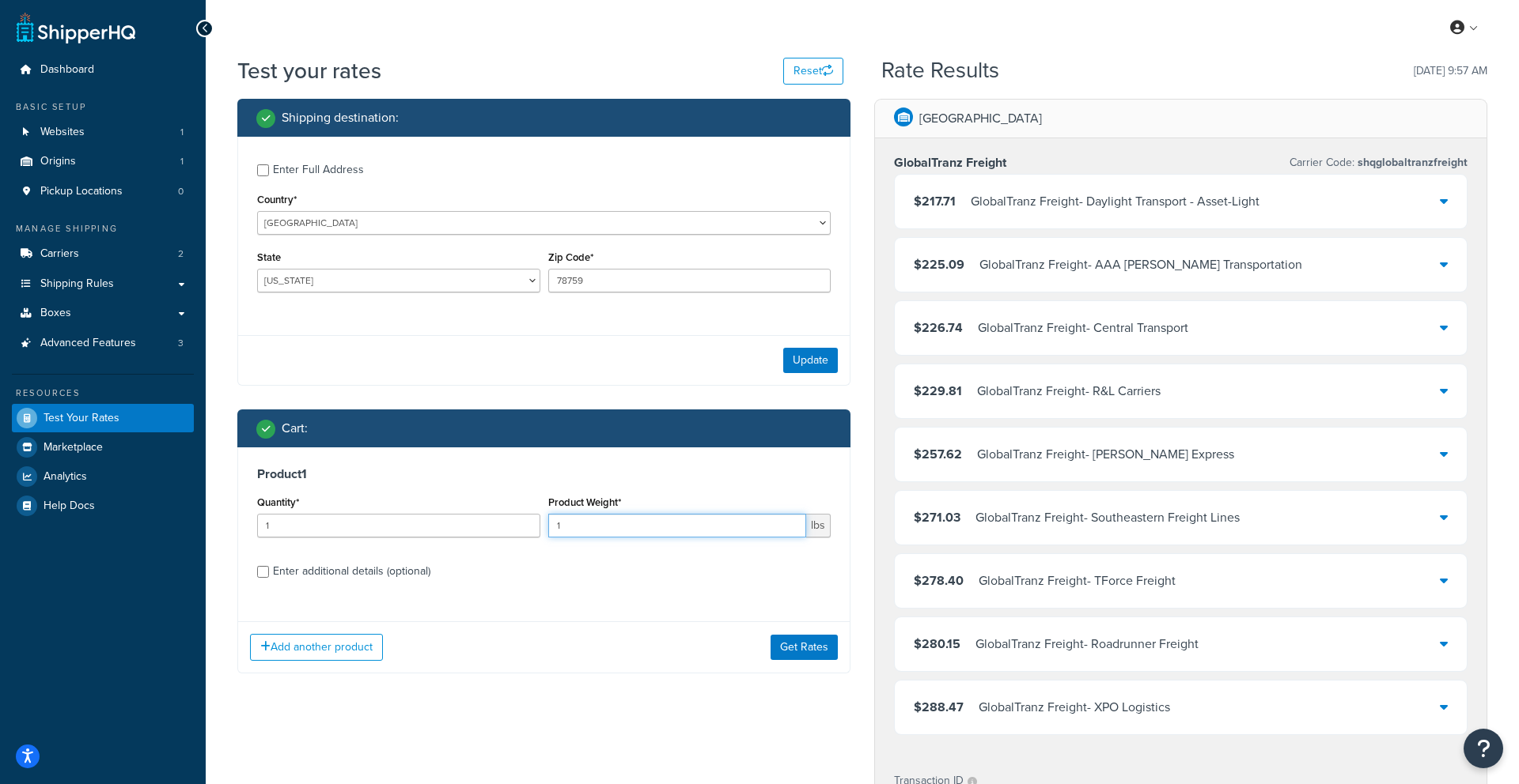
click at [719, 533] on input "1" at bounding box center [677, 525] width 259 height 23
type input "190"
click at [798, 649] on button "Get Rates" at bounding box center [804, 648] width 67 height 25
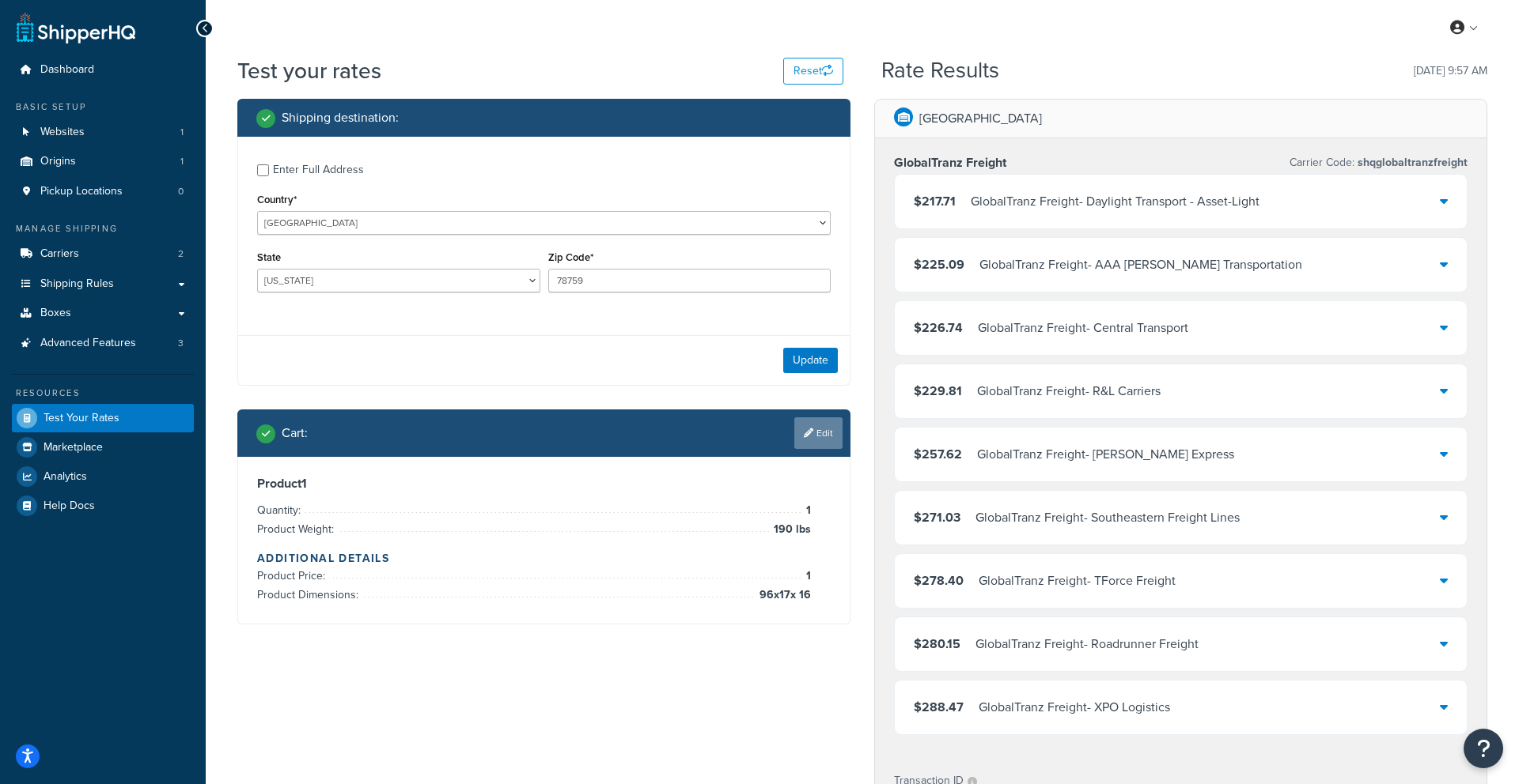
click at [809, 438] on link "Edit" at bounding box center [819, 434] width 49 height 32
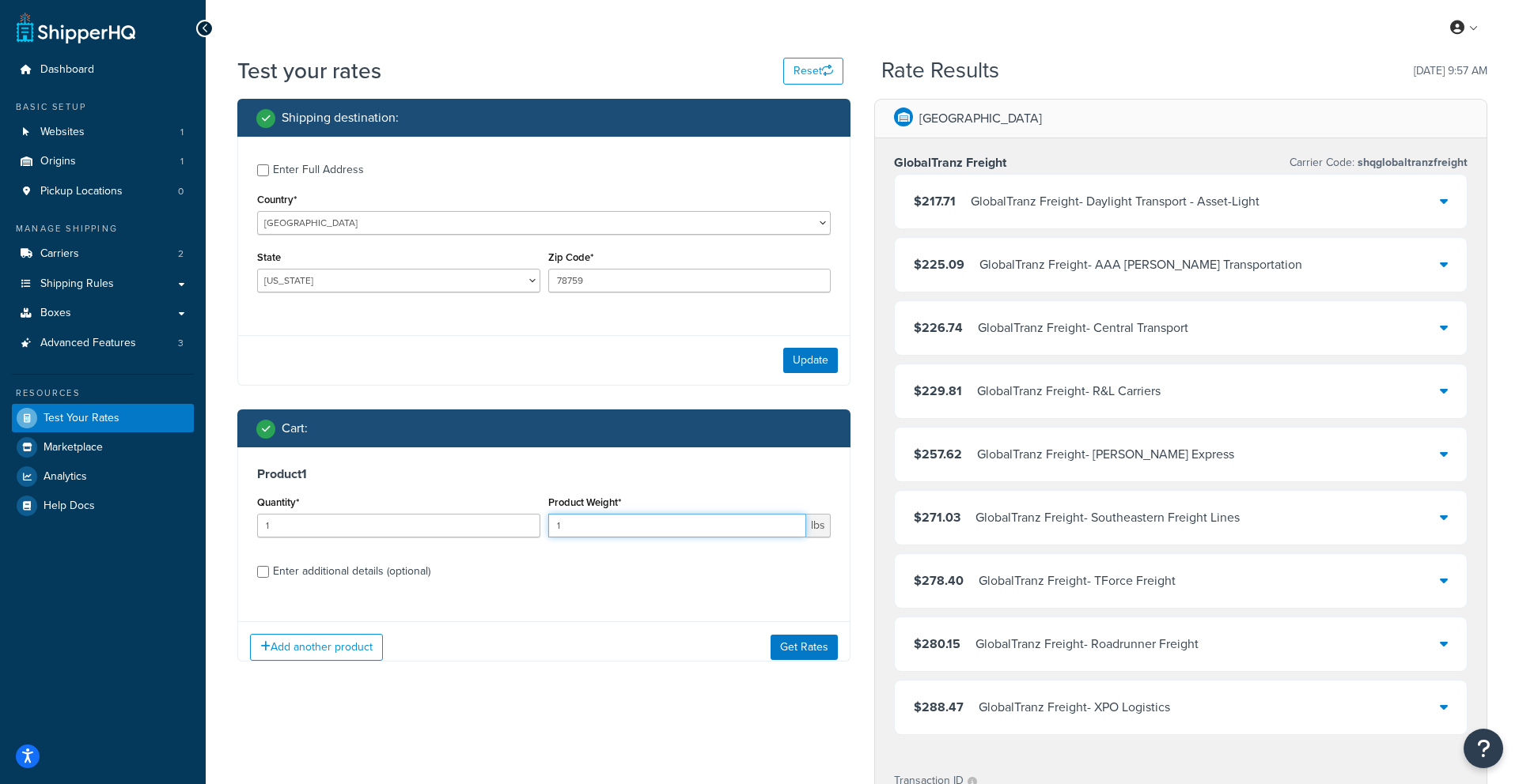
click at [747, 526] on input "1" at bounding box center [677, 525] width 259 height 23
type input "250"
click at [795, 650] on button "Get Rates" at bounding box center [804, 648] width 67 height 25
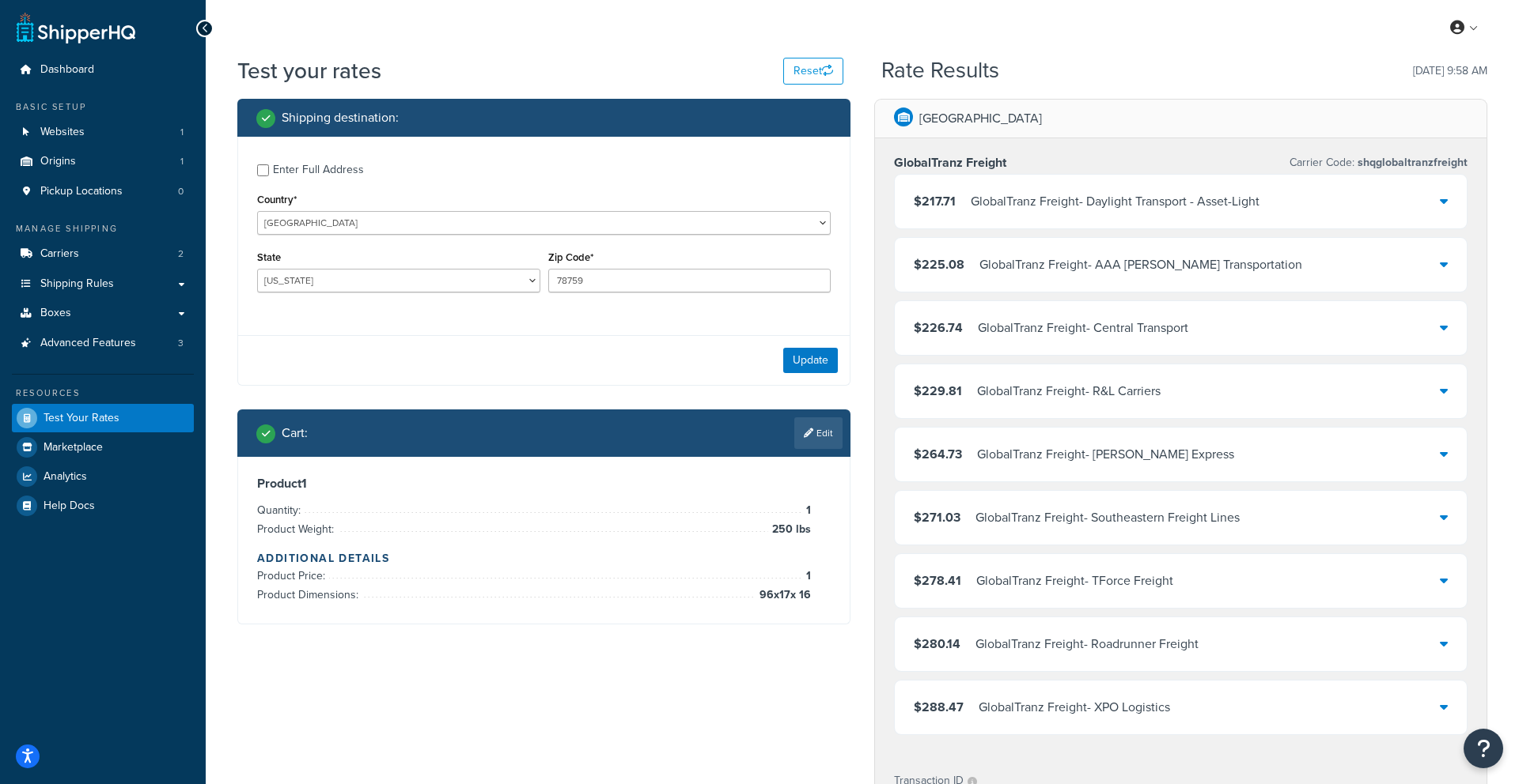
click at [809, 444] on link "Edit" at bounding box center [819, 434] width 49 height 32
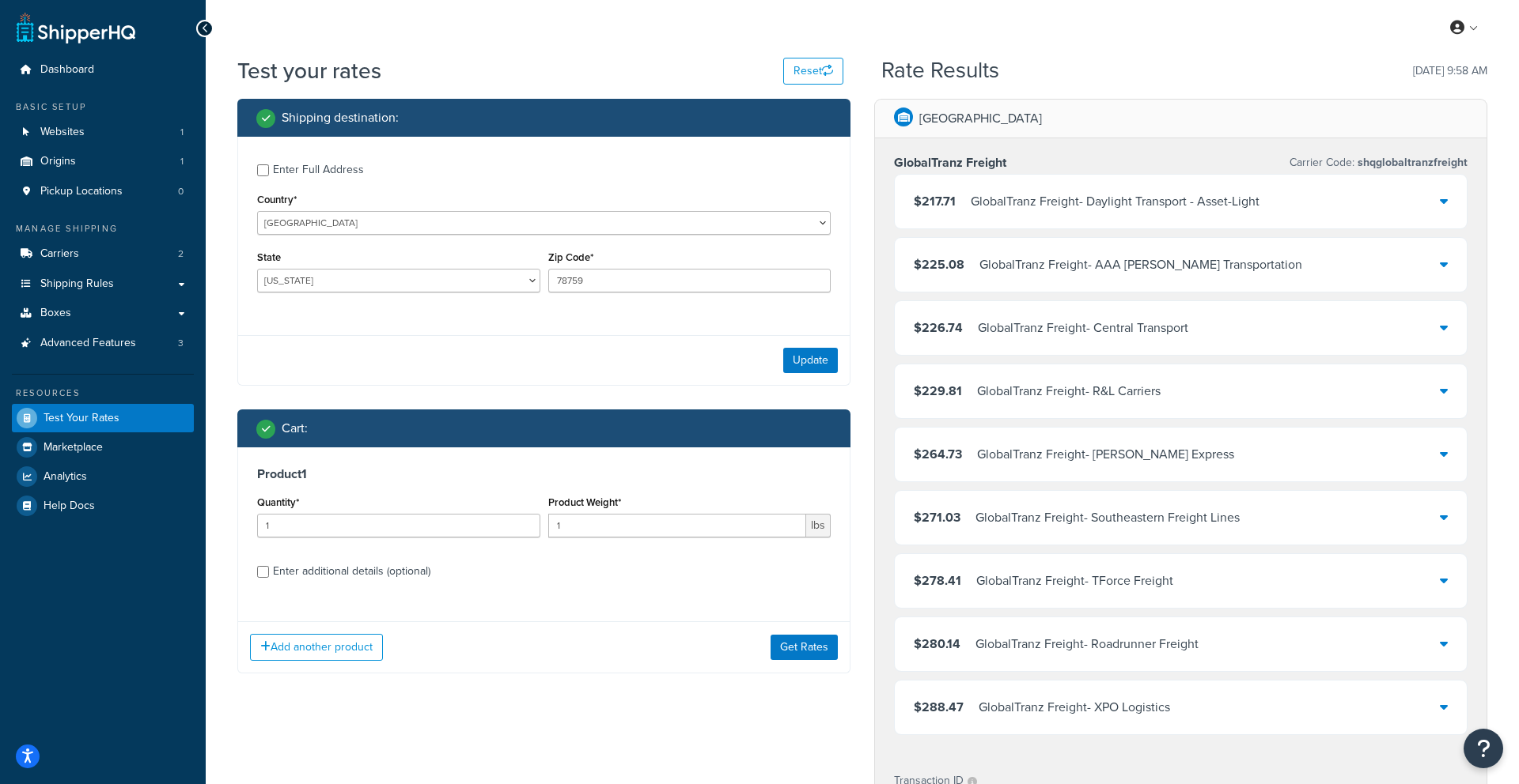
click at [373, 563] on div "Enter additional details (optional)" at bounding box center [351, 572] width 157 height 22
click at [269, 566] on input "Enter additional details (optional)" at bounding box center [263, 572] width 12 height 12
checkbox input "true"
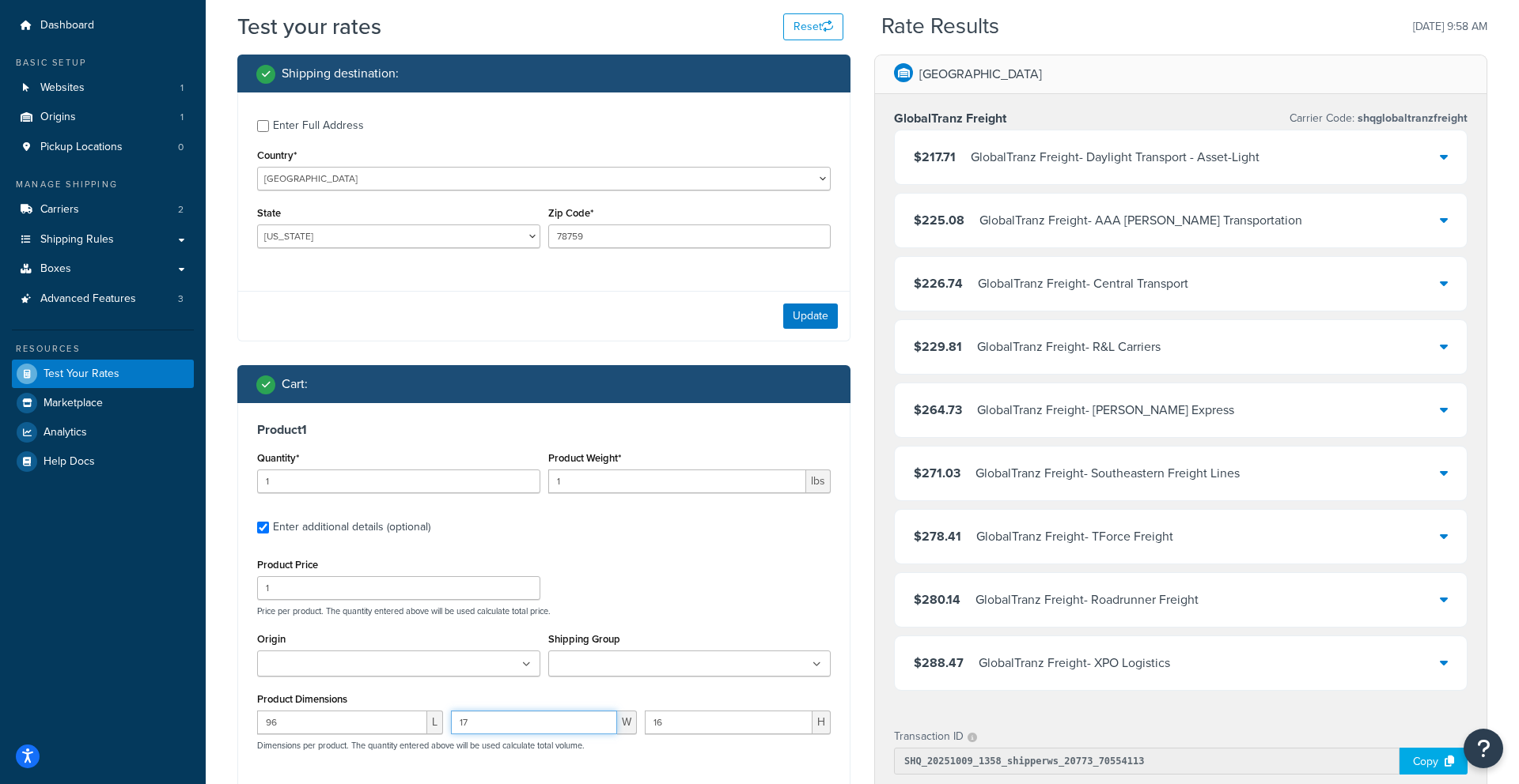
click at [590, 728] on input "17" at bounding box center [534, 722] width 166 height 23
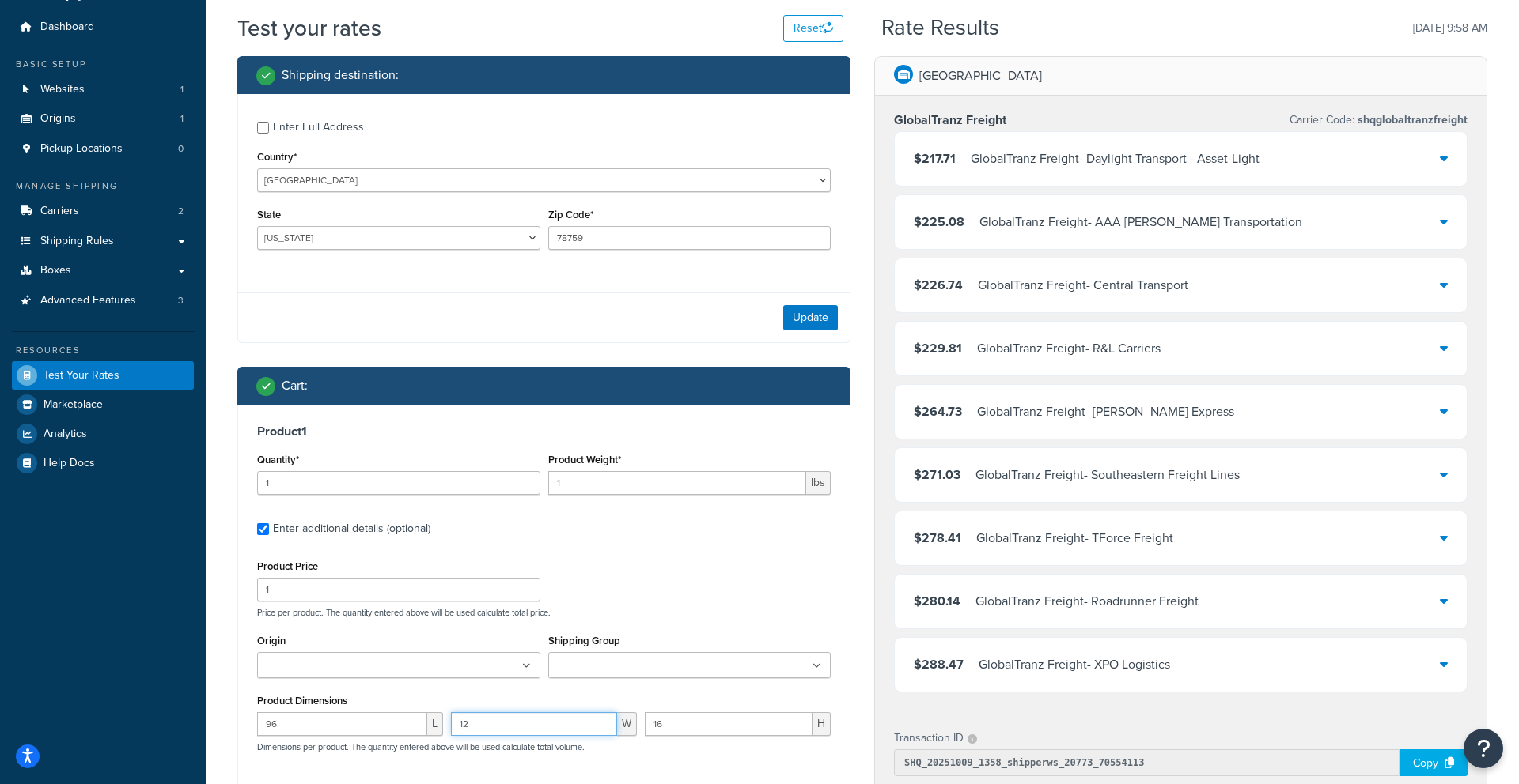
type input "1"
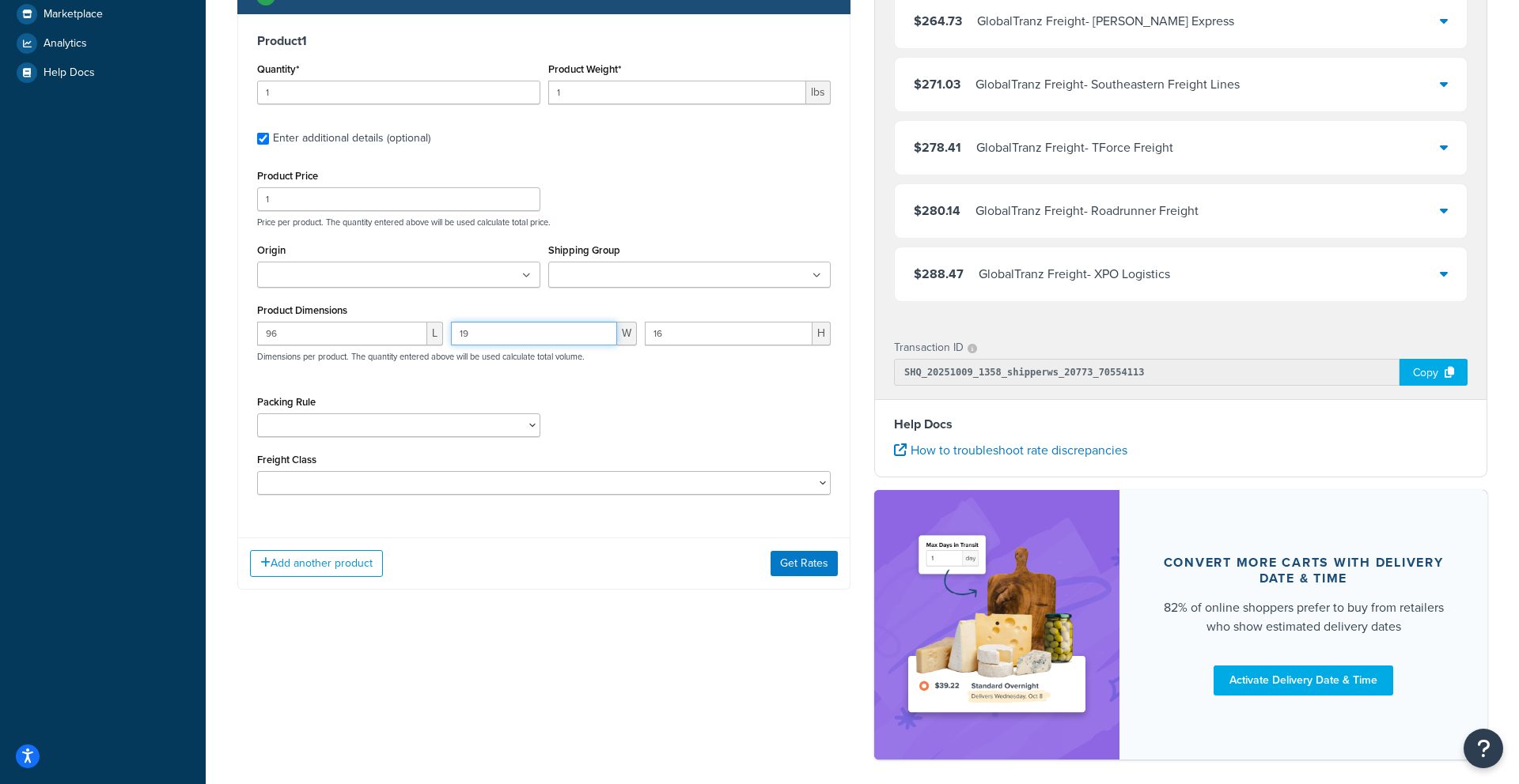
scroll to position [443, 0]
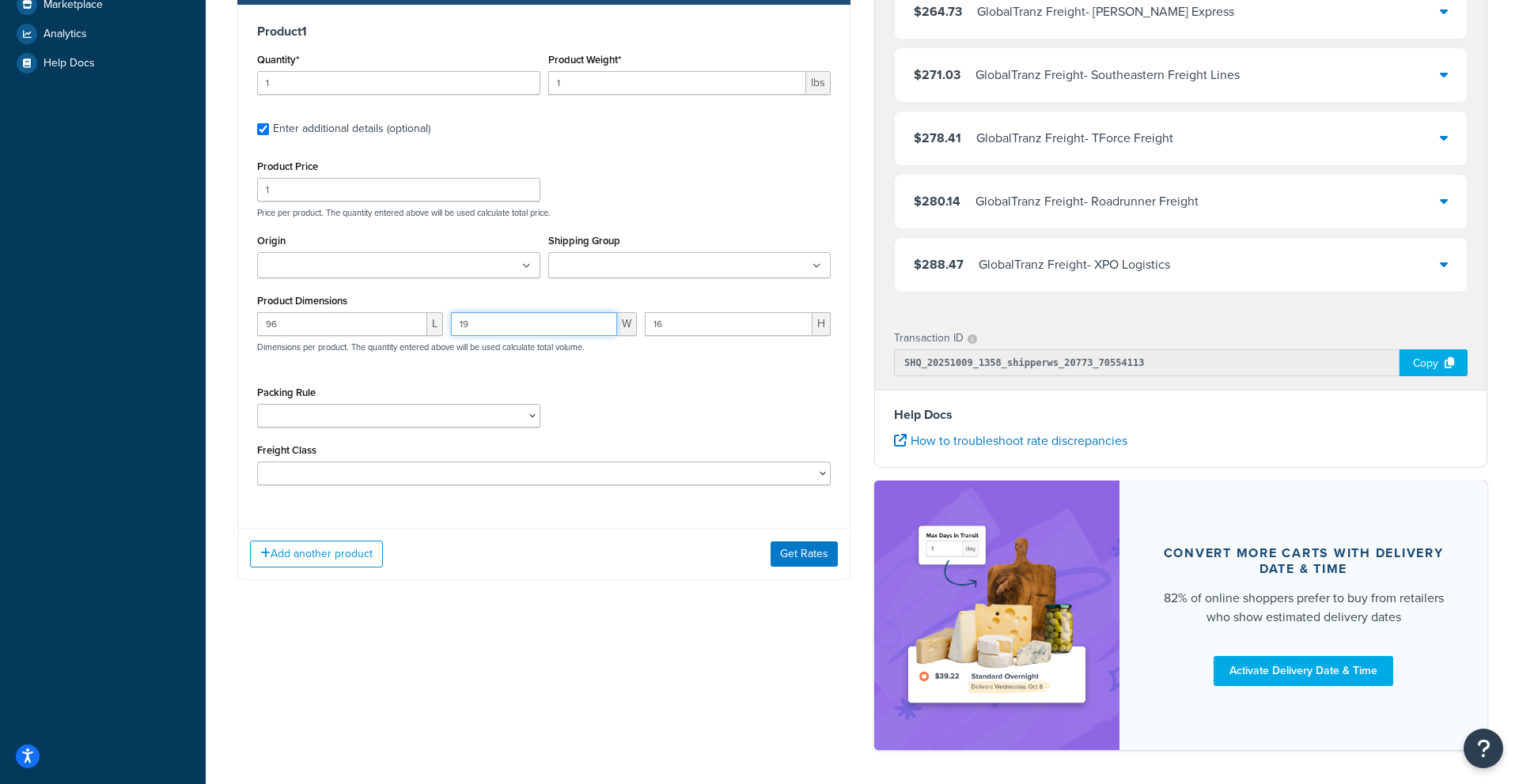
type input "19"
click at [326, 318] on input "96" at bounding box center [342, 323] width 170 height 23
type input "97"
click at [810, 561] on button "Get Rates" at bounding box center [804, 554] width 67 height 25
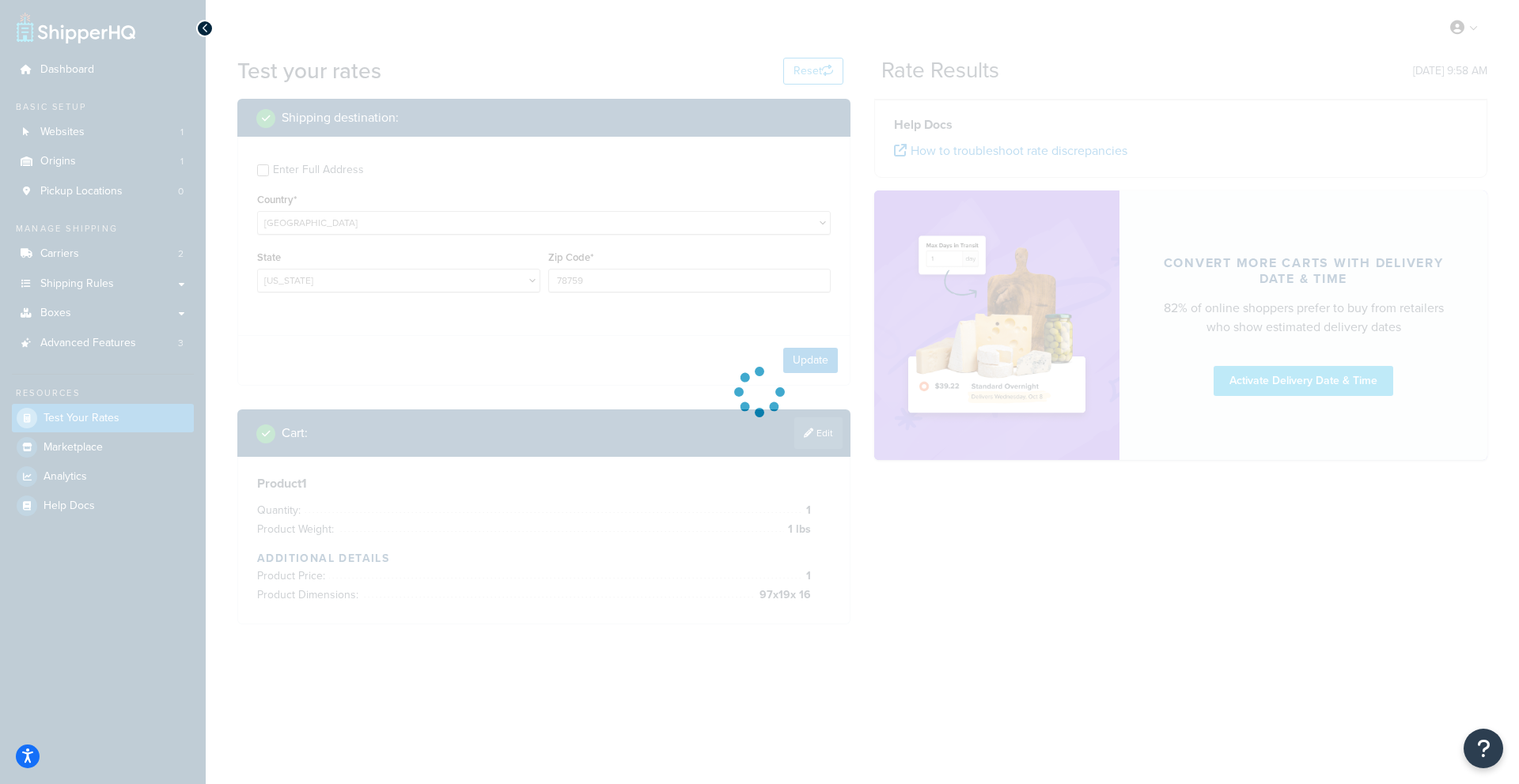
scroll to position [0, 0]
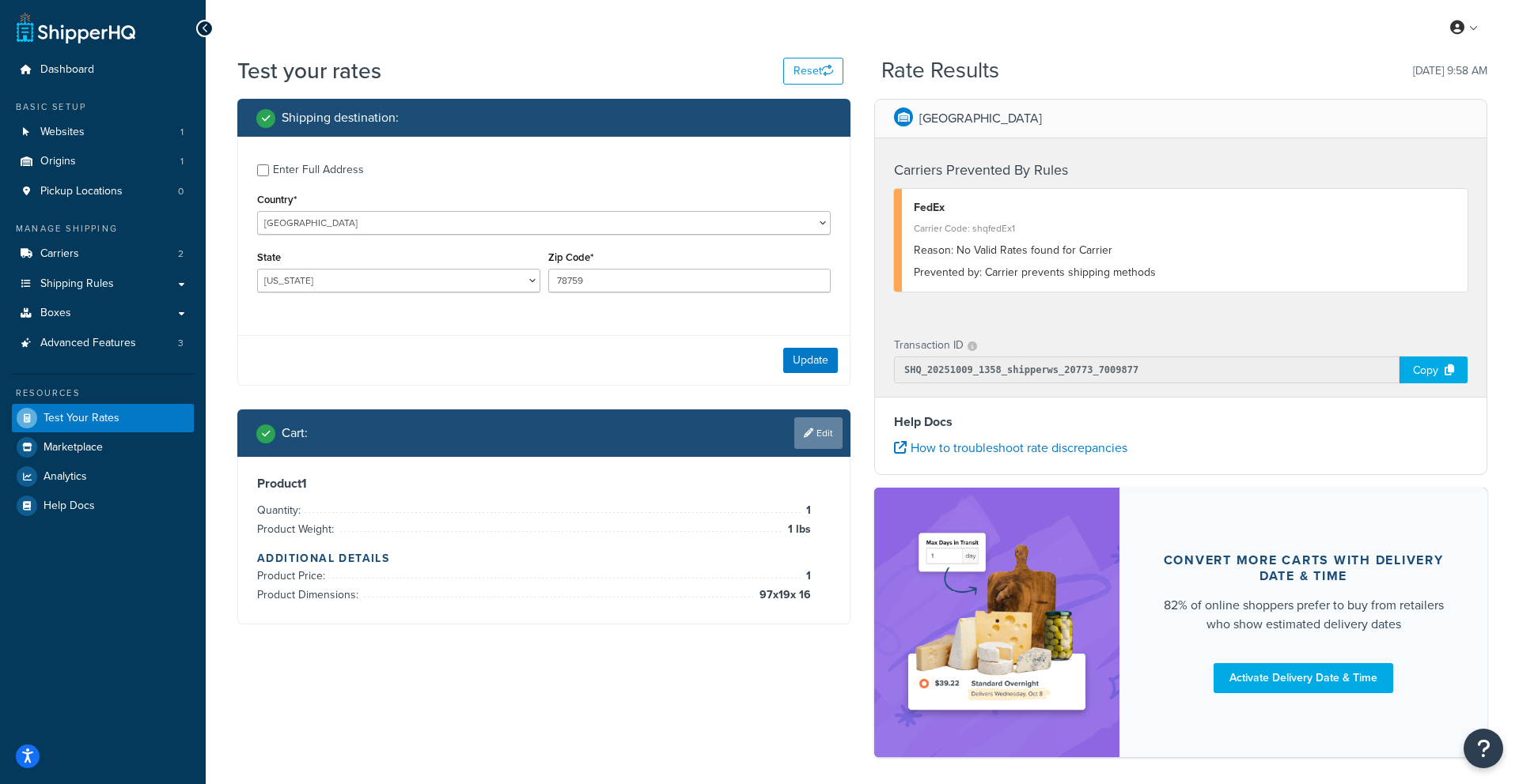
click at [791, 438] on div "Cart : Edit" at bounding box center [549, 434] width 586 height 32
click at [810, 430] on icon at bounding box center [809, 434] width 9 height 9
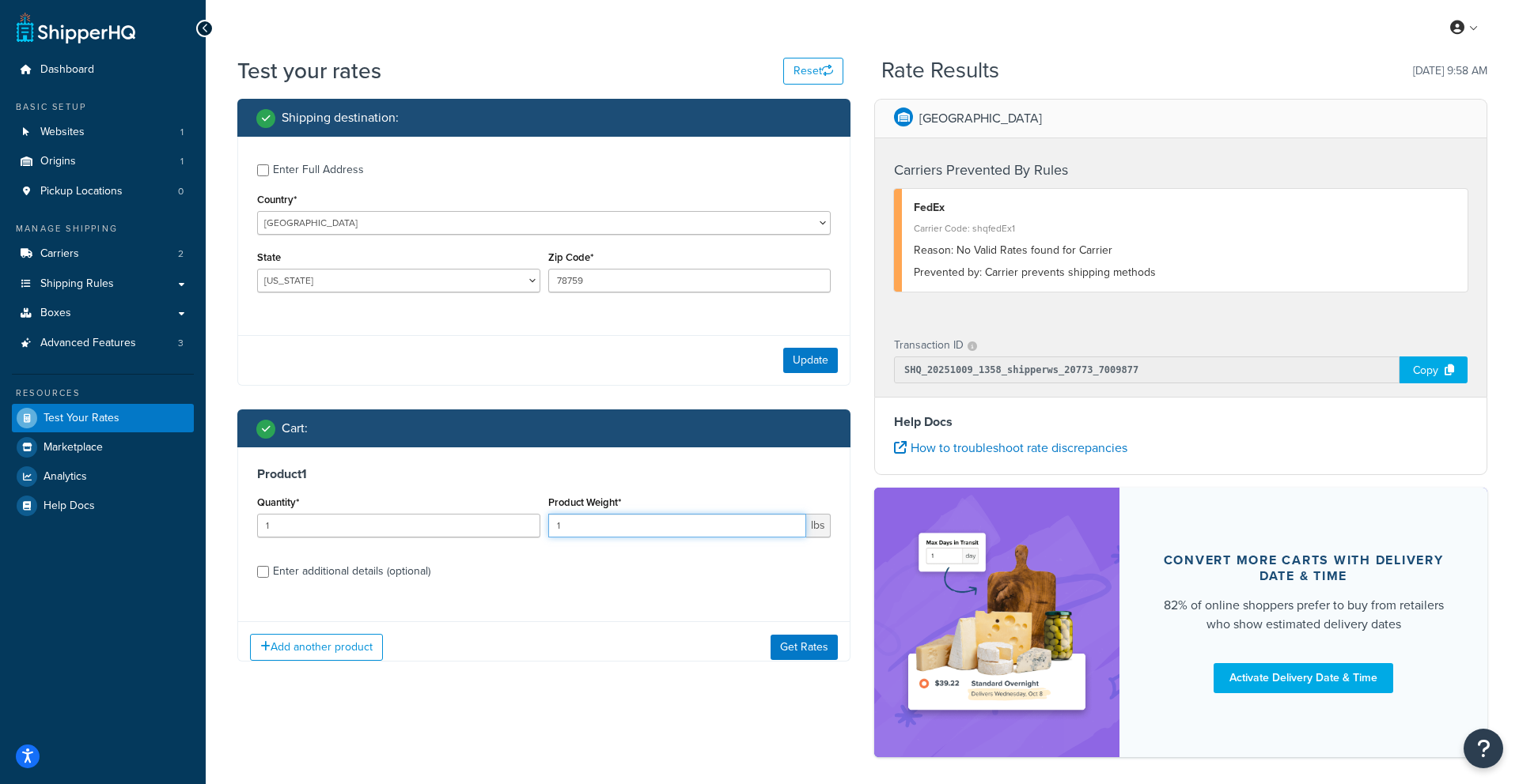
click at [676, 535] on input "1" at bounding box center [677, 525] width 259 height 23
type input "190"
click at [826, 653] on button "Get Rates" at bounding box center [804, 648] width 67 height 25
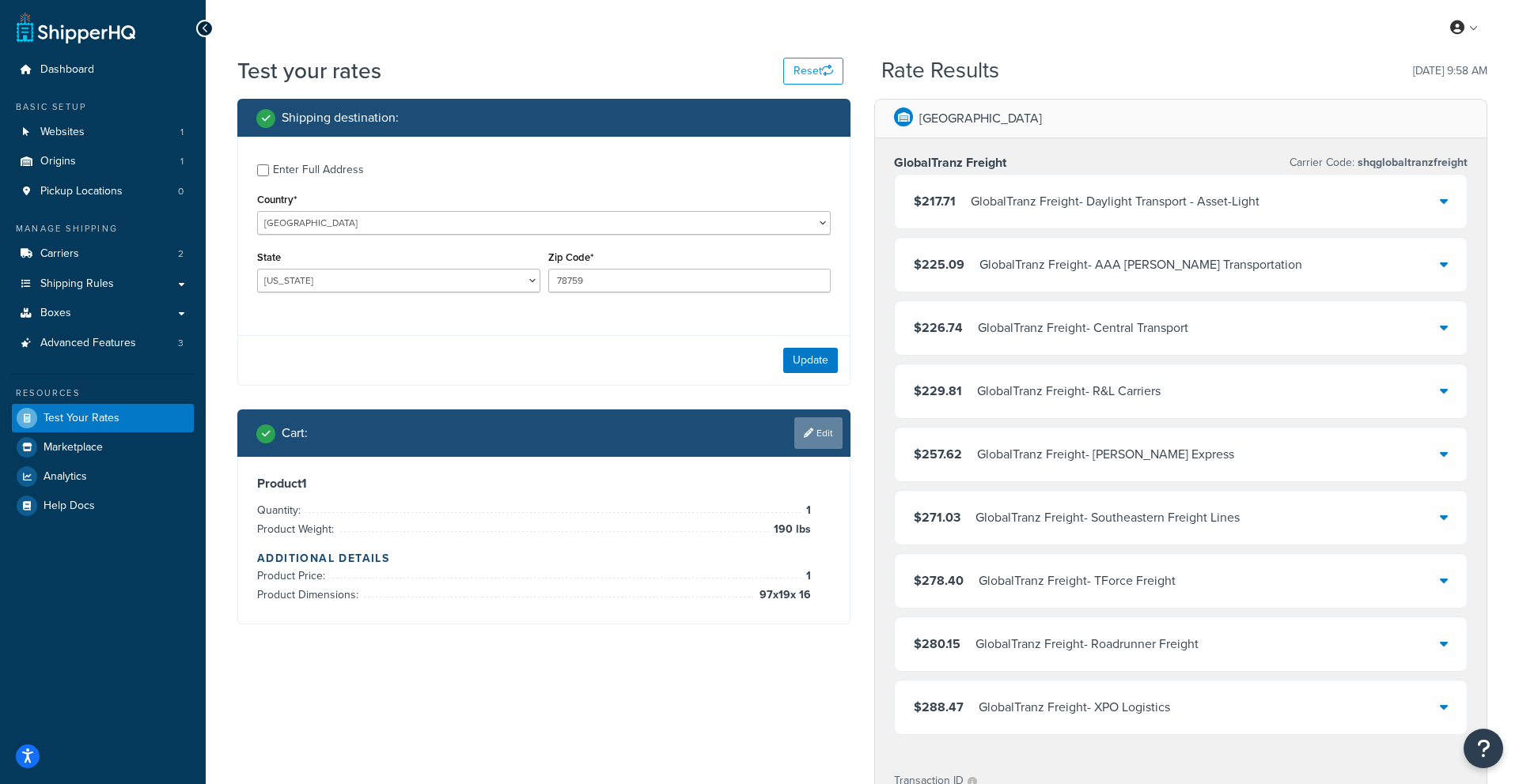
click at [829, 435] on link "Edit" at bounding box center [819, 434] width 49 height 32
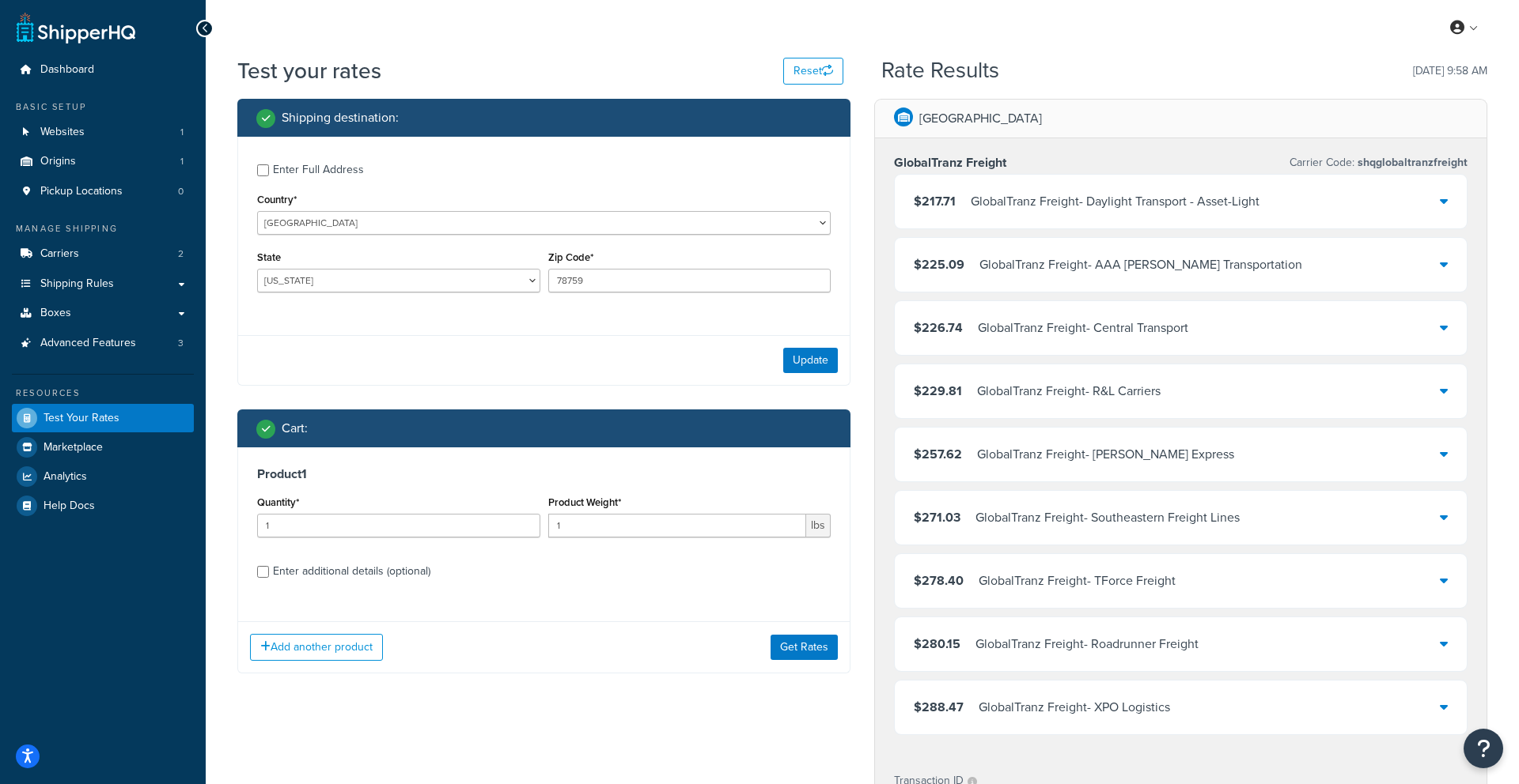
scroll to position [31, 0]
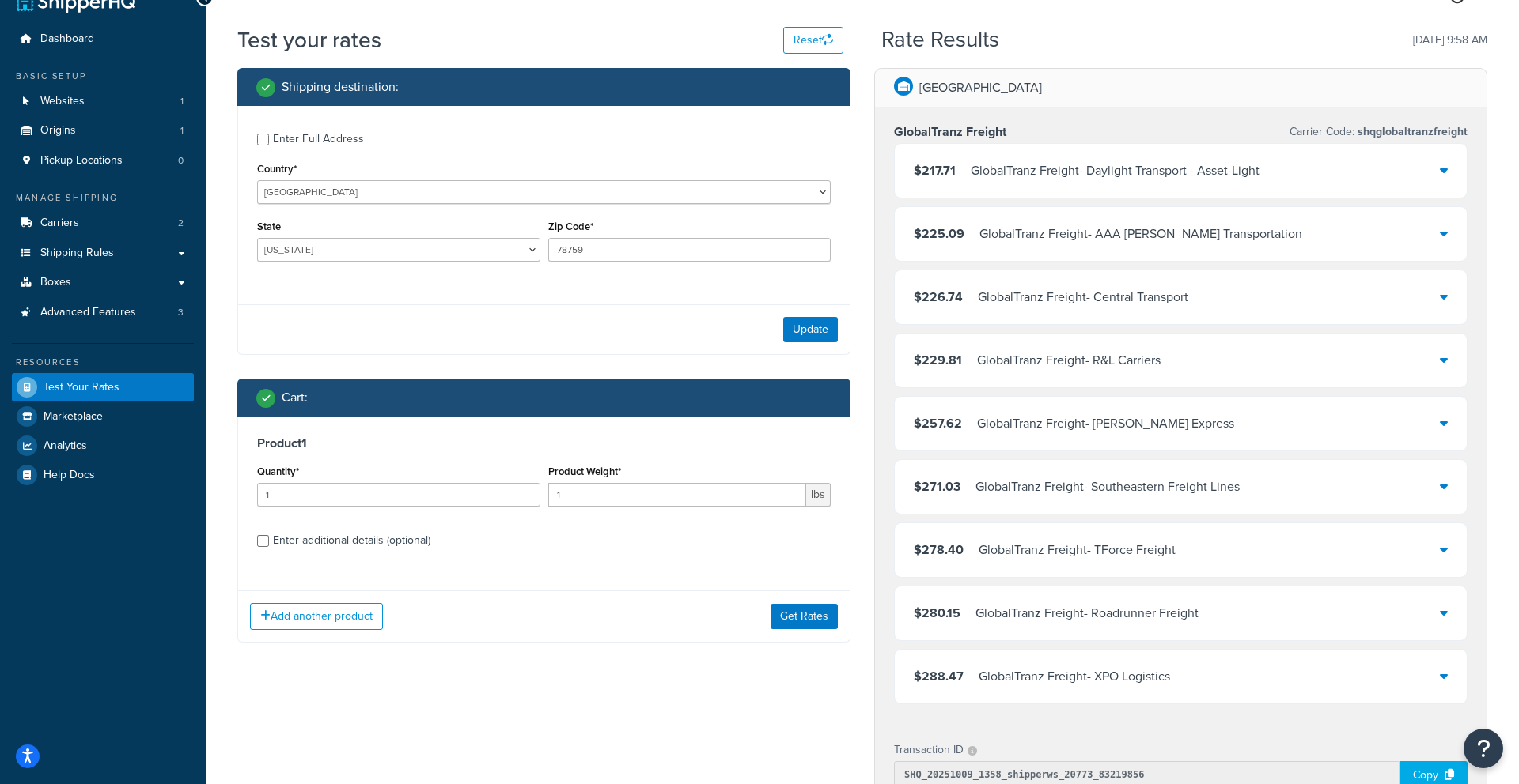
click at [367, 545] on div "Enter additional details (optional)" at bounding box center [351, 541] width 157 height 22
click at [269, 545] on input "Enter additional details (optional)" at bounding box center [263, 541] width 12 height 12
checkbox input "true"
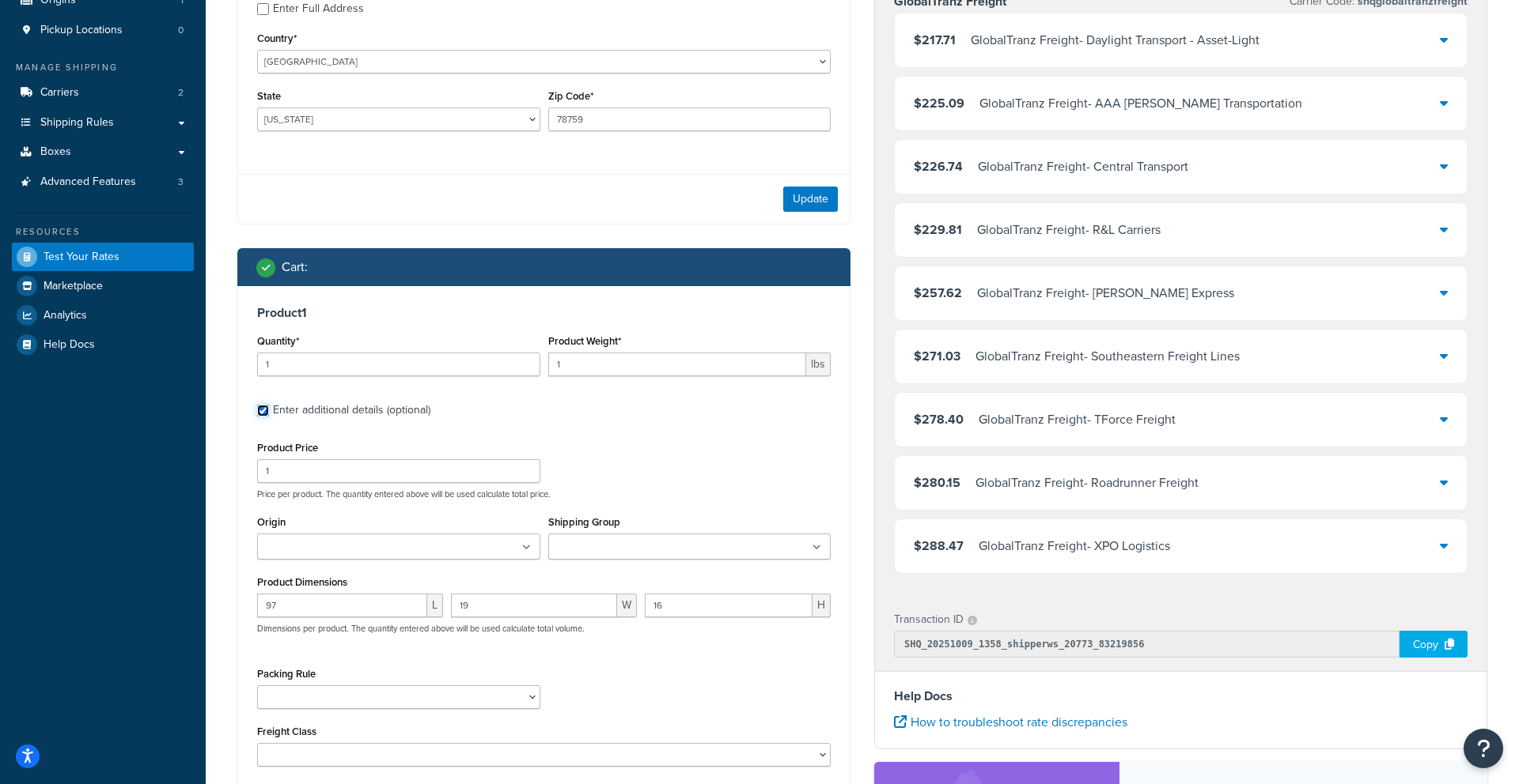
scroll to position [163, 0]
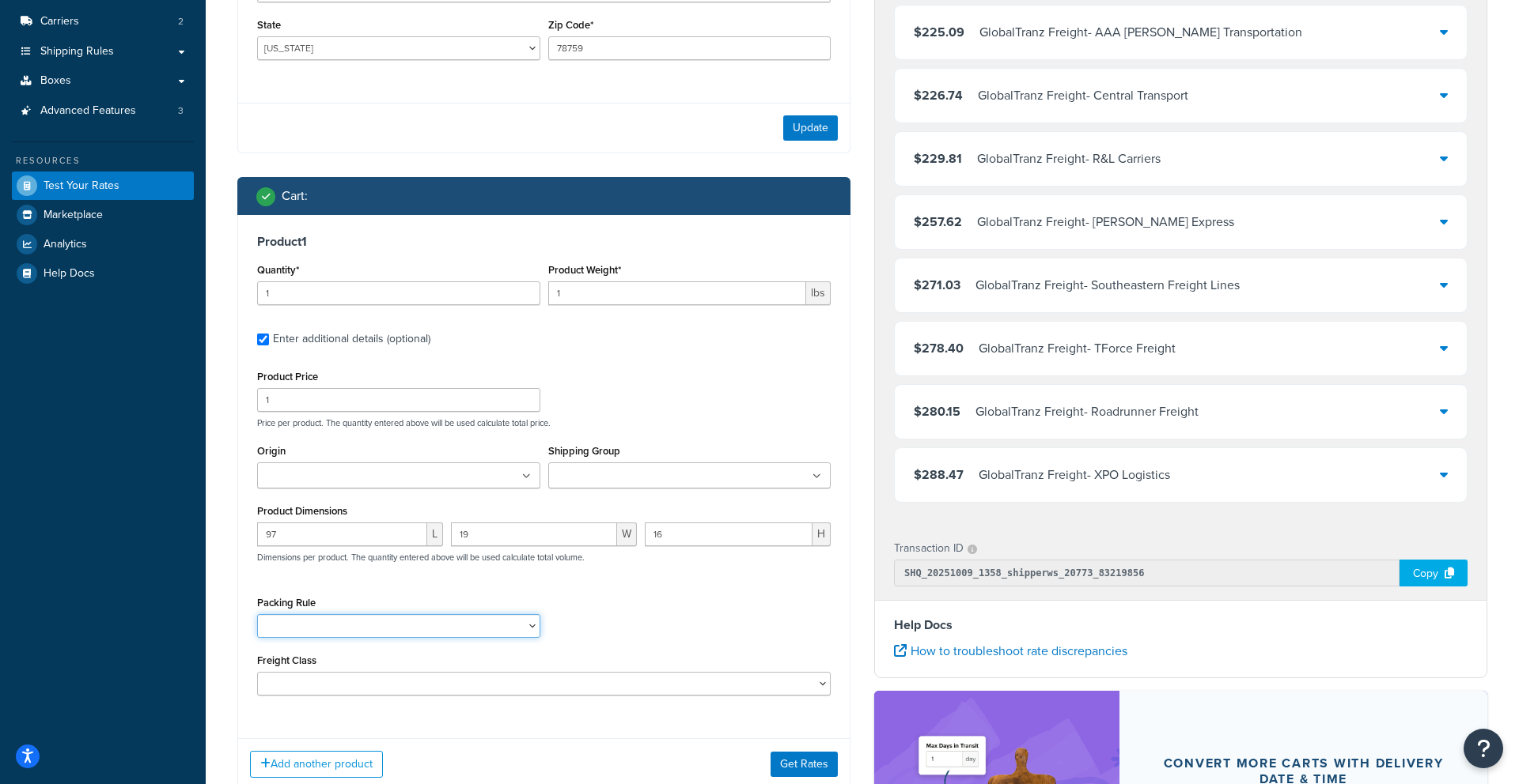
click at [410, 622] on select "Pack everything separately" at bounding box center [398, 626] width 283 height 23
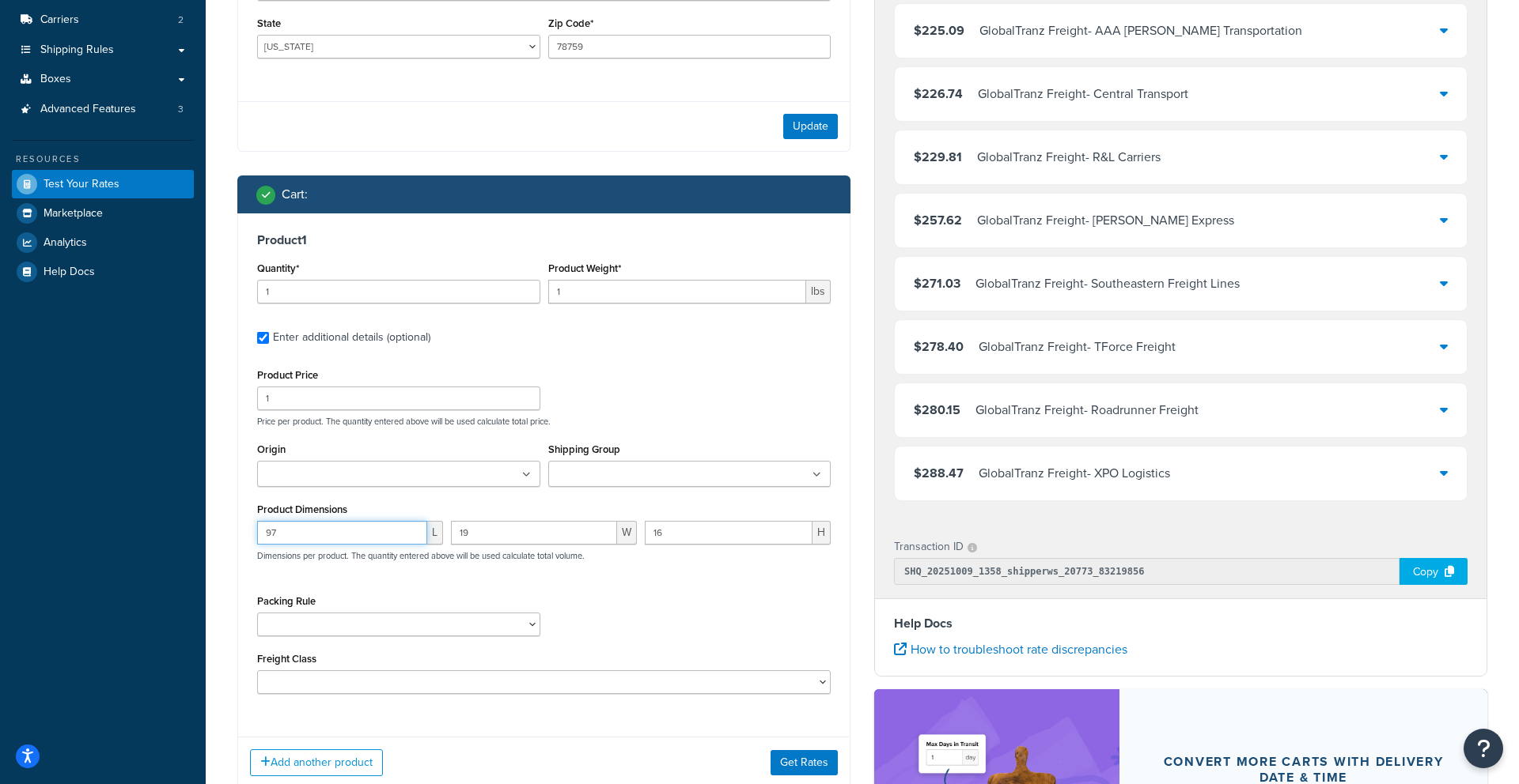
click at [364, 527] on input "97" at bounding box center [342, 533] width 170 height 23
type input "9"
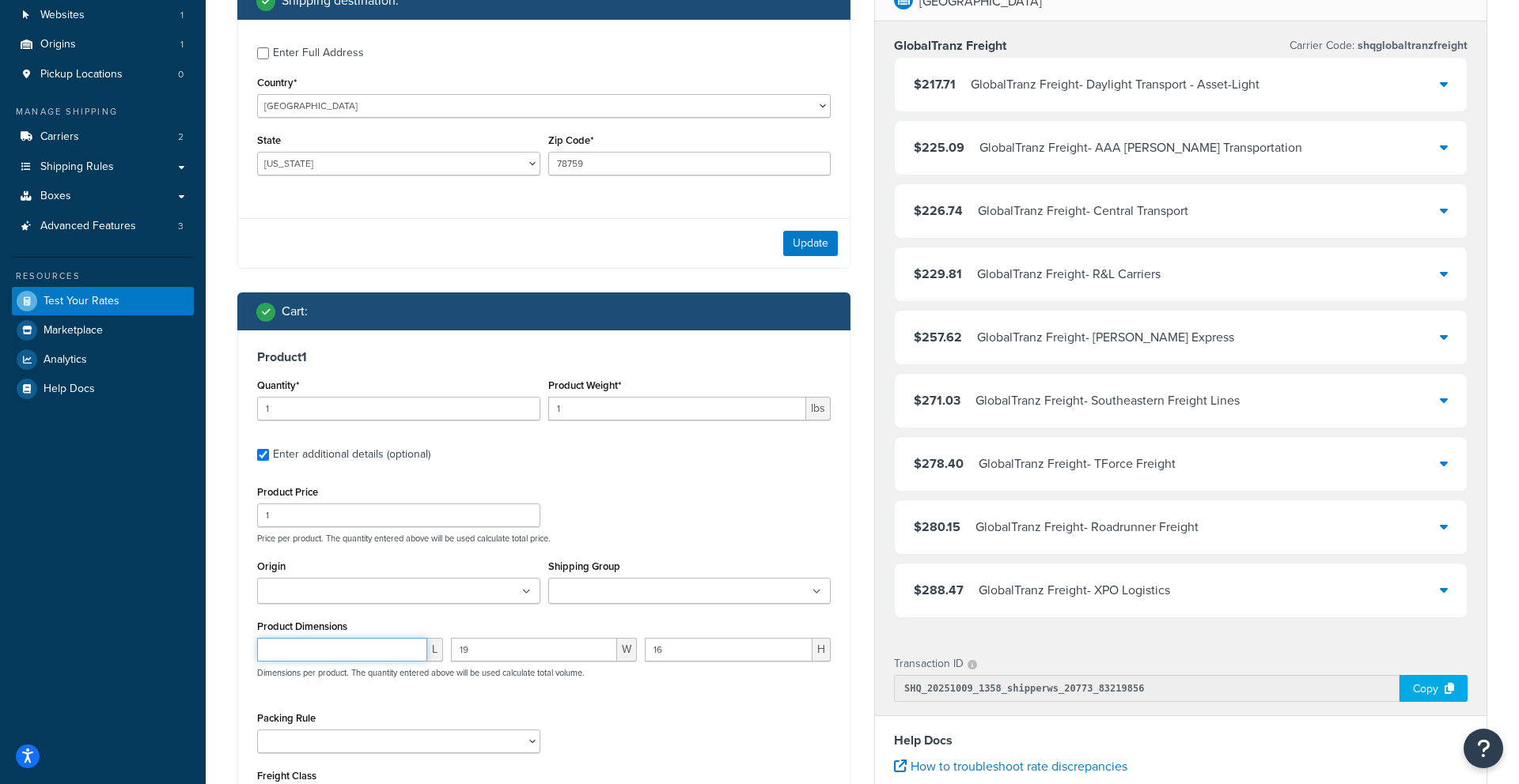
scroll to position [0, 0]
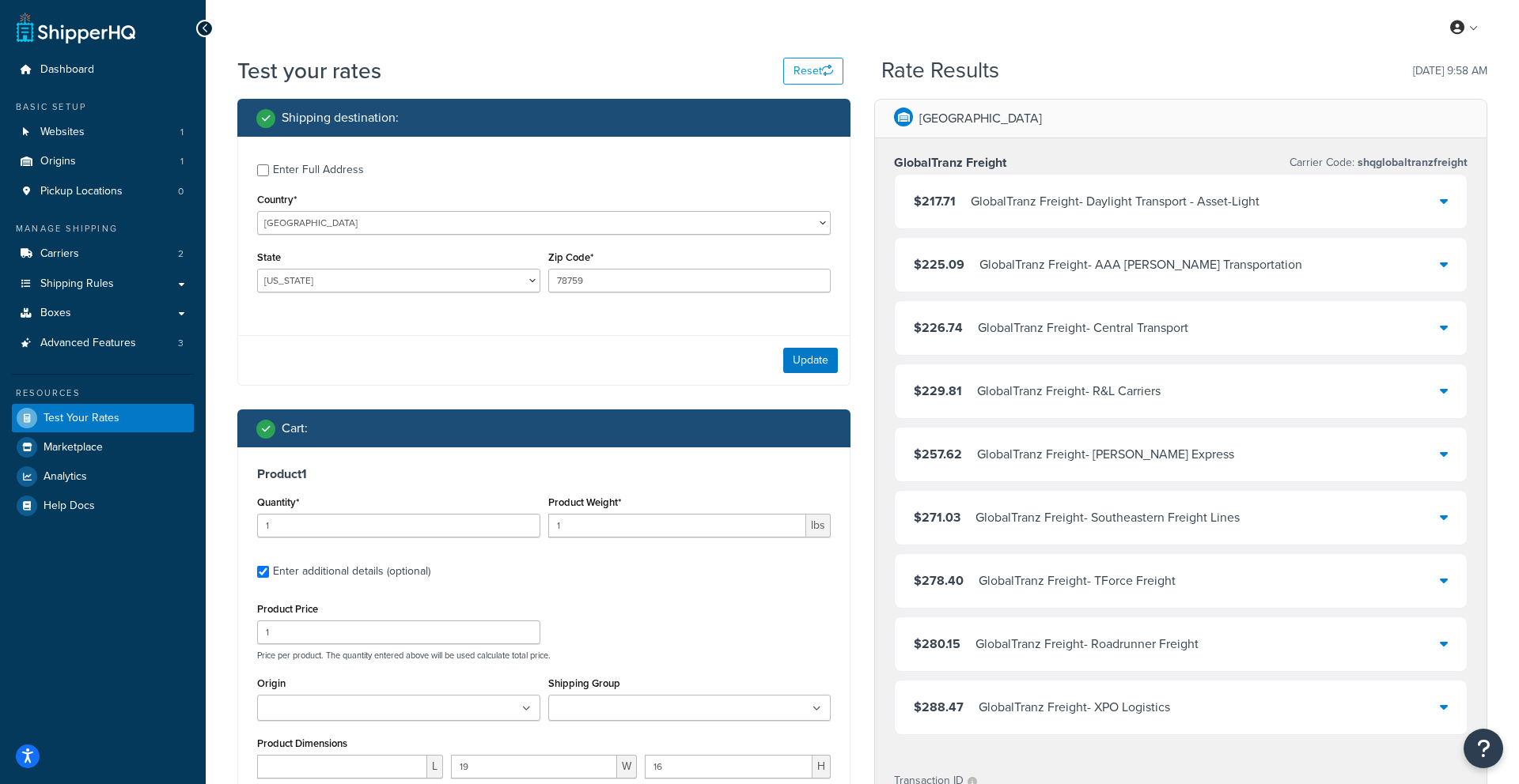
click at [658, 236] on div "Enter Full Address Country* [GEOGRAPHIC_DATA] [GEOGRAPHIC_DATA] [GEOGRAPHIC_DAT…" at bounding box center [544, 230] width 611 height 187
click at [327, 171] on div "Enter Full Address" at bounding box center [318, 170] width 91 height 22
click at [269, 171] on input "Enter Full Address" at bounding box center [263, 170] width 12 height 12
checkbox input "true"
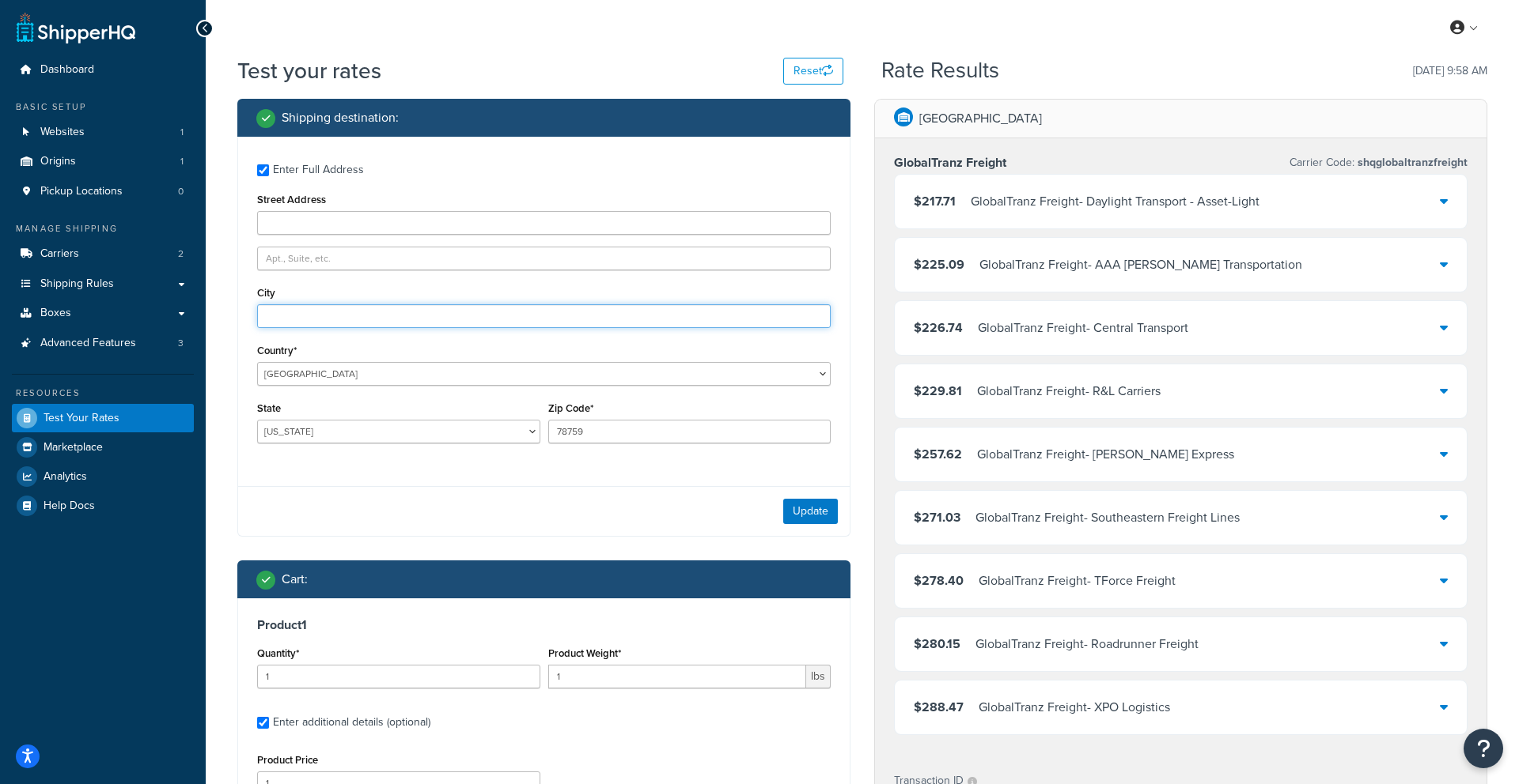
click at [322, 319] on input "City" at bounding box center [544, 316] width 574 height 23
type input "[GEOGRAPHIC_DATA]"
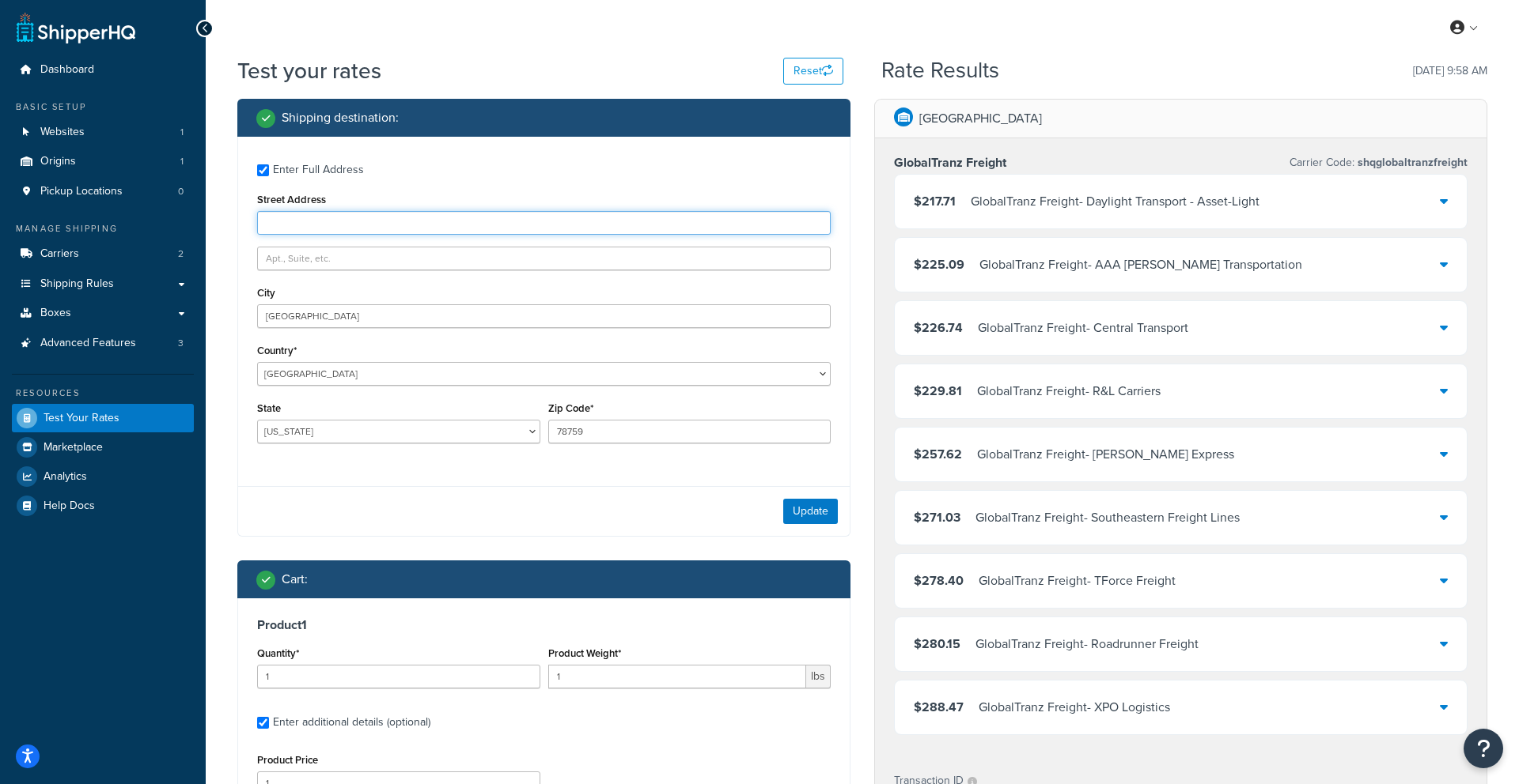
type input "[STREET_ADDRESS]"
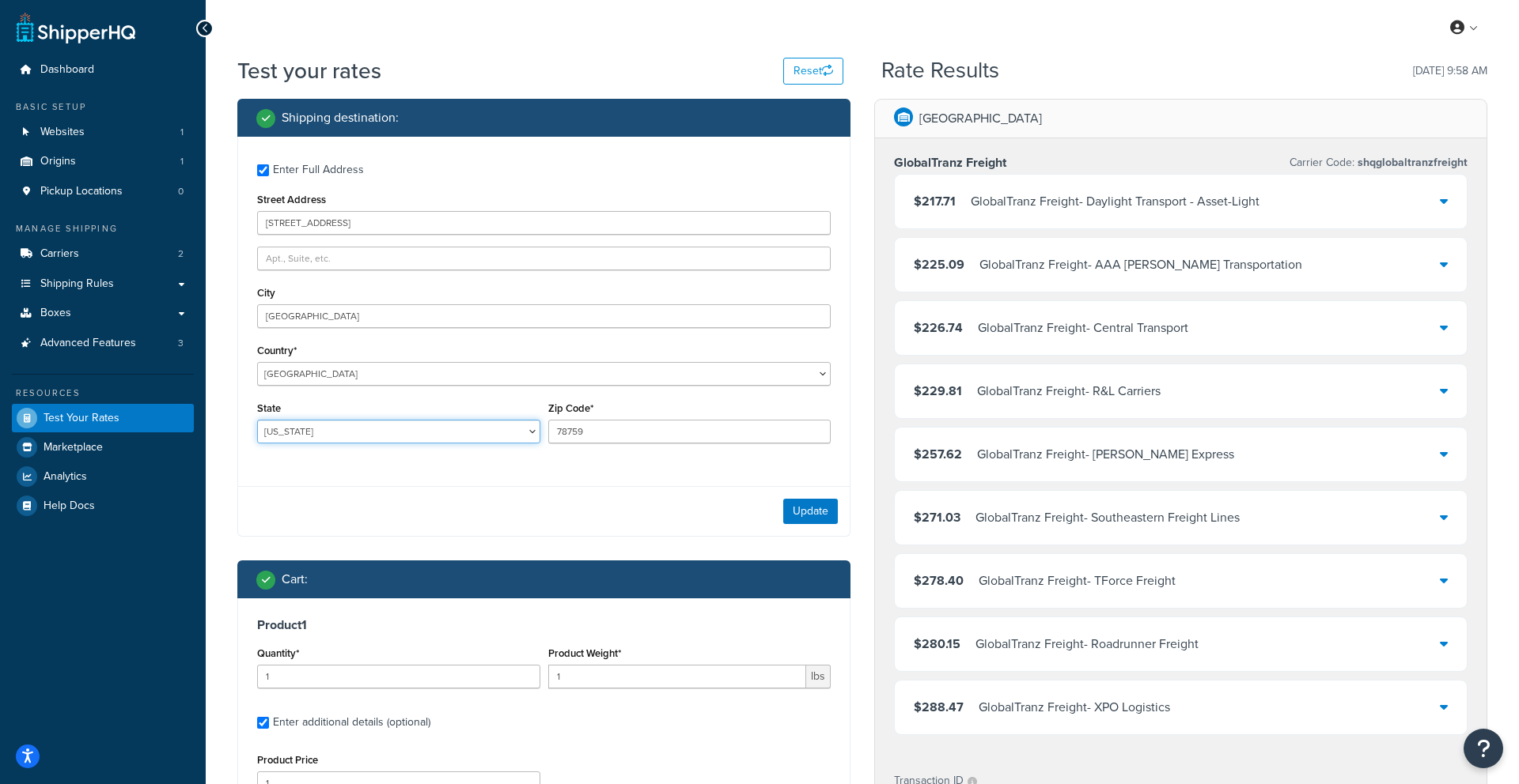
select select "MD"
drag, startPoint x: 591, startPoint y: 434, endPoint x: 521, endPoint y: 433, distance: 70.0
click at [521, 433] on div "State [US_STATE] [US_STATE] [US_STATE] [US_STATE] [US_STATE] Armed Forces Ameri…" at bounding box center [544, 427] width 581 height 58
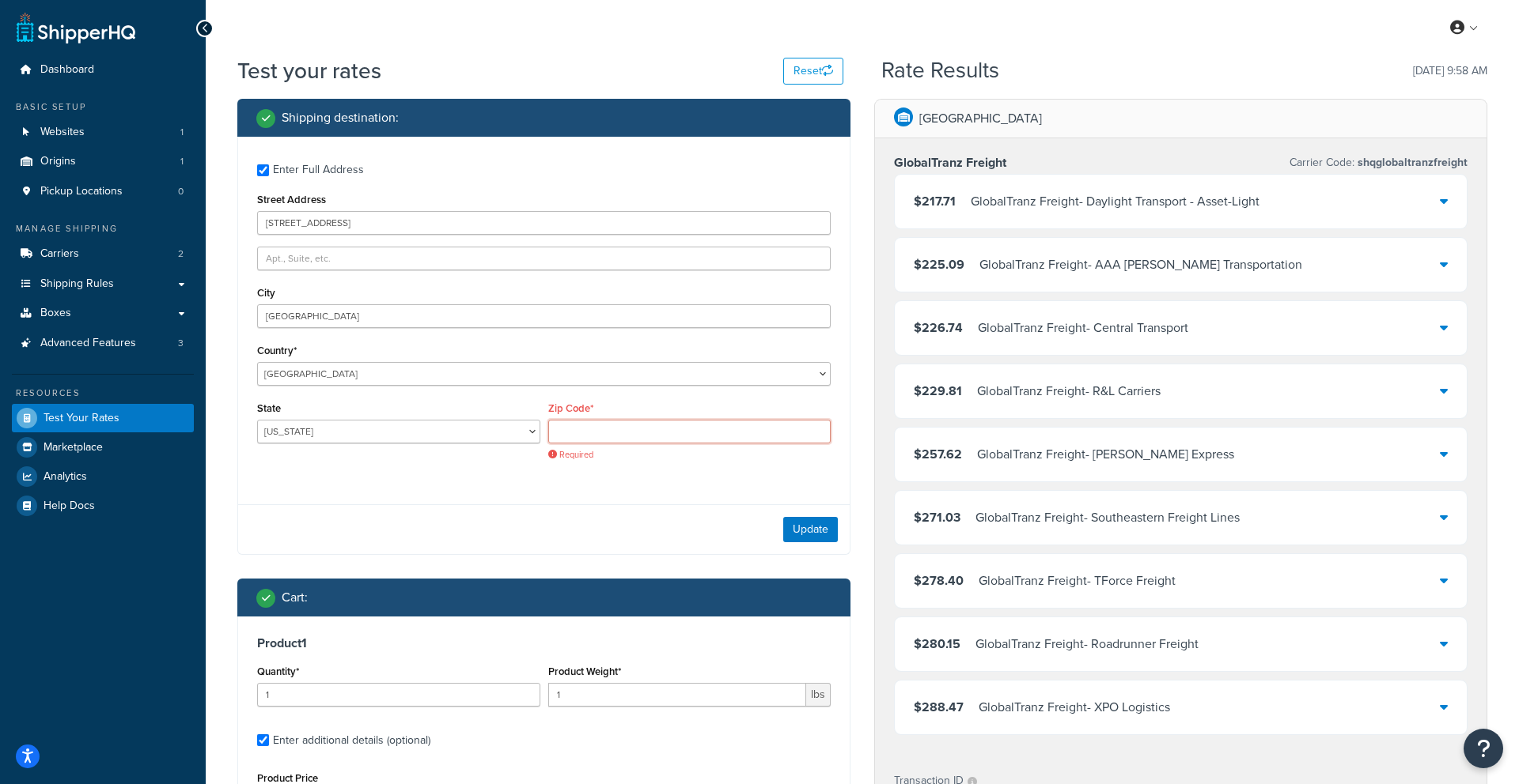
paste input "21122"
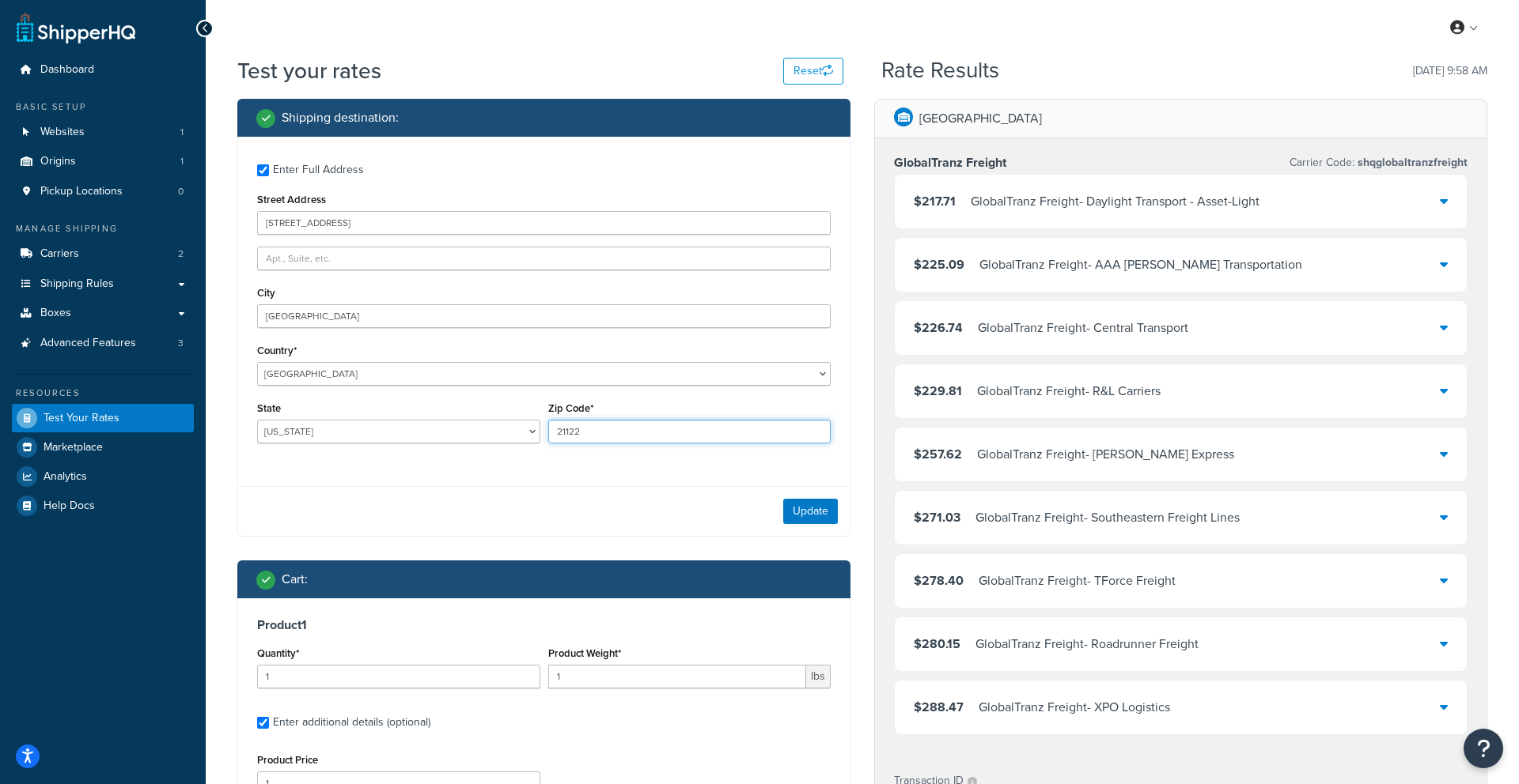
scroll to position [98, 0]
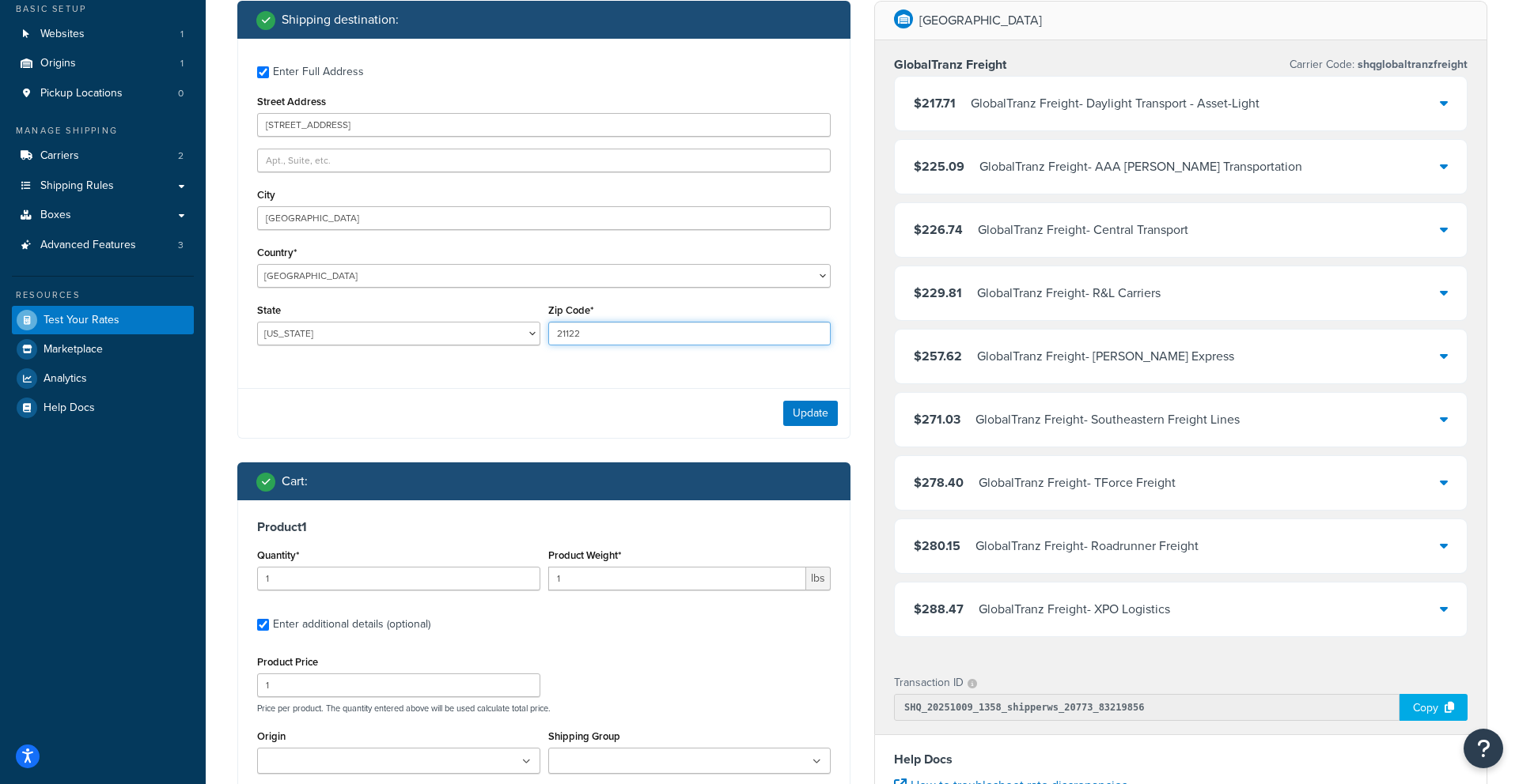
type input "21122"
click at [636, 578] on input "1" at bounding box center [677, 578] width 259 height 23
type input "160"
click at [805, 416] on button "Update" at bounding box center [810, 413] width 54 height 25
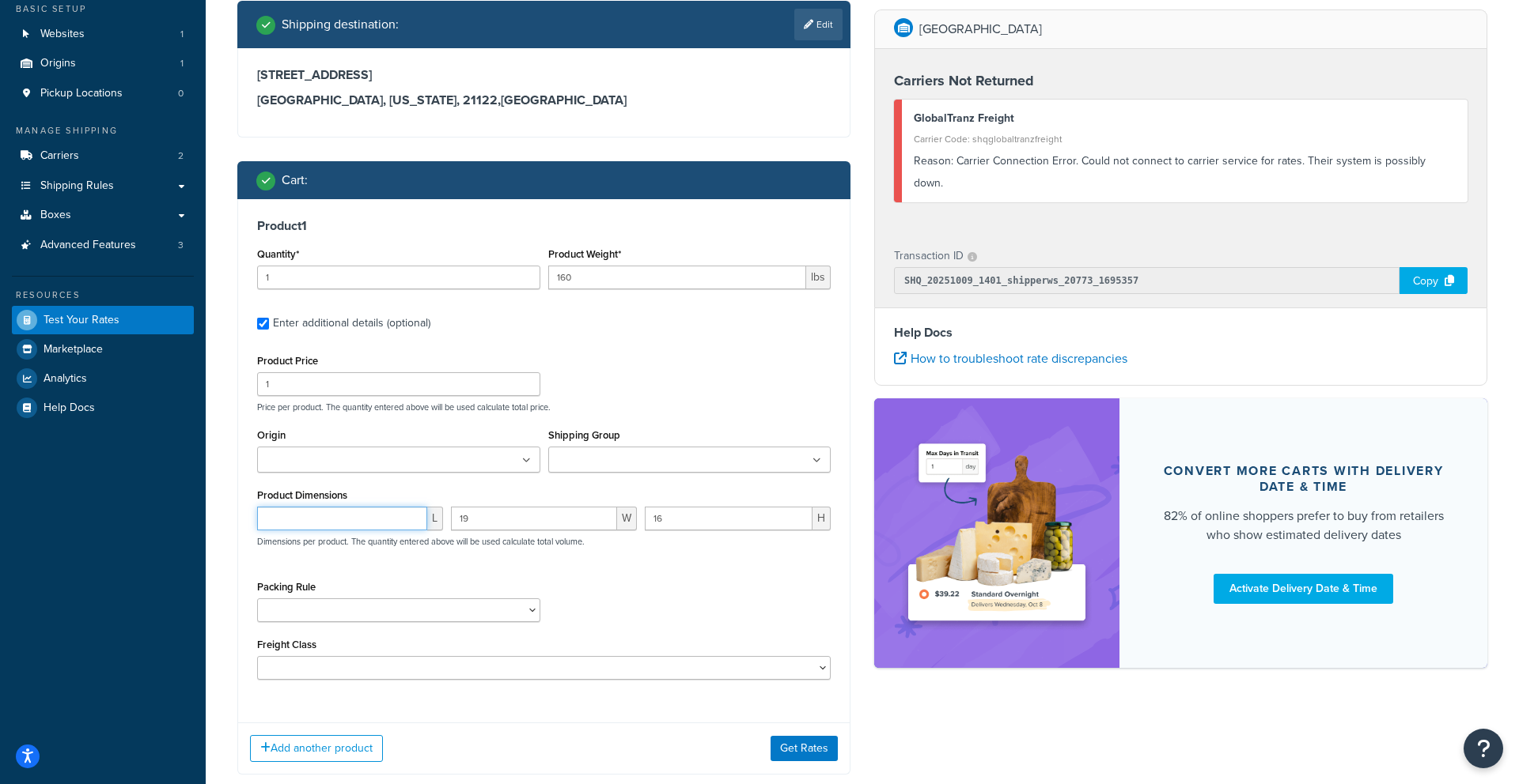
click at [352, 520] on input "number" at bounding box center [342, 518] width 170 height 23
type input "1"
type input "95"
click at [781, 743] on button "Get Rates" at bounding box center [804, 748] width 67 height 25
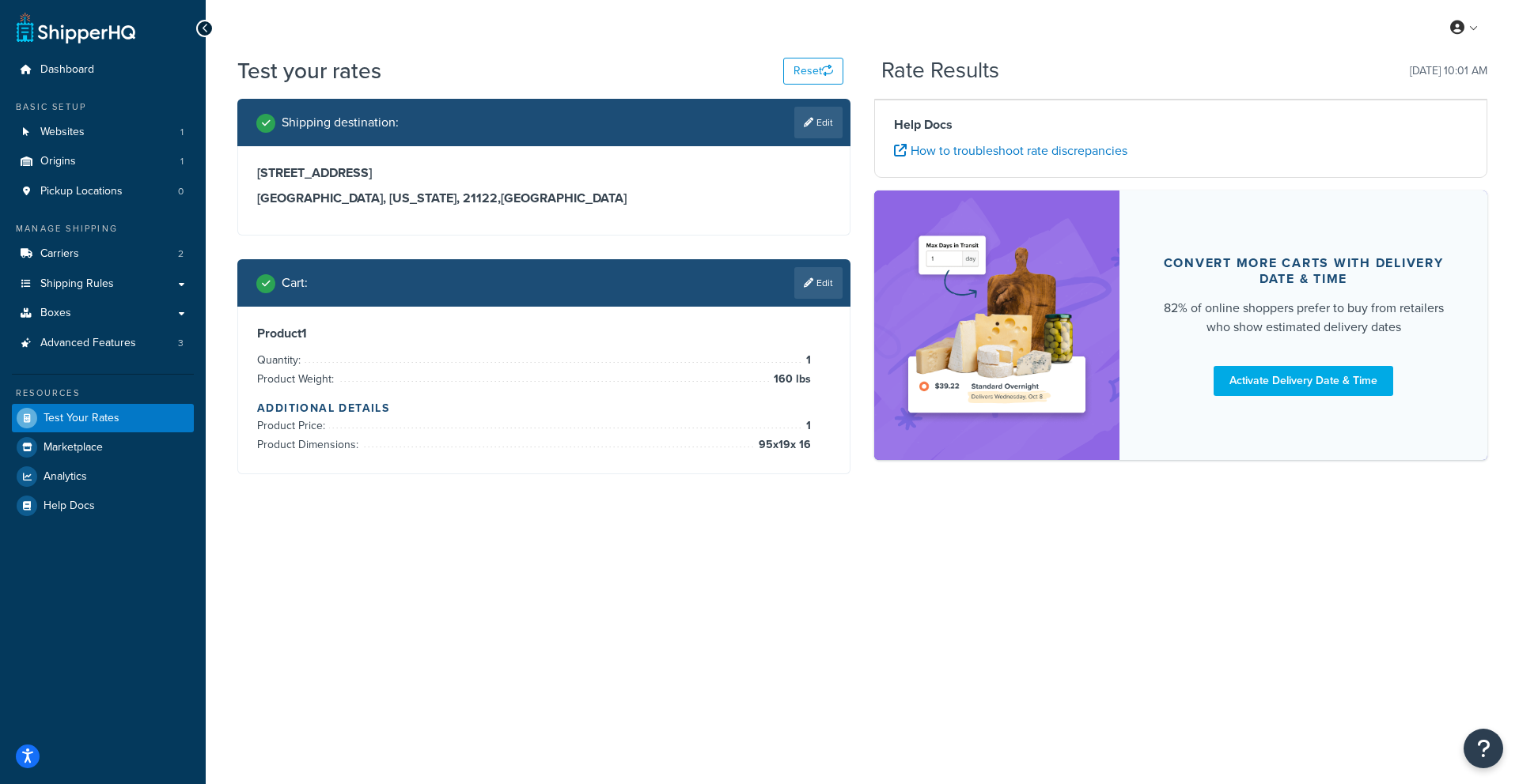
scroll to position [0, 0]
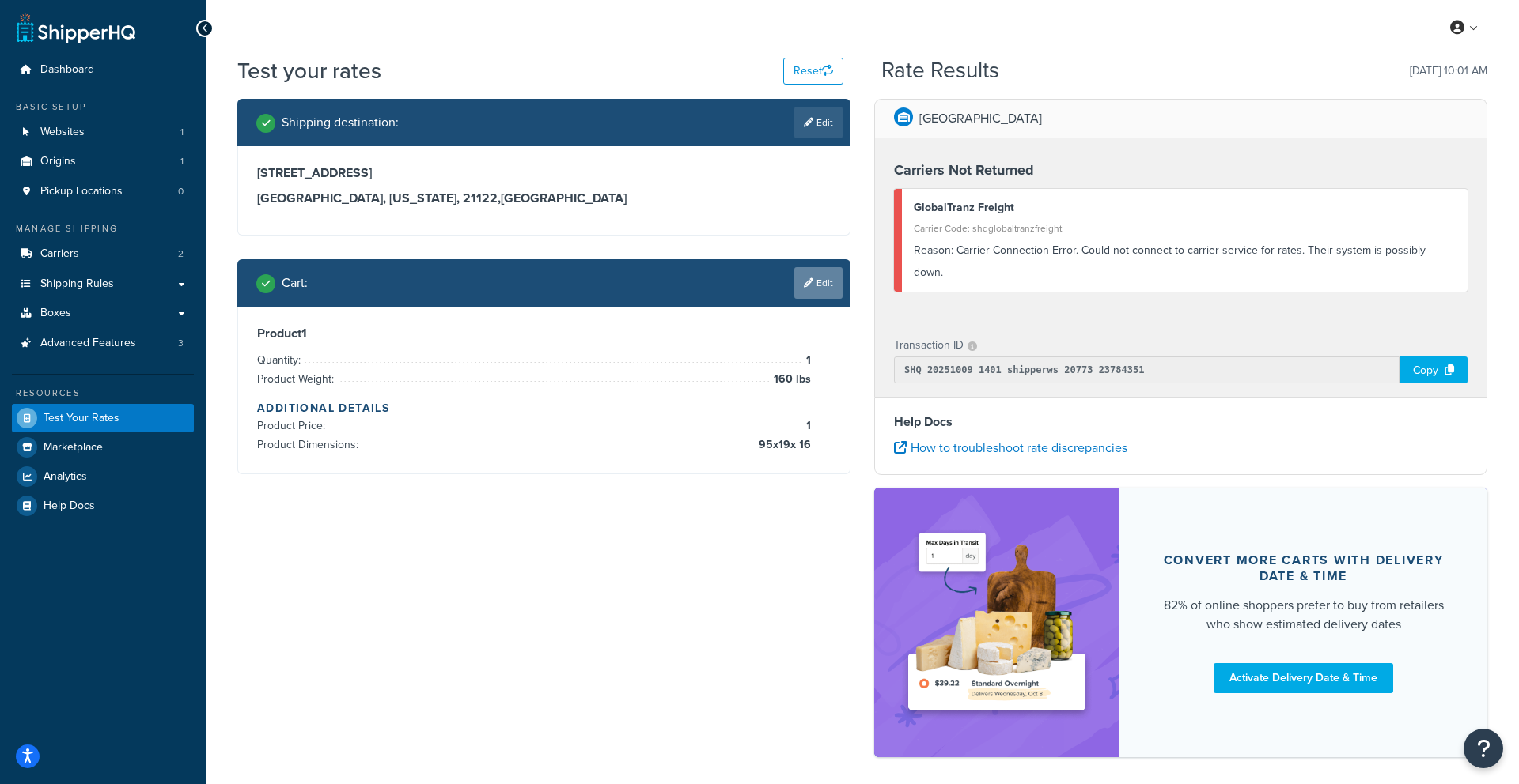
click at [832, 285] on link "Edit" at bounding box center [819, 283] width 49 height 32
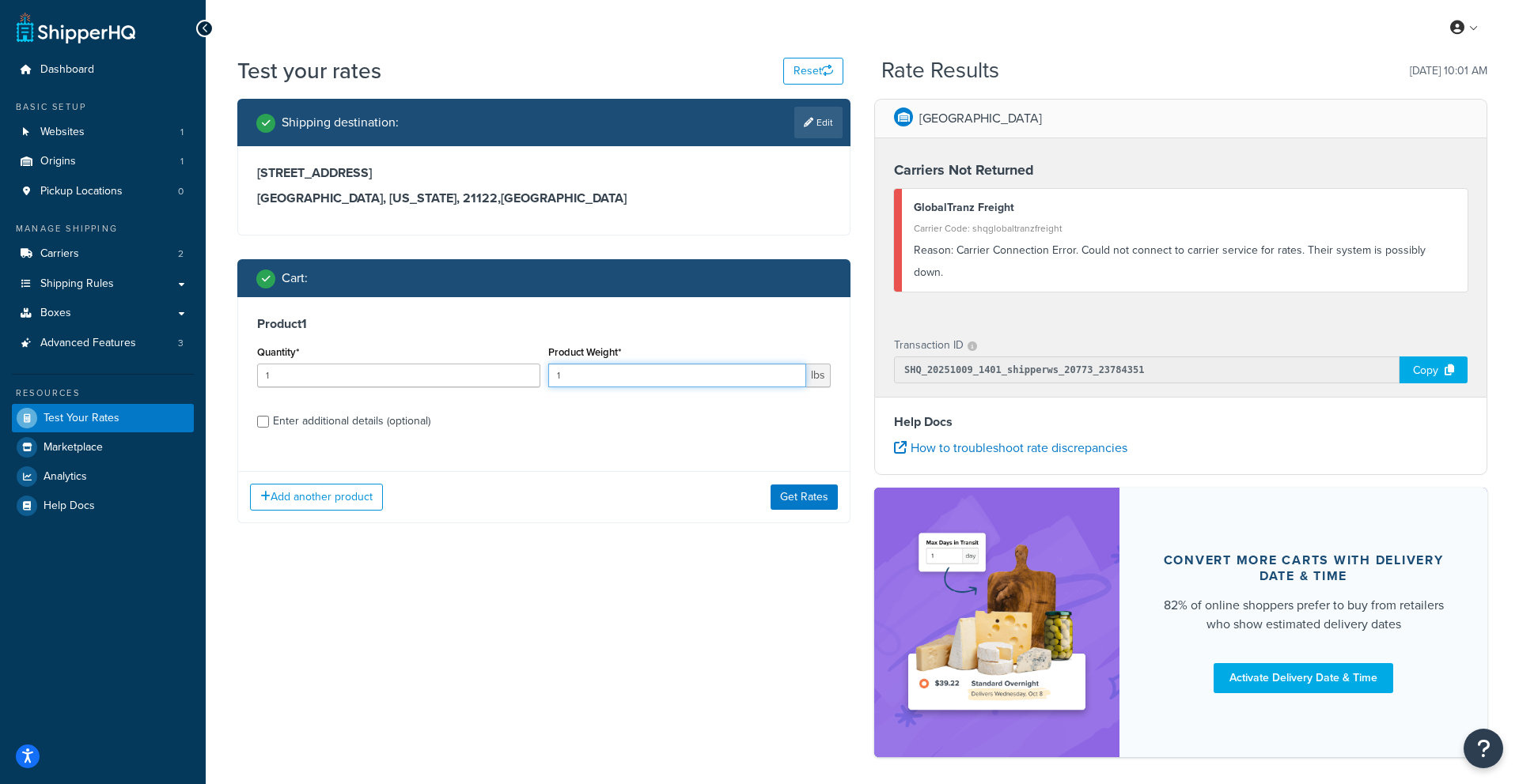
click at [726, 381] on input "1" at bounding box center [677, 375] width 259 height 23
type input "7"
type input "160"
click at [806, 491] on button "Get Rates" at bounding box center [804, 497] width 67 height 25
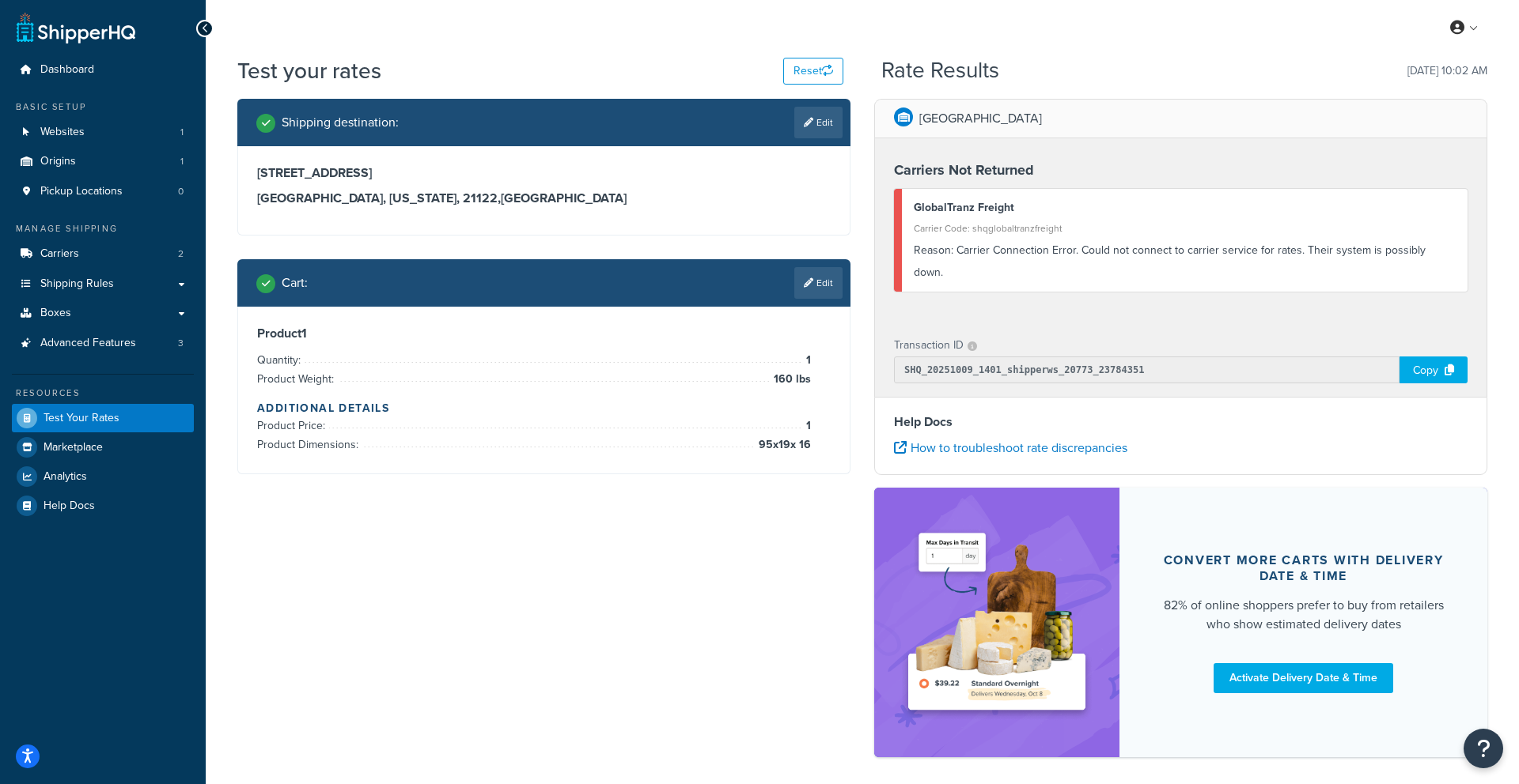
click at [904, 254] on div "GlobalTranz Freight Carrier Code: shqglobaltranzfreight Reason: Carrier Connect…" at bounding box center [1181, 240] width 574 height 103
click at [815, 132] on link "Edit" at bounding box center [819, 122] width 49 height 32
select select "MD"
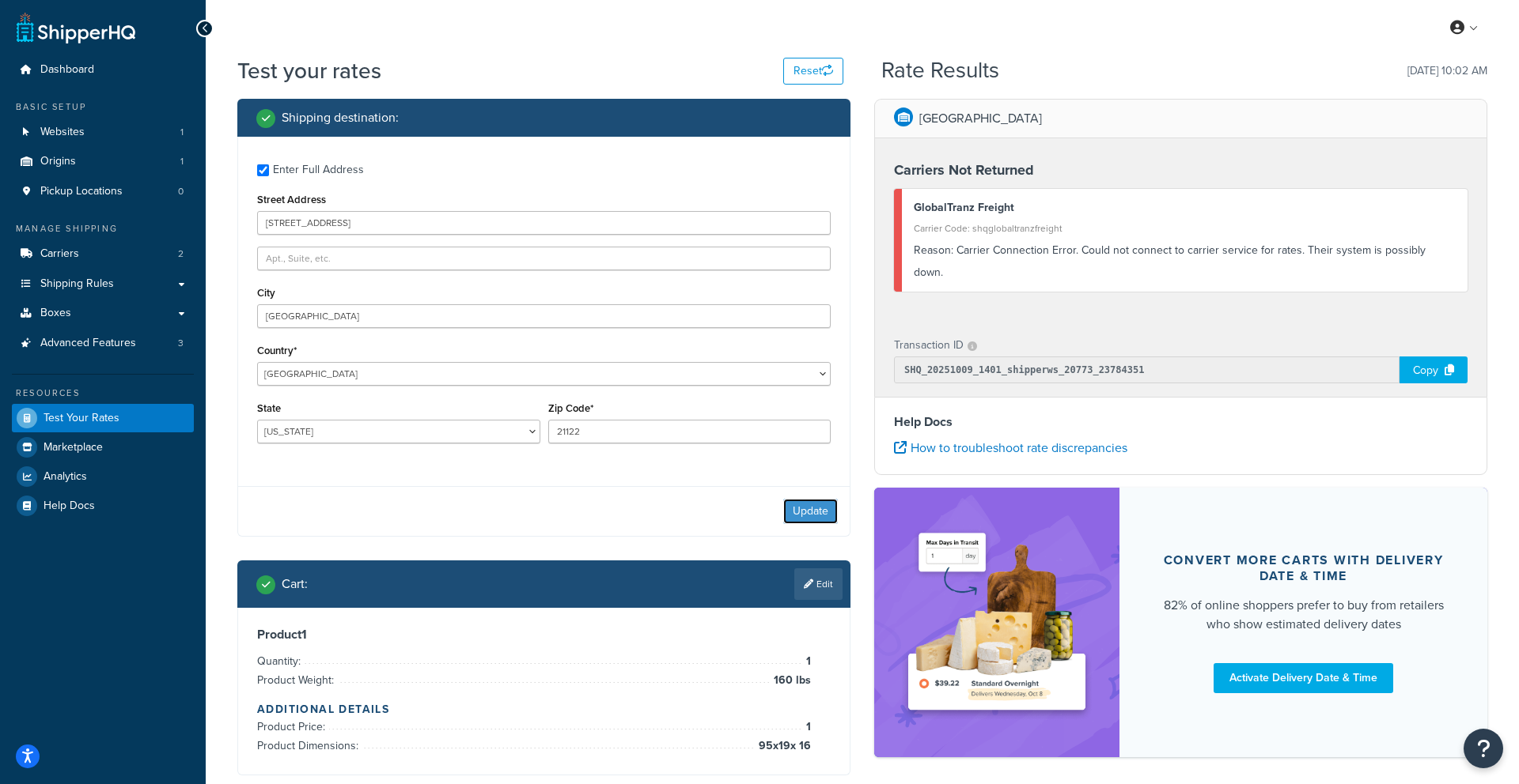
click at [796, 509] on button "Update" at bounding box center [810, 511] width 54 height 25
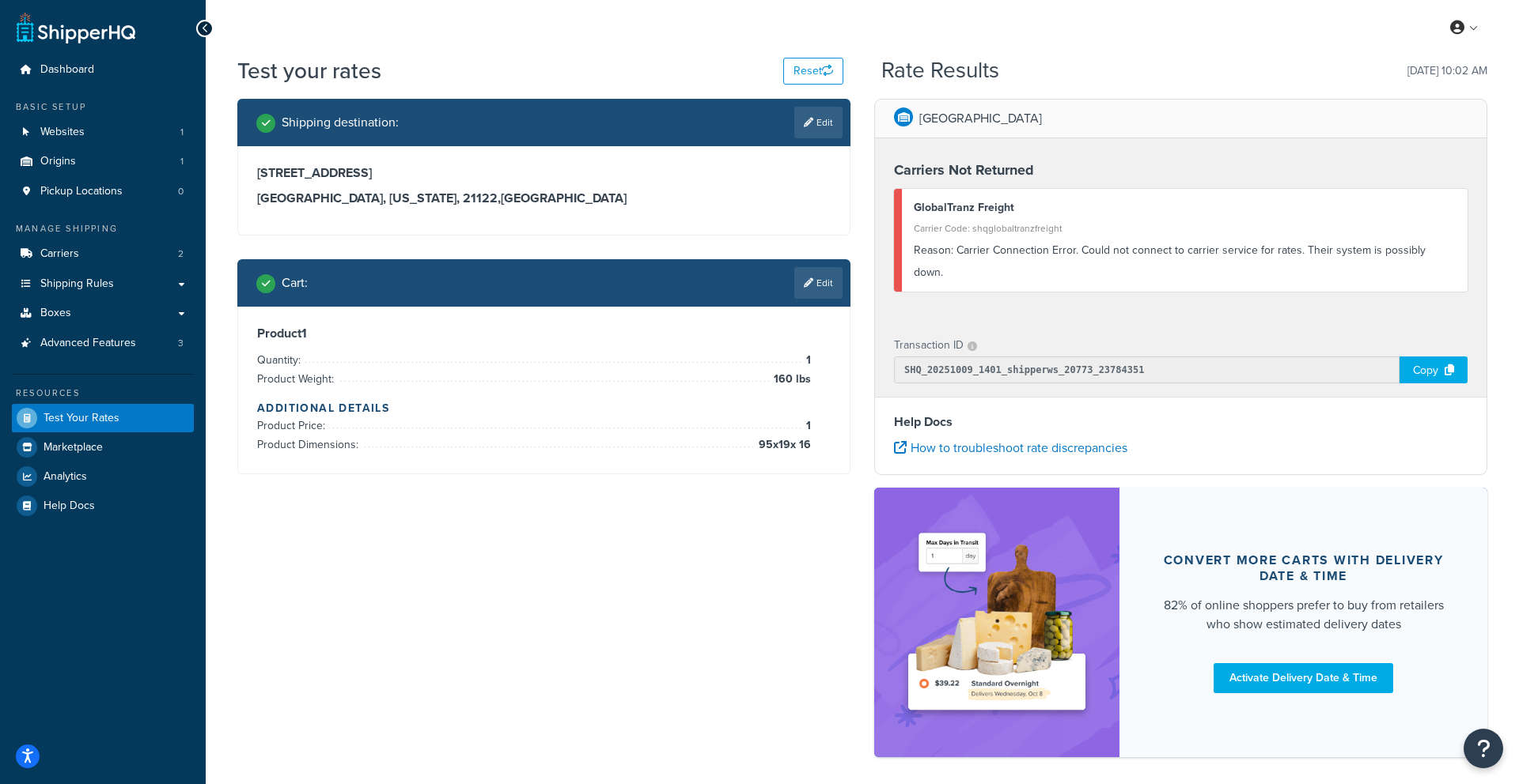
click at [824, 306] on div "Product 1 Quantity: 1 Product Weight: 160 lbs Additional Details Product Price:…" at bounding box center [544, 390] width 611 height 167
click at [821, 291] on link "Edit" at bounding box center [819, 283] width 49 height 32
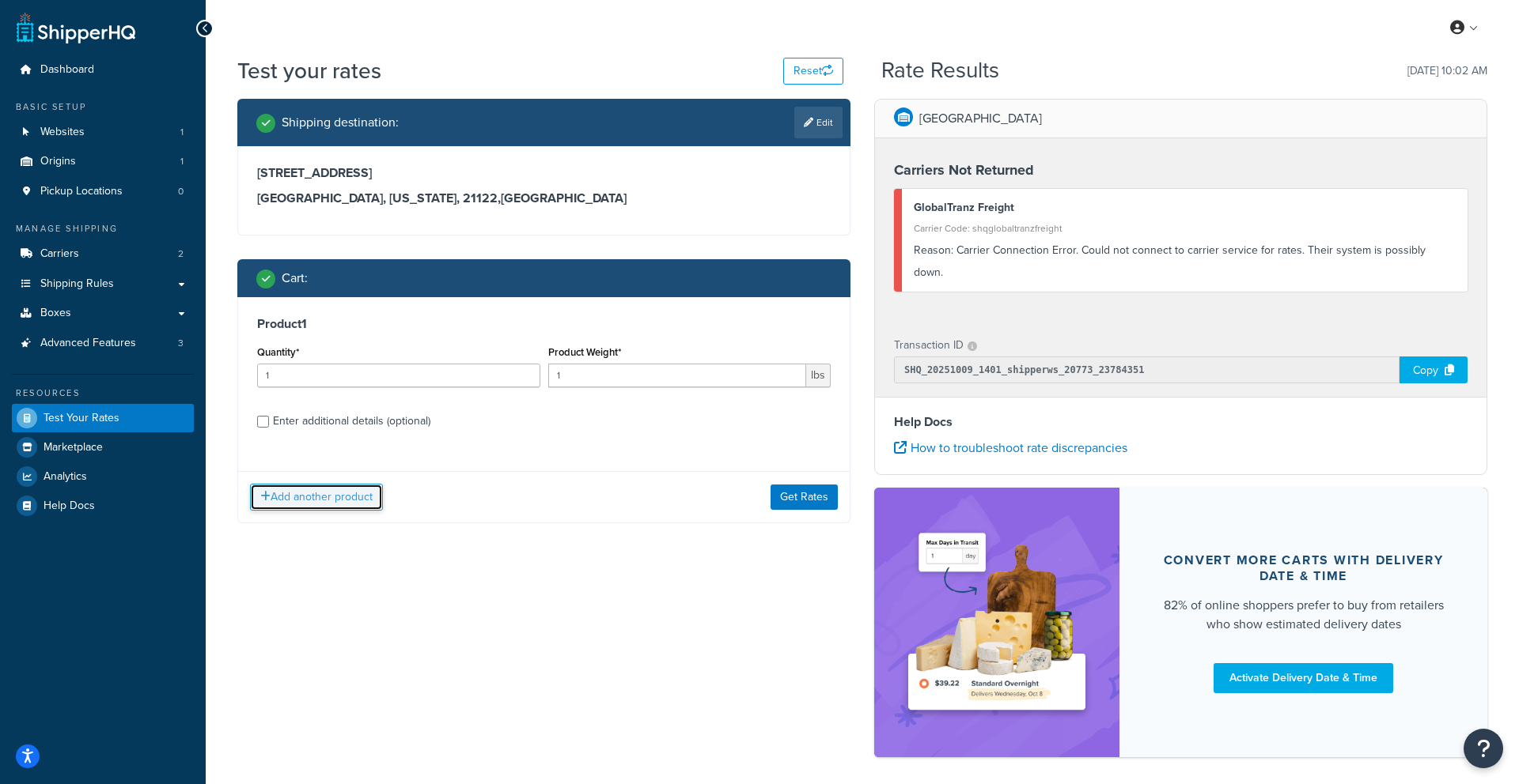
click at [343, 494] on button "Add another product" at bounding box center [316, 497] width 133 height 27
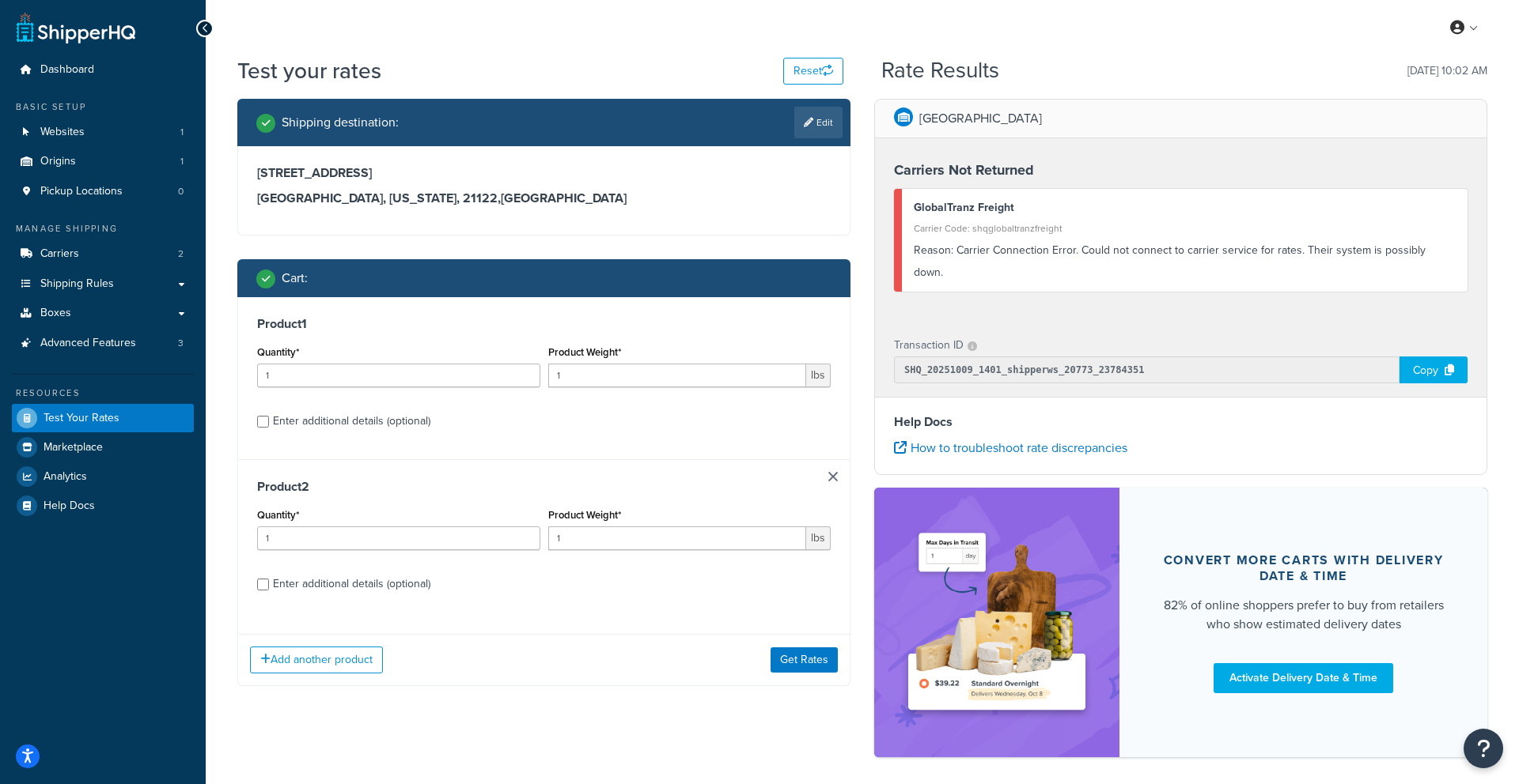
click at [839, 481] on div "Product 2 Quantity* 1 Product Weight* 1 lbs Enter additional details (optional)" at bounding box center [544, 541] width 611 height 163
click at [836, 479] on link at bounding box center [833, 477] width 9 height 9
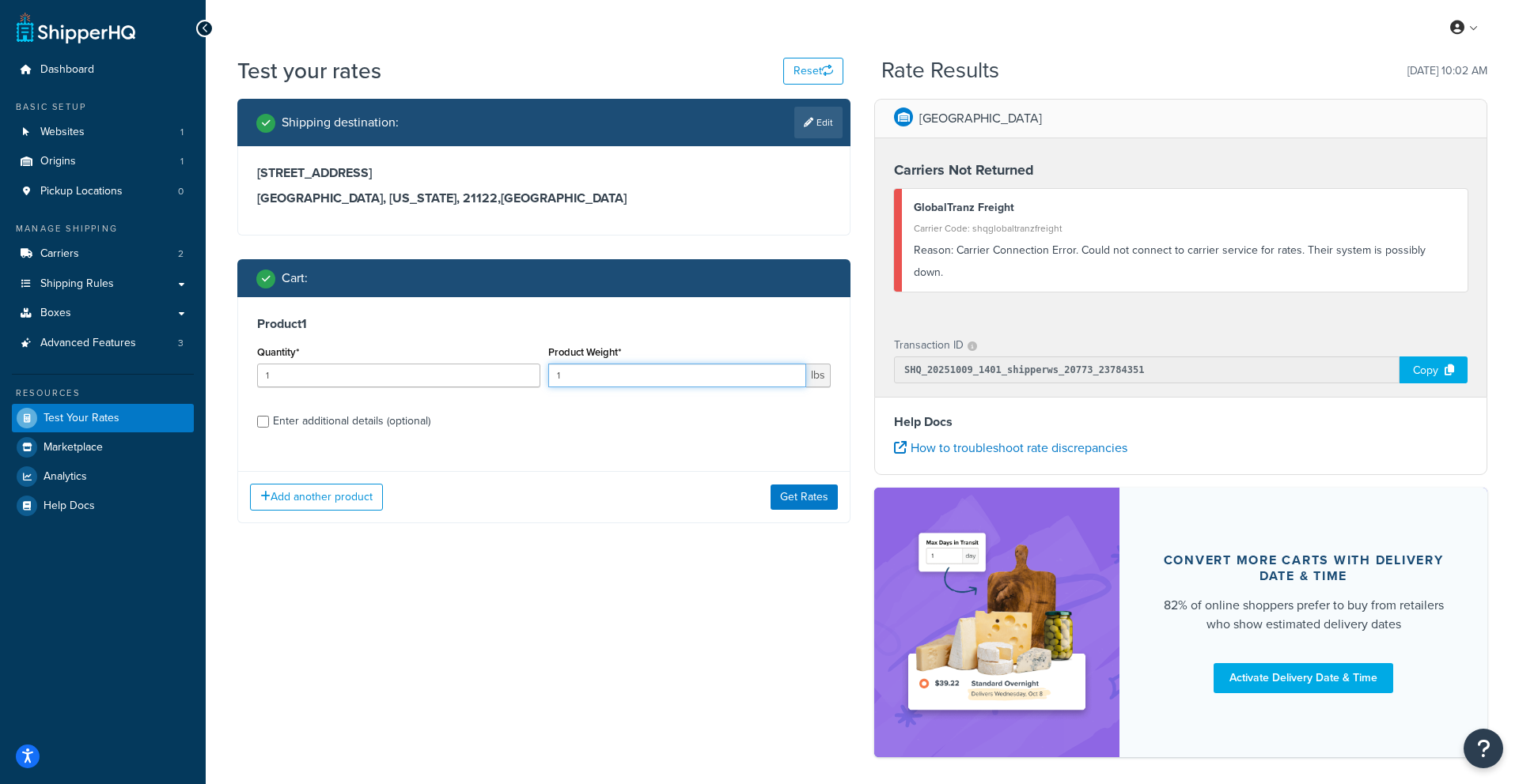
click at [728, 385] on input "1" at bounding box center [677, 375] width 259 height 23
click at [365, 421] on div "Enter additional details (optional)" at bounding box center [351, 421] width 157 height 22
click at [269, 421] on input "Enter additional details (optional)" at bounding box center [263, 421] width 12 height 12
checkbox input "true"
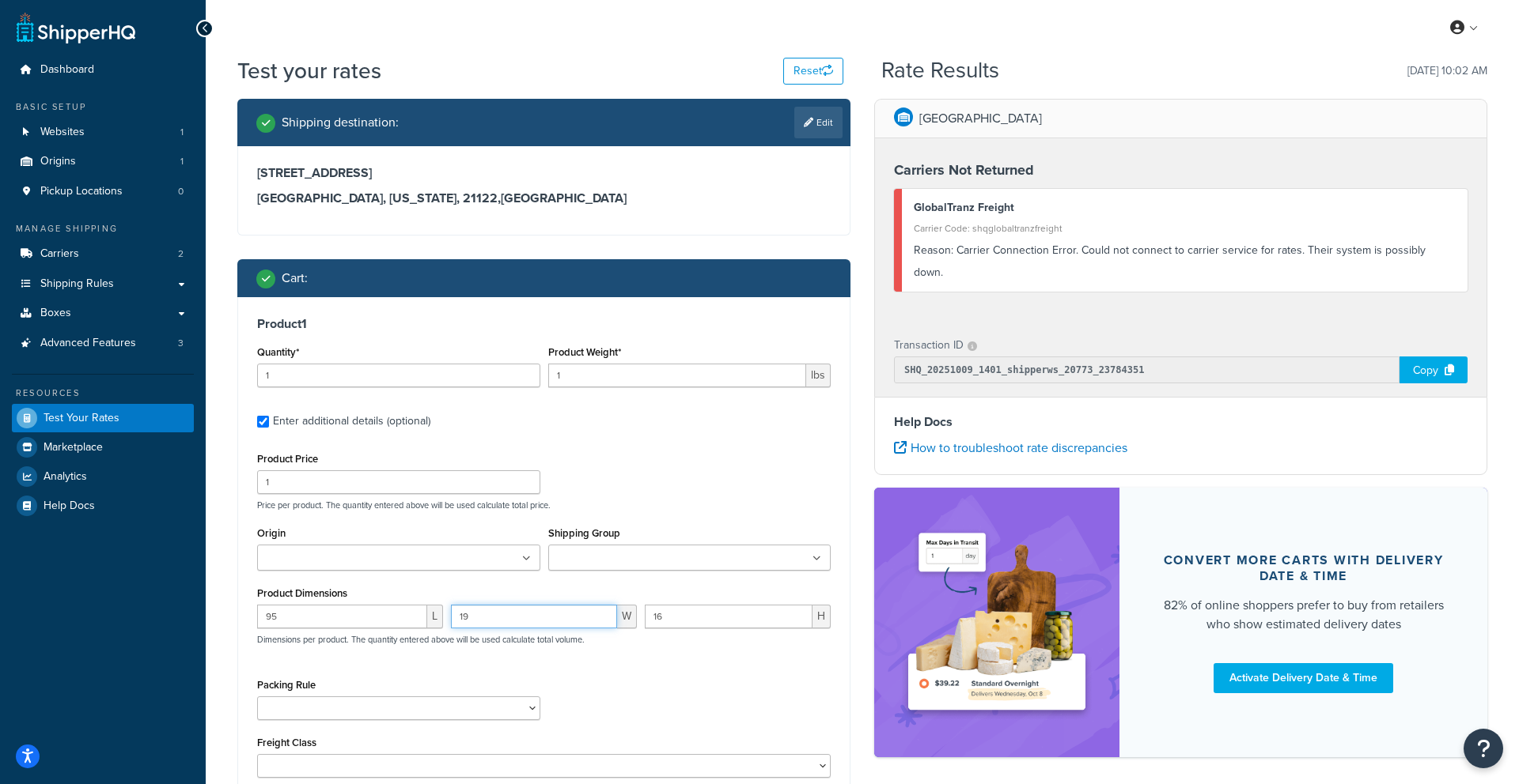
click at [534, 615] on input "19" at bounding box center [534, 616] width 166 height 23
type input "1"
type input "22"
click at [620, 378] on input "1" at bounding box center [677, 375] width 259 height 23
type input "9"
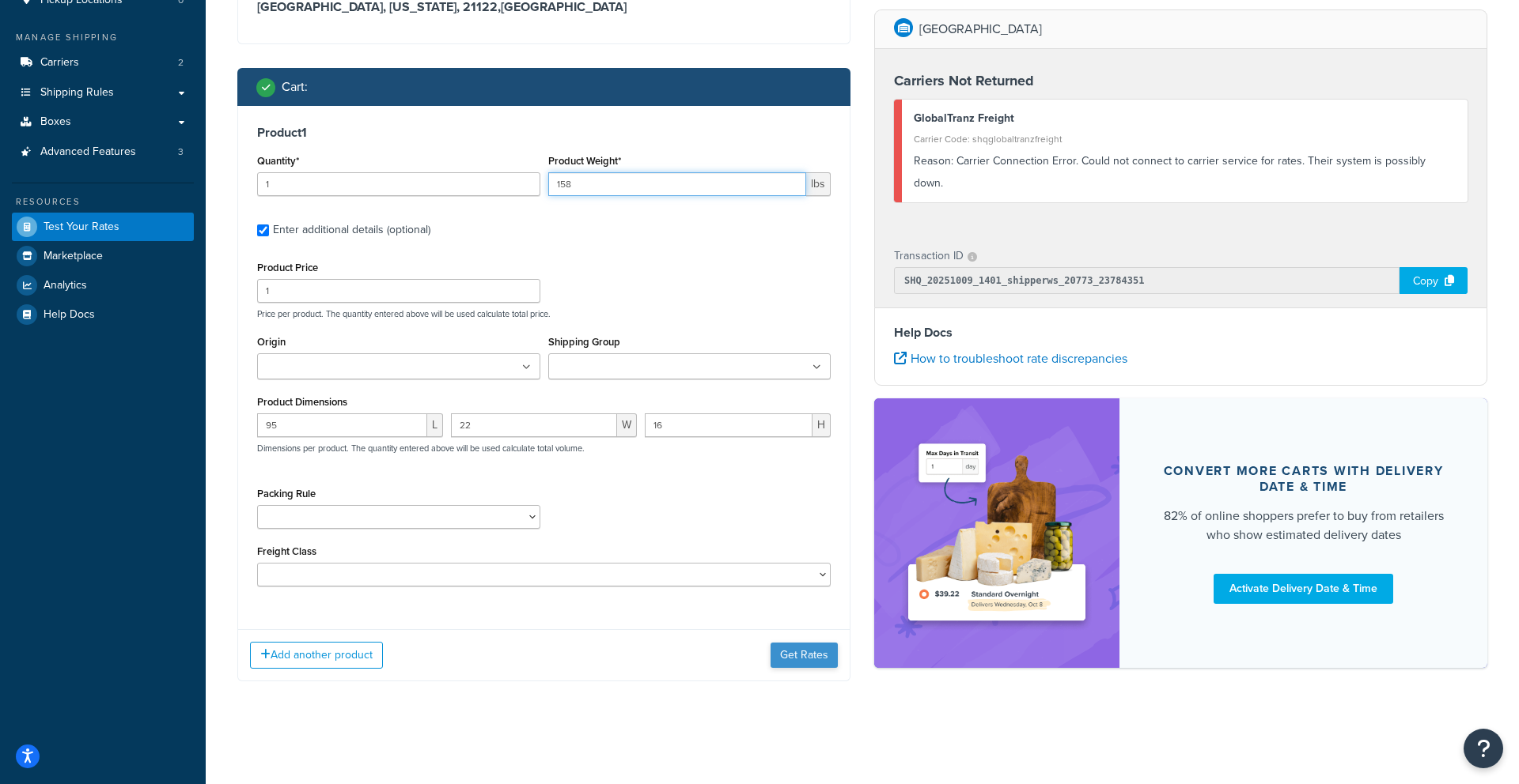
type input "158"
click at [824, 660] on button "Get Rates" at bounding box center [804, 655] width 67 height 25
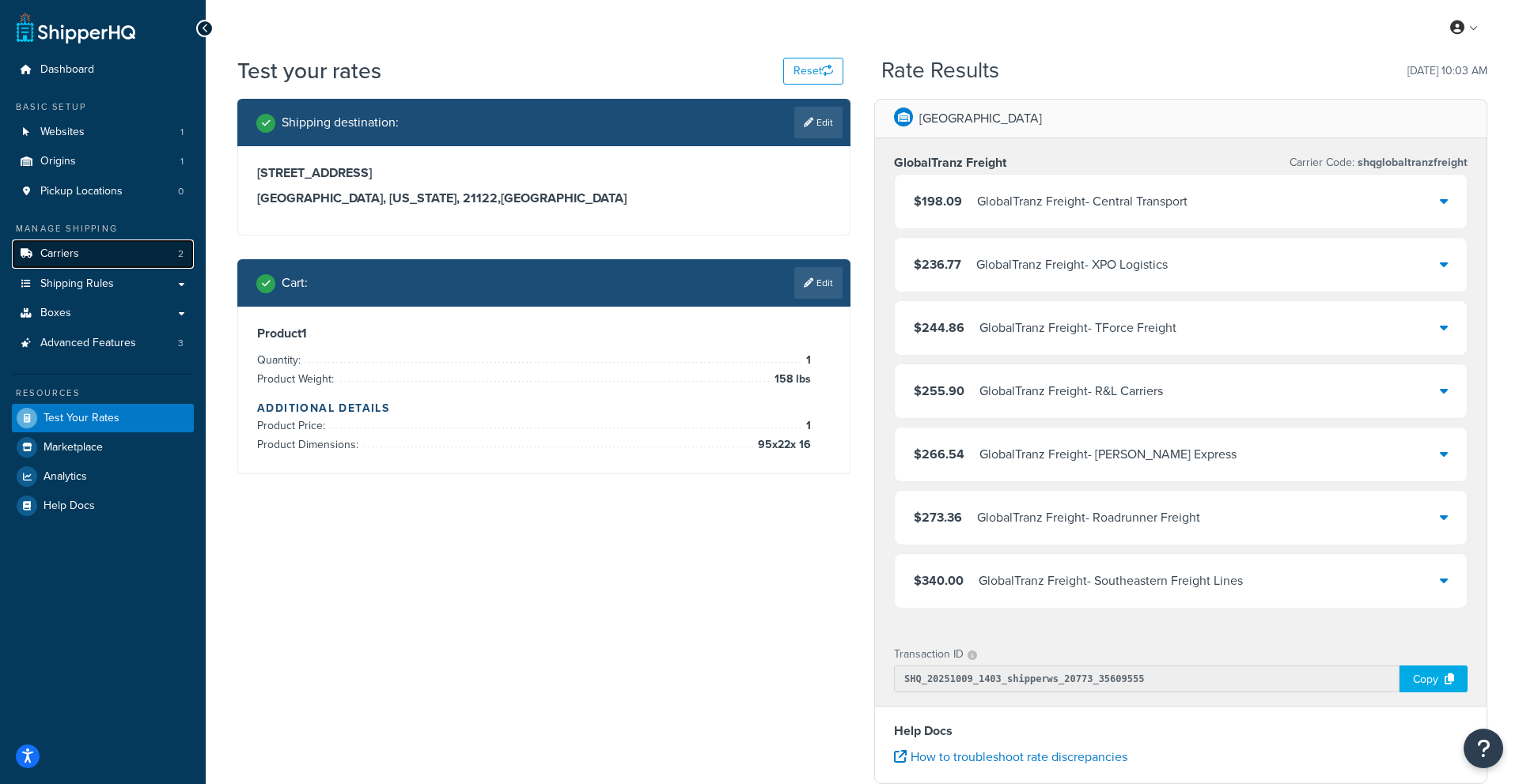
click at [78, 253] on span "Carriers" at bounding box center [59, 254] width 38 height 13
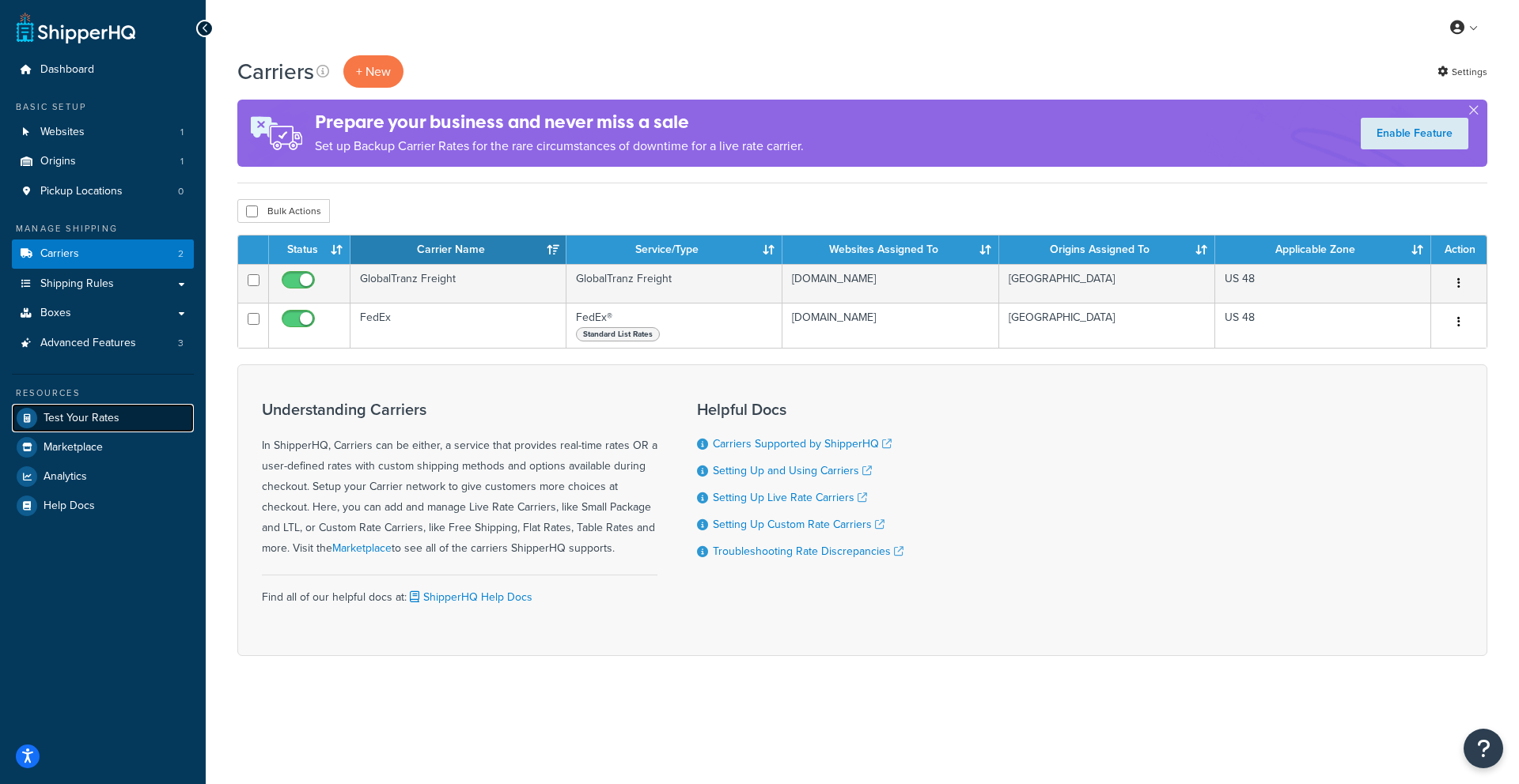
click at [79, 423] on span "Test Your Rates" at bounding box center [81, 419] width 76 height 13
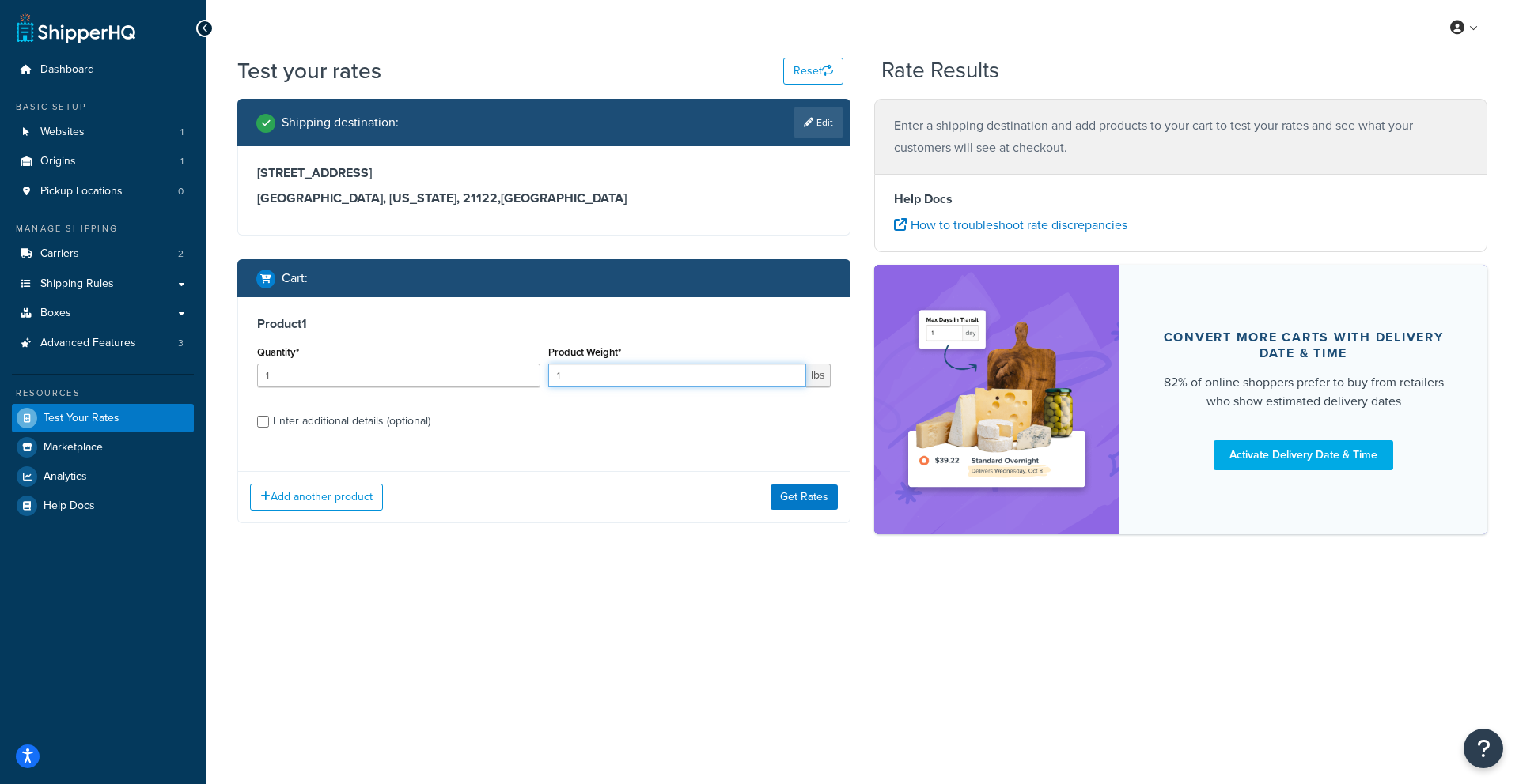
click at [568, 383] on input "1" at bounding box center [677, 375] width 259 height 23
type input "1"
type input "3"
type input "250"
click at [289, 424] on div "Enter additional details (optional)" at bounding box center [351, 421] width 157 height 22
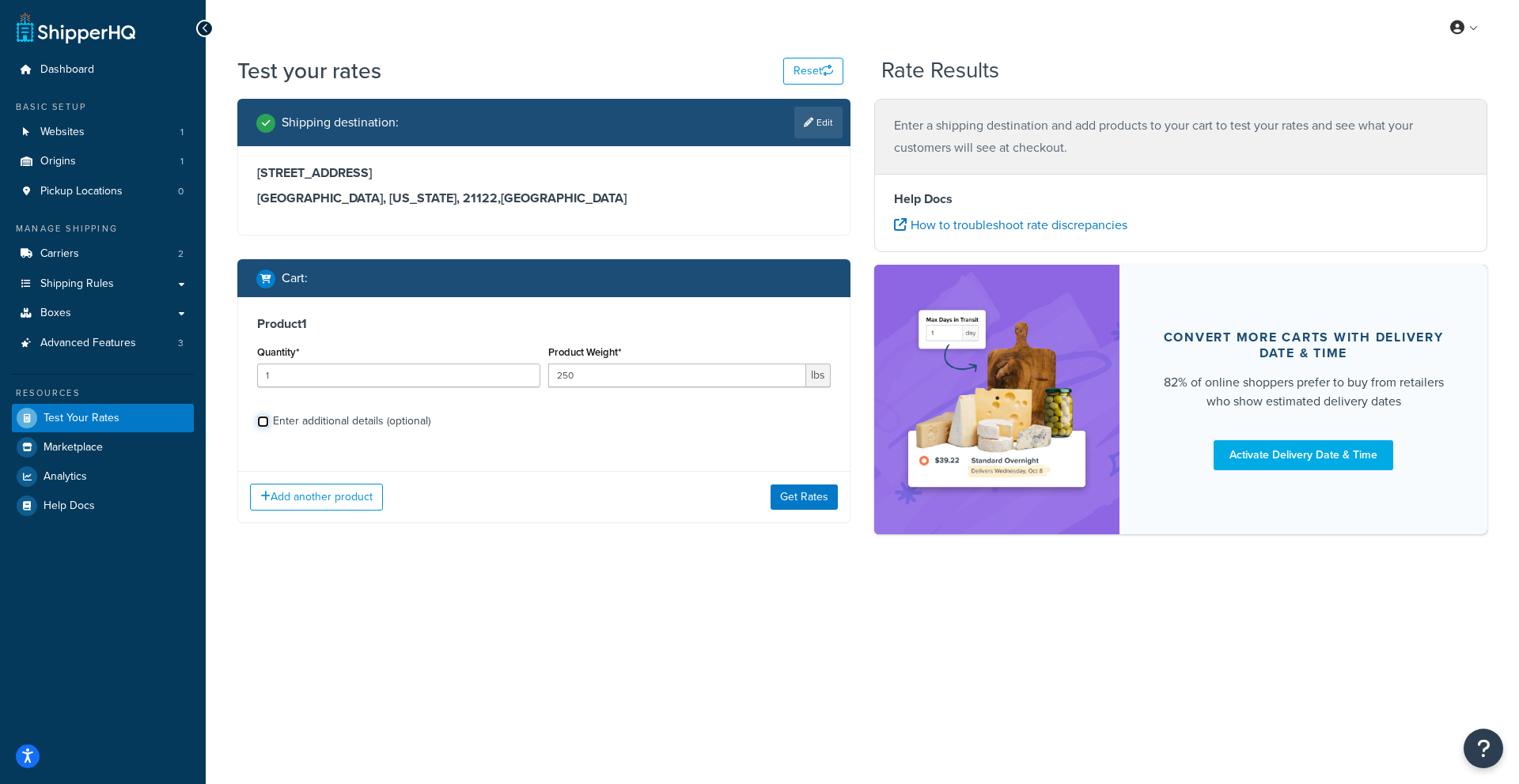
click at [269, 424] on input "Enter additional details (optional)" at bounding box center [263, 421] width 12 height 12
checkbox input "true"
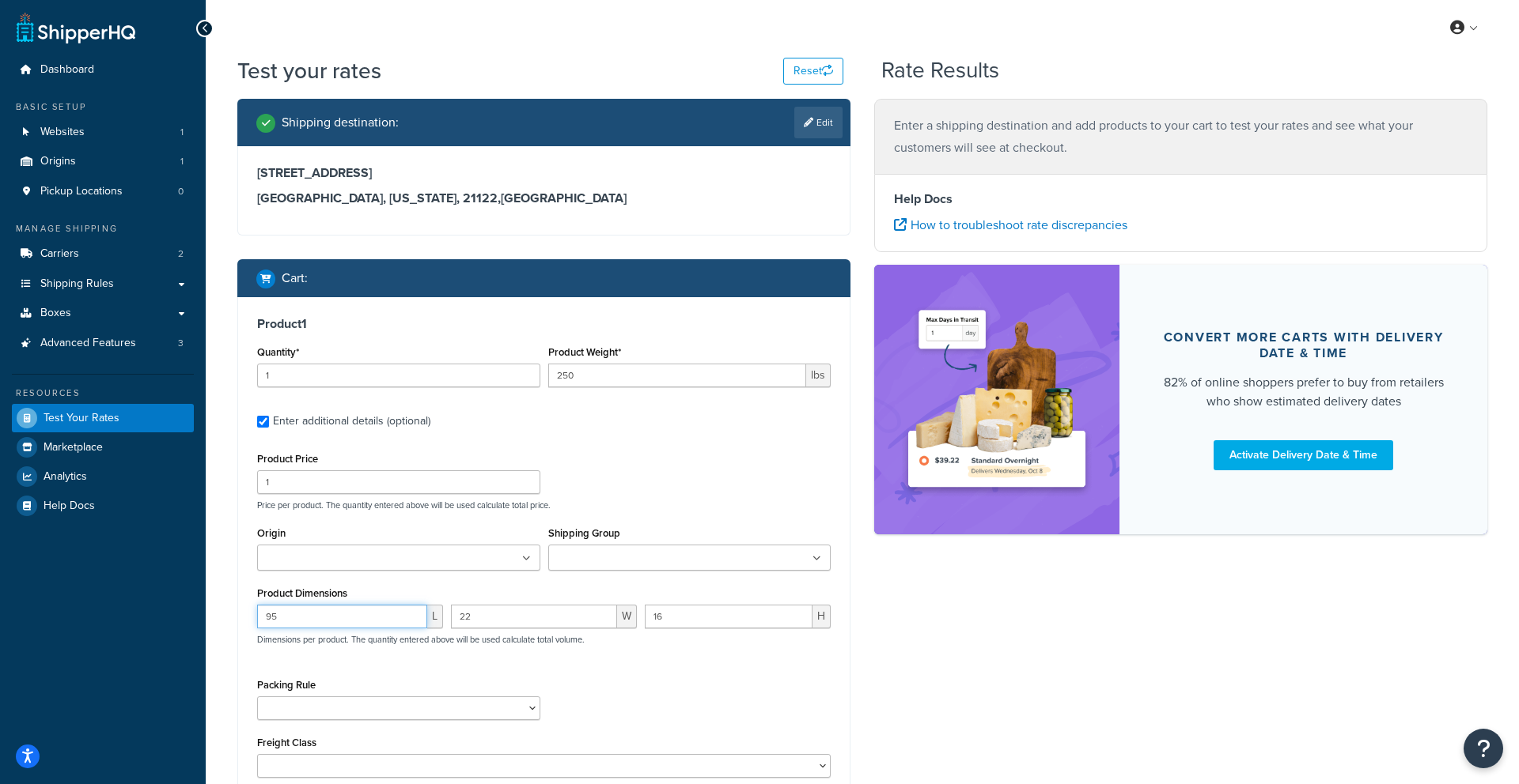
click at [320, 613] on input "95" at bounding box center [342, 616] width 170 height 23
click at [494, 620] on input "22" at bounding box center [534, 616] width 166 height 23
type input "2"
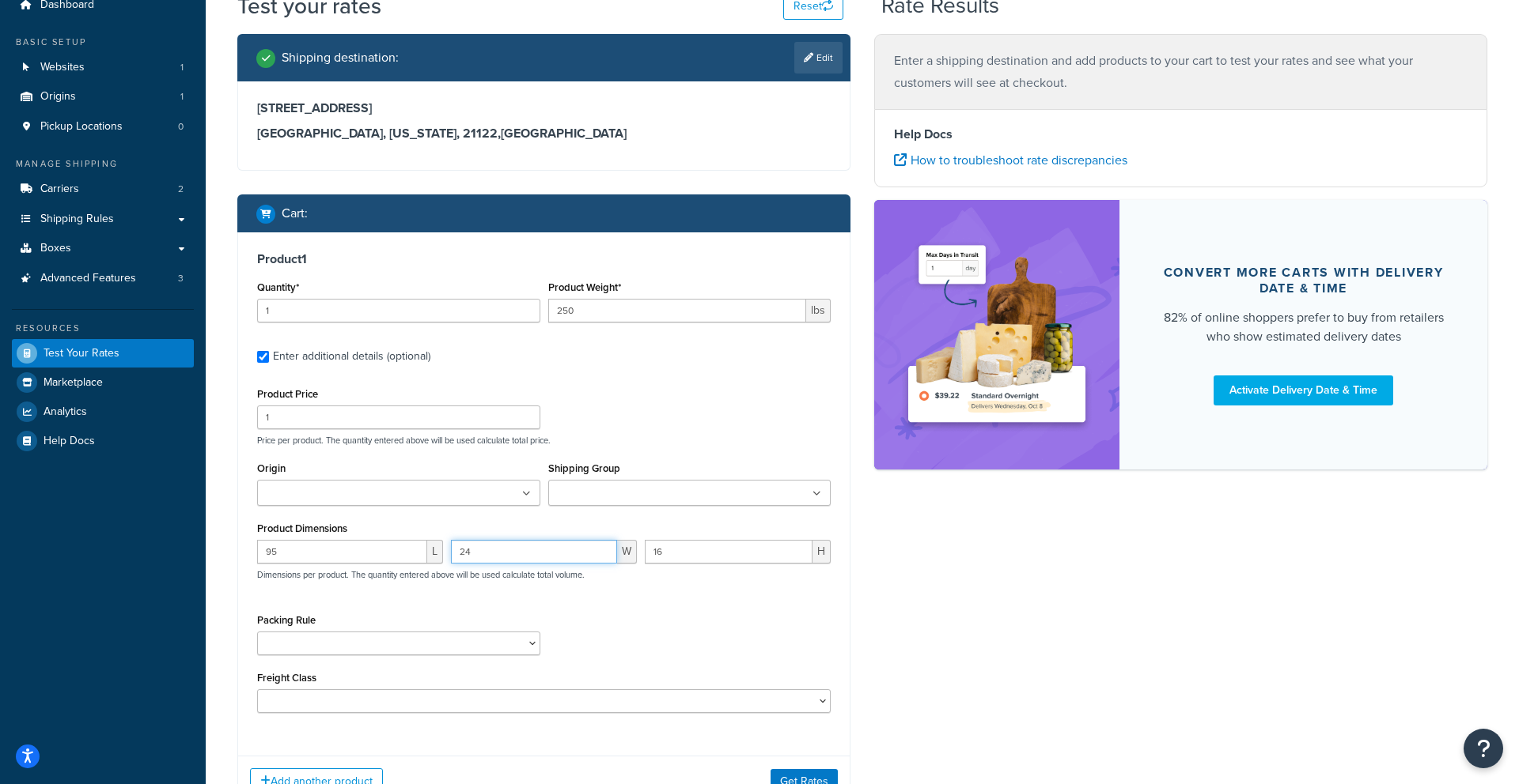
scroll to position [111, 0]
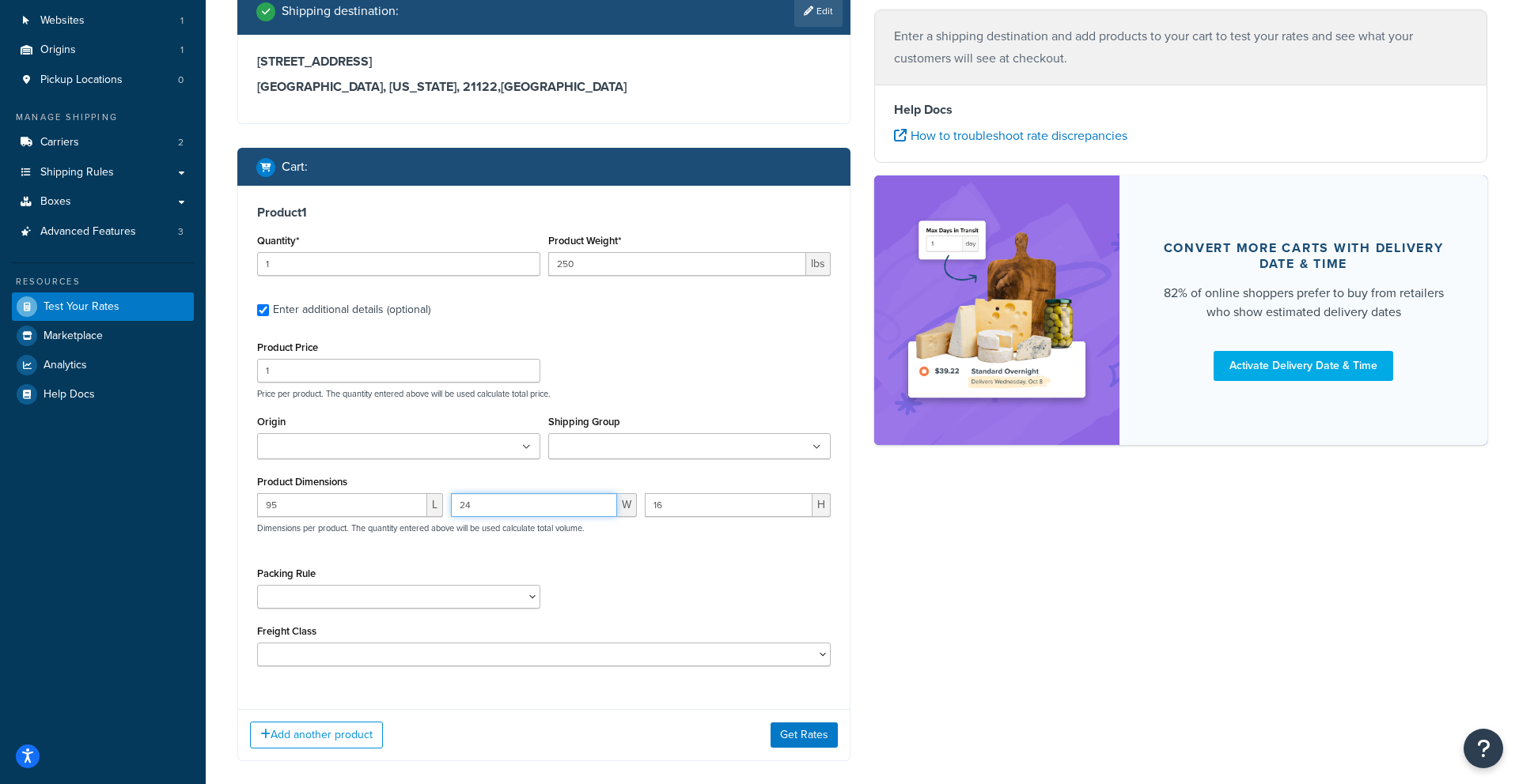
type input "24"
click at [537, 590] on select "Pack everything separately" at bounding box center [398, 596] width 283 height 23
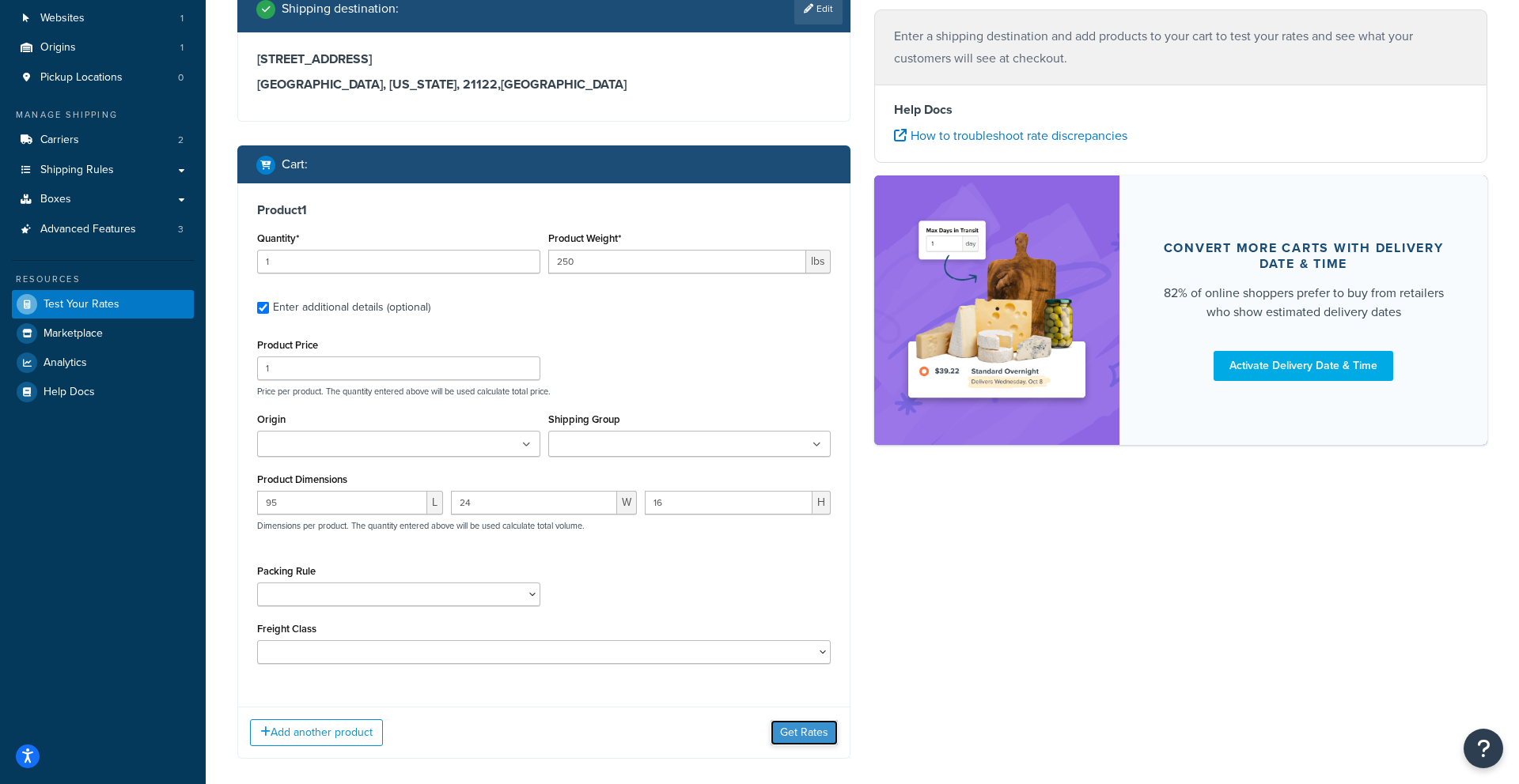
click at [807, 727] on button "Get Rates" at bounding box center [804, 733] width 67 height 25
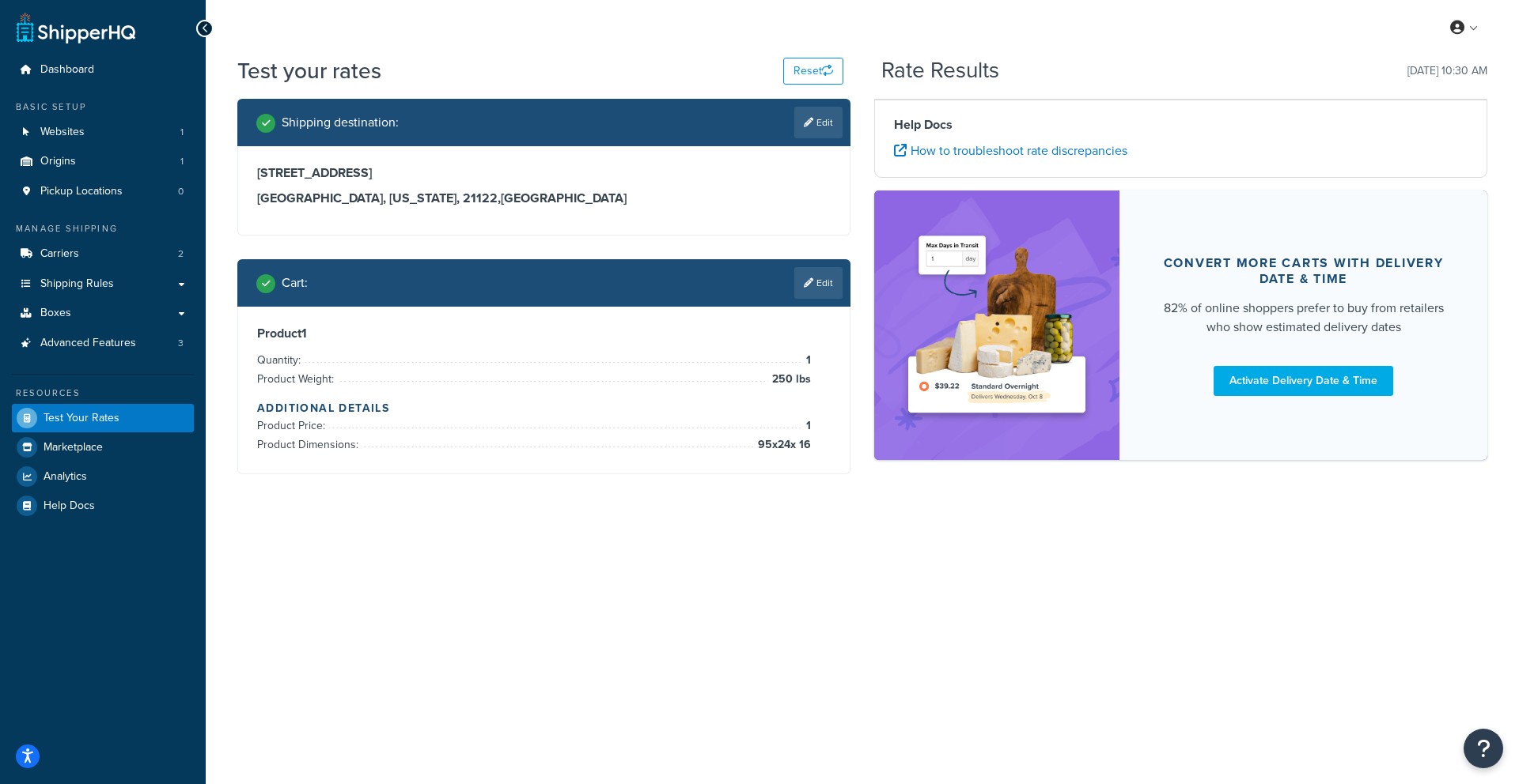
scroll to position [0, 0]
